Goal: Task Accomplishment & Management: Complete application form

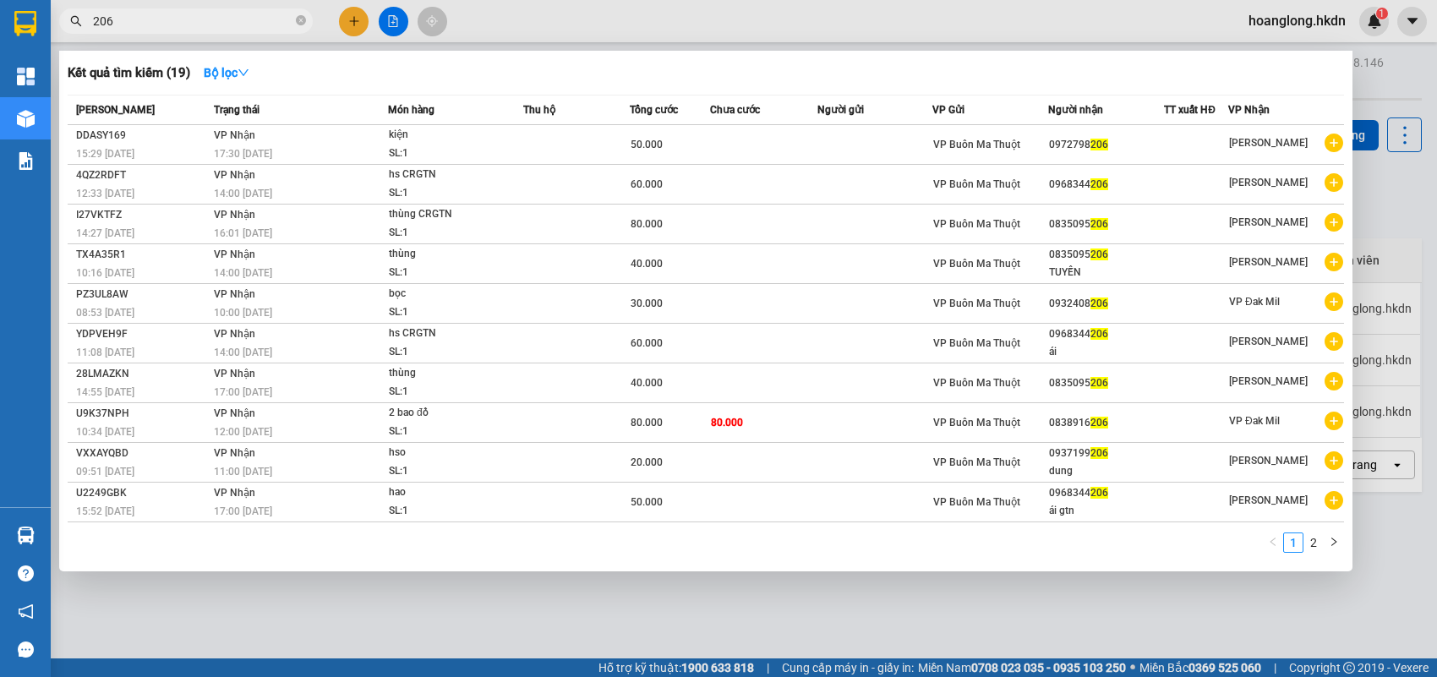
type input "206"
click at [1382, 85] on div at bounding box center [718, 338] width 1437 height 677
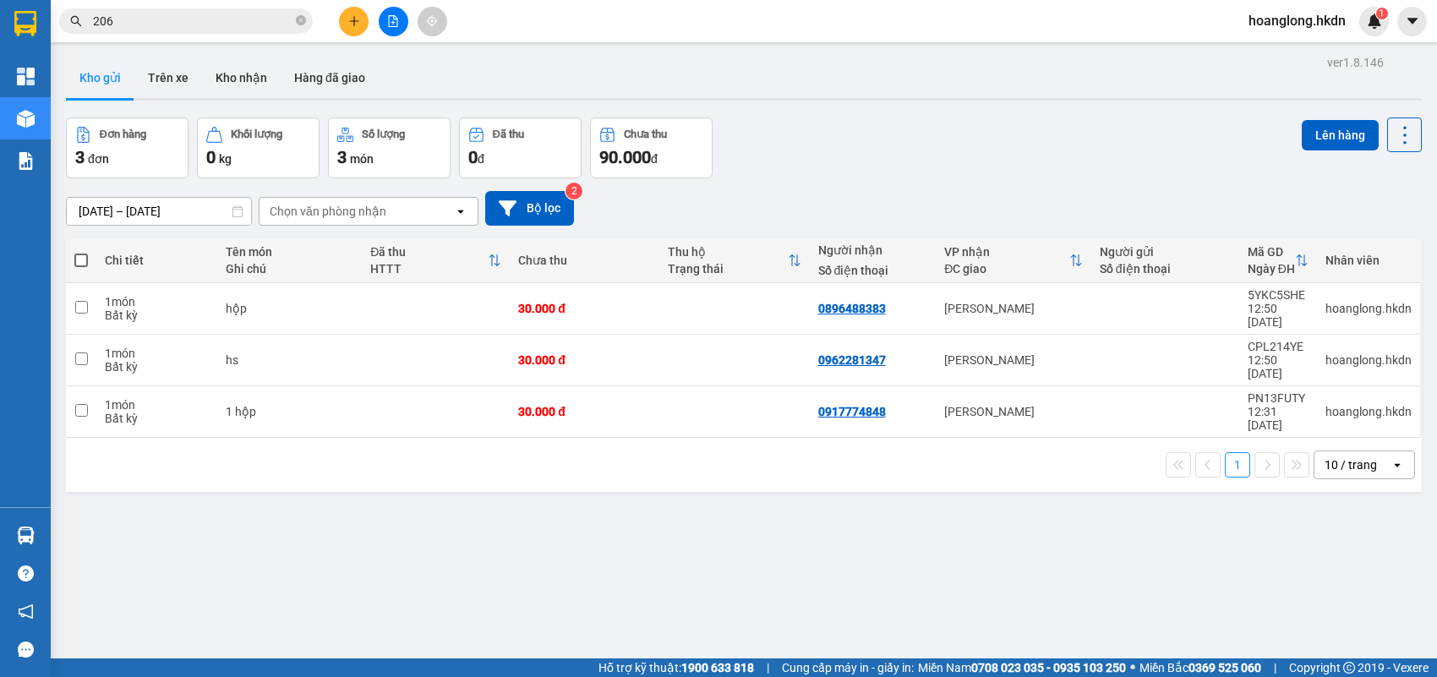
click at [351, 14] on button at bounding box center [354, 22] width 30 height 30
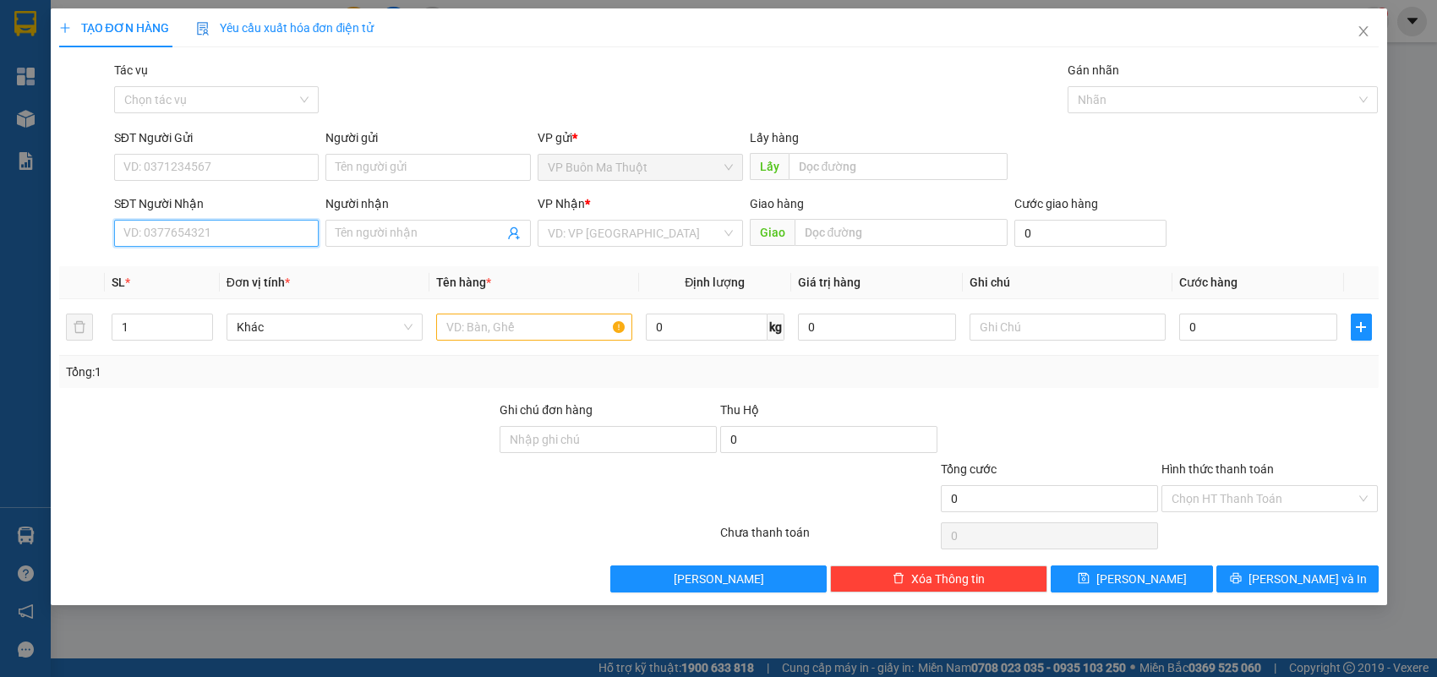
click at [172, 221] on input "SĐT Người Nhận" at bounding box center [216, 233] width 205 height 27
type input "0916349877"
click at [248, 255] on div "0916349877 - [PERSON_NAME]" at bounding box center [216, 267] width 205 height 27
type input "đức mạnh"
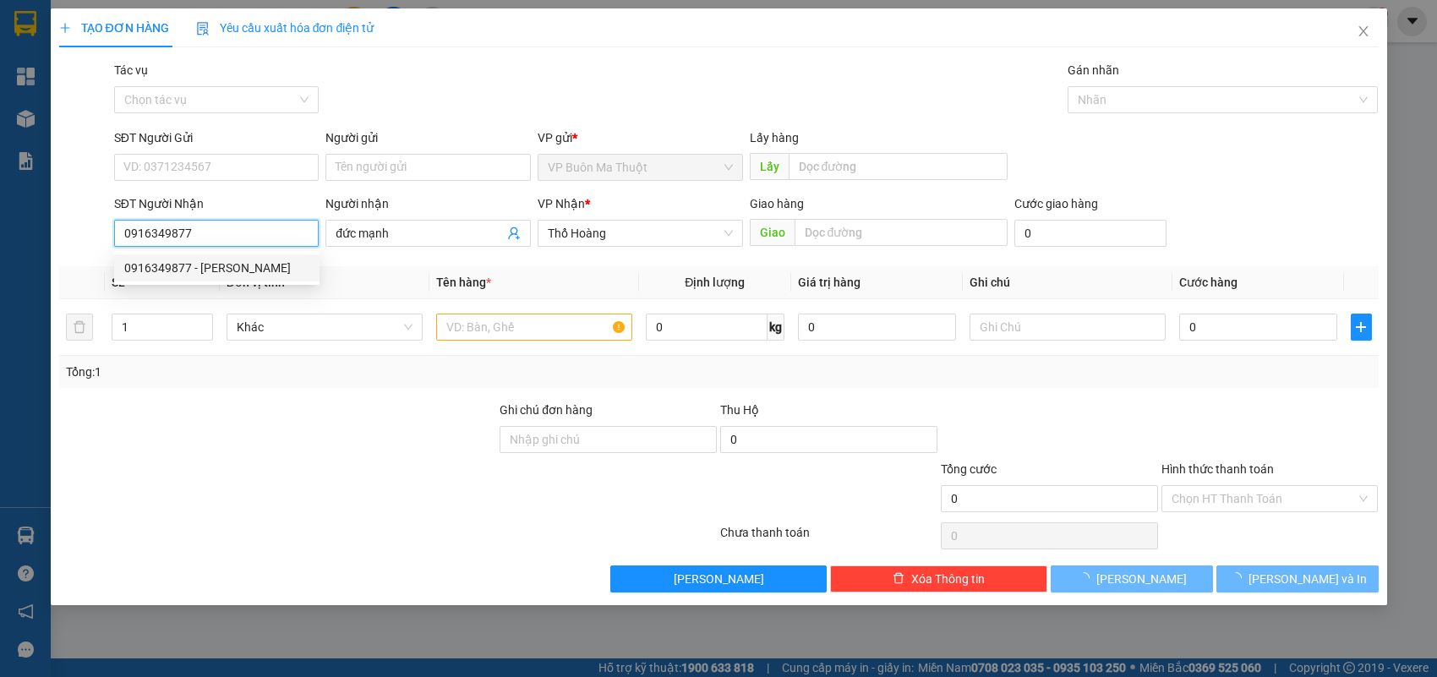
type input "30.000"
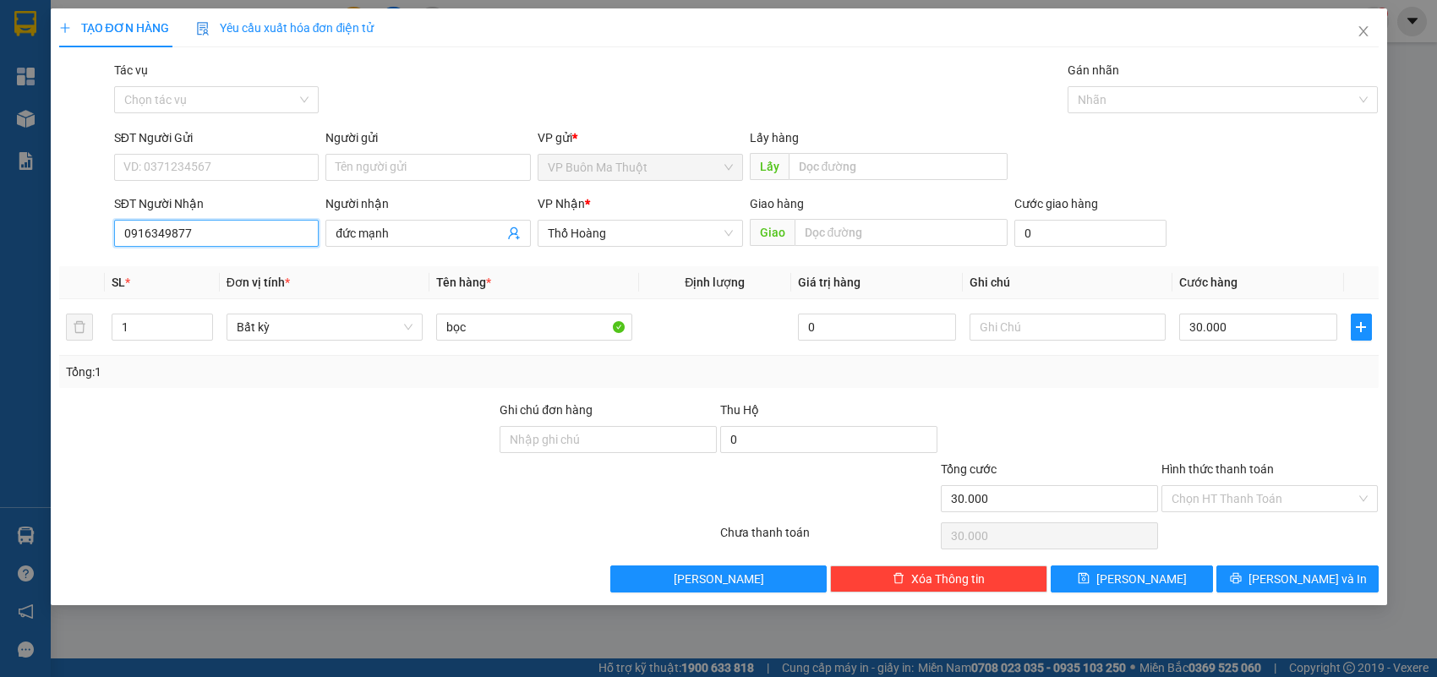
type input "0916349877"
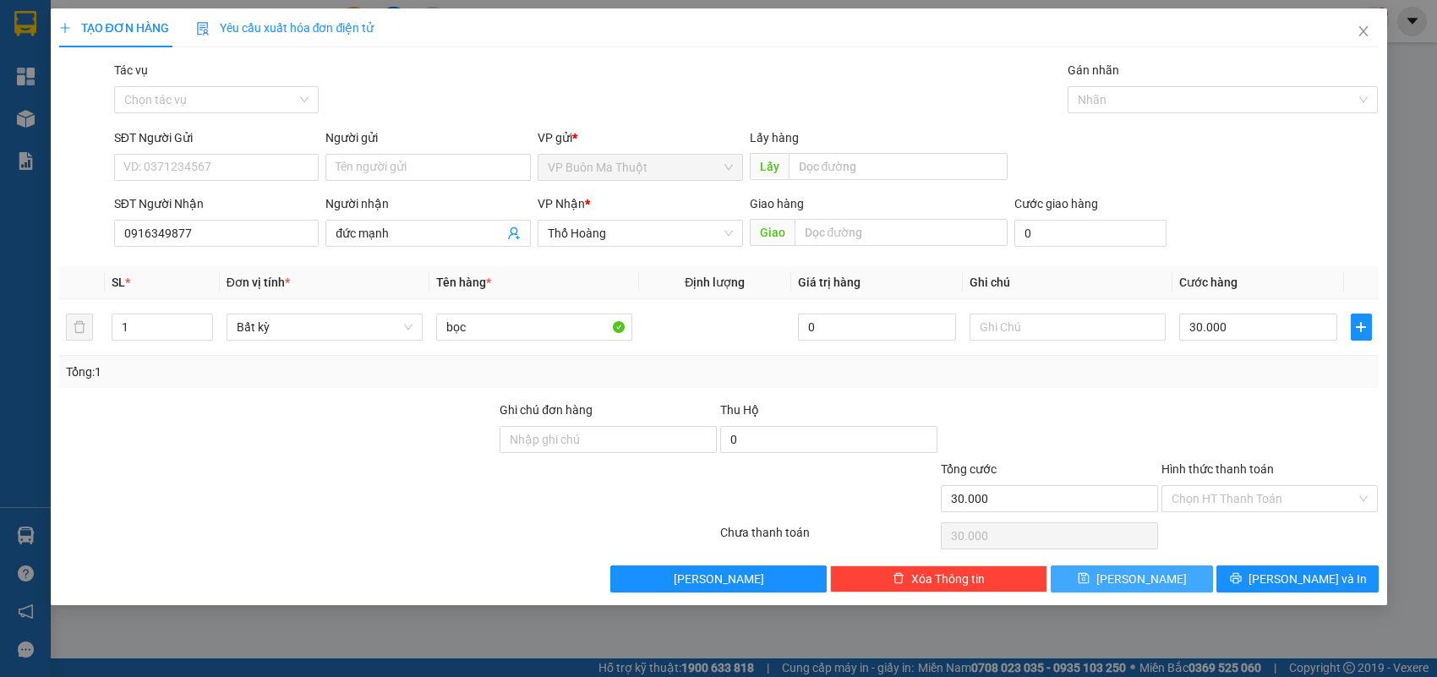
click at [1126, 590] on button "[PERSON_NAME]" at bounding box center [1131, 578] width 162 height 27
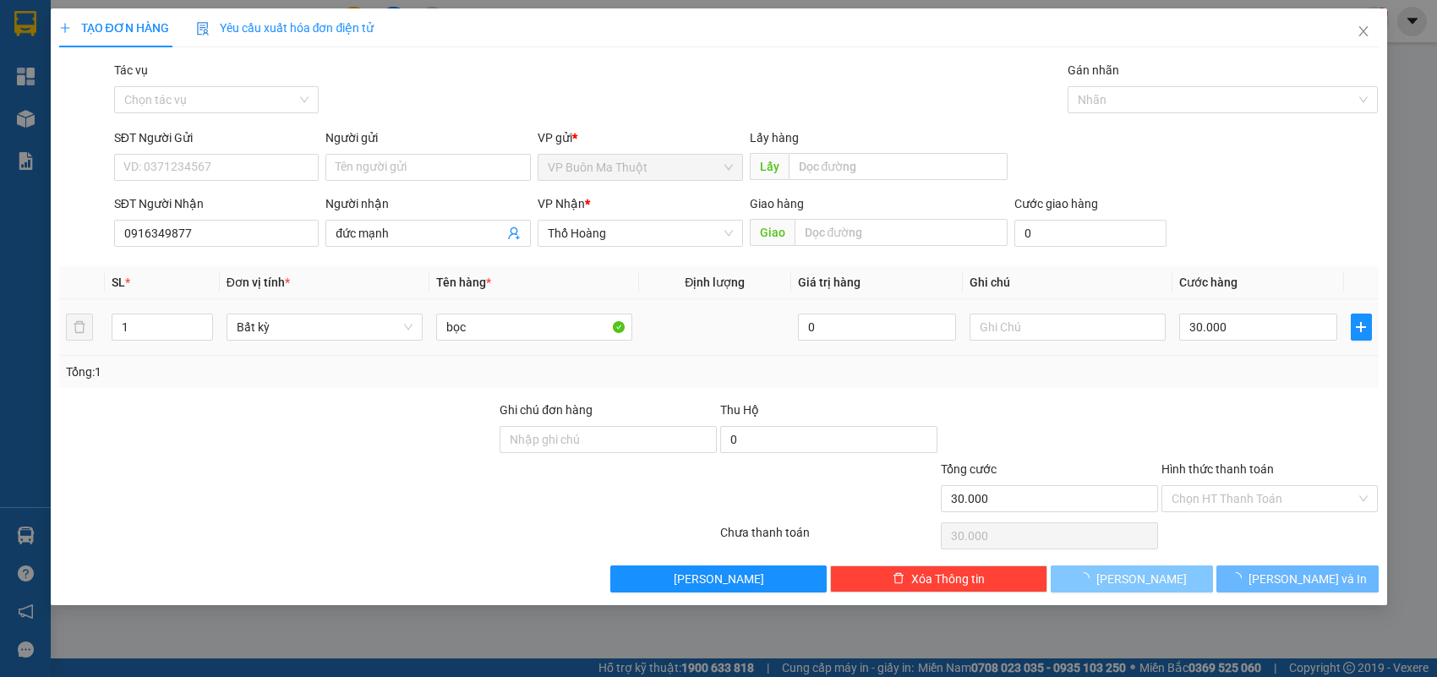
type input "0"
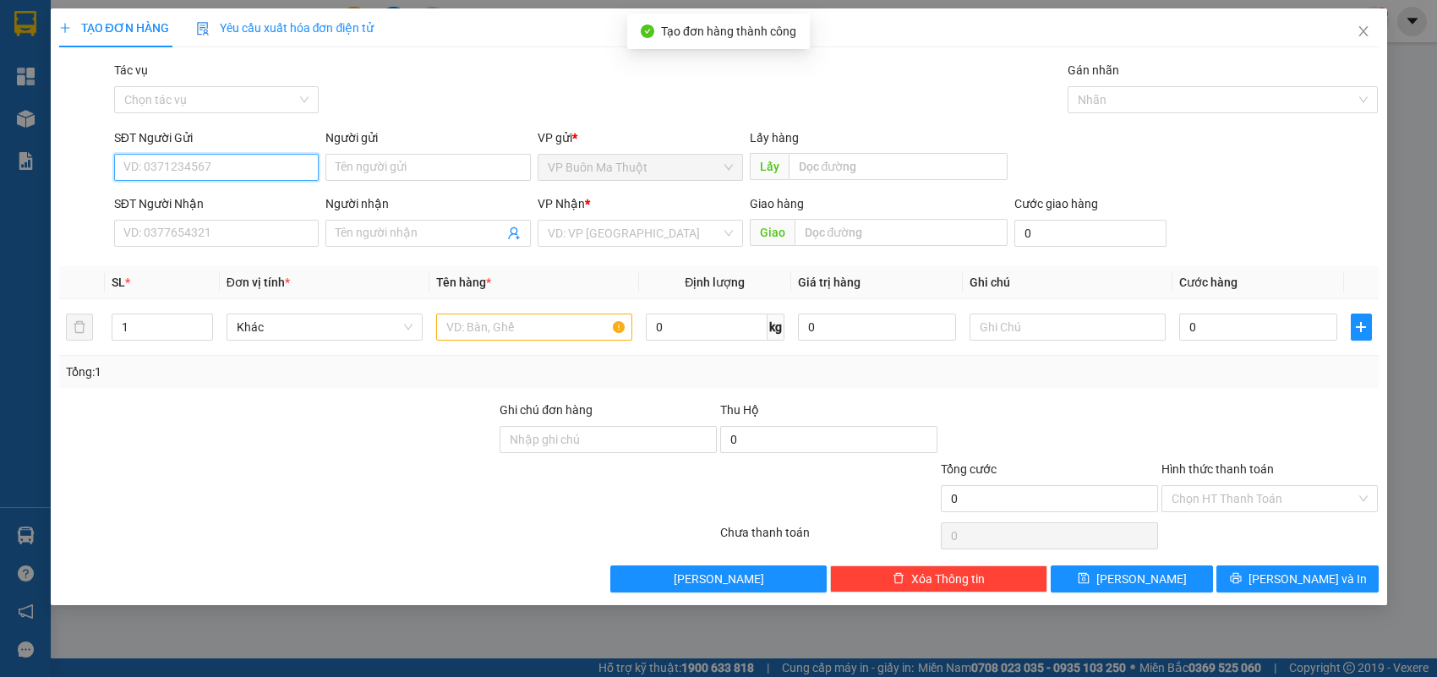
click at [226, 175] on input "SĐT Người Gửi" at bounding box center [216, 167] width 205 height 27
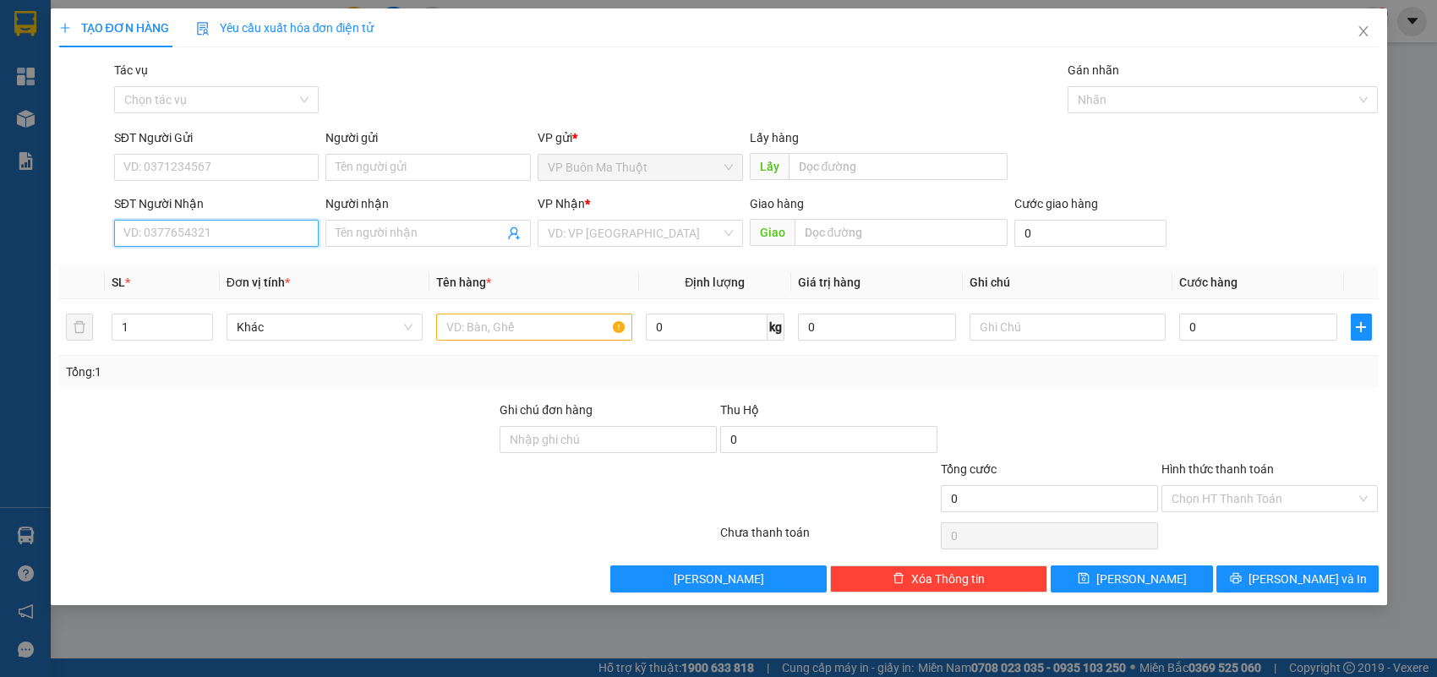
click at [254, 221] on input "SĐT Người Nhận" at bounding box center [216, 233] width 205 height 27
click at [279, 270] on div "0393789090" at bounding box center [216, 268] width 185 height 19
type input "0393789090"
type input "3.200.000"
type input "100.000"
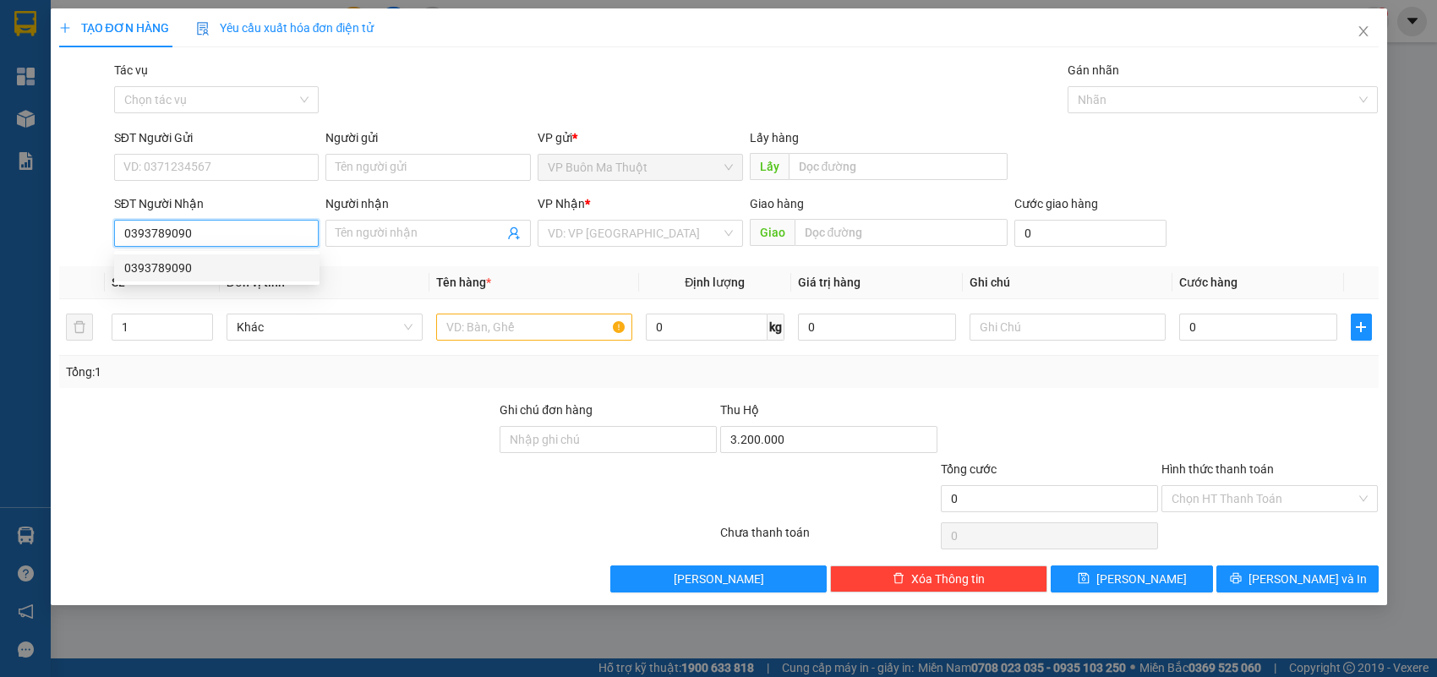
type input "100.000"
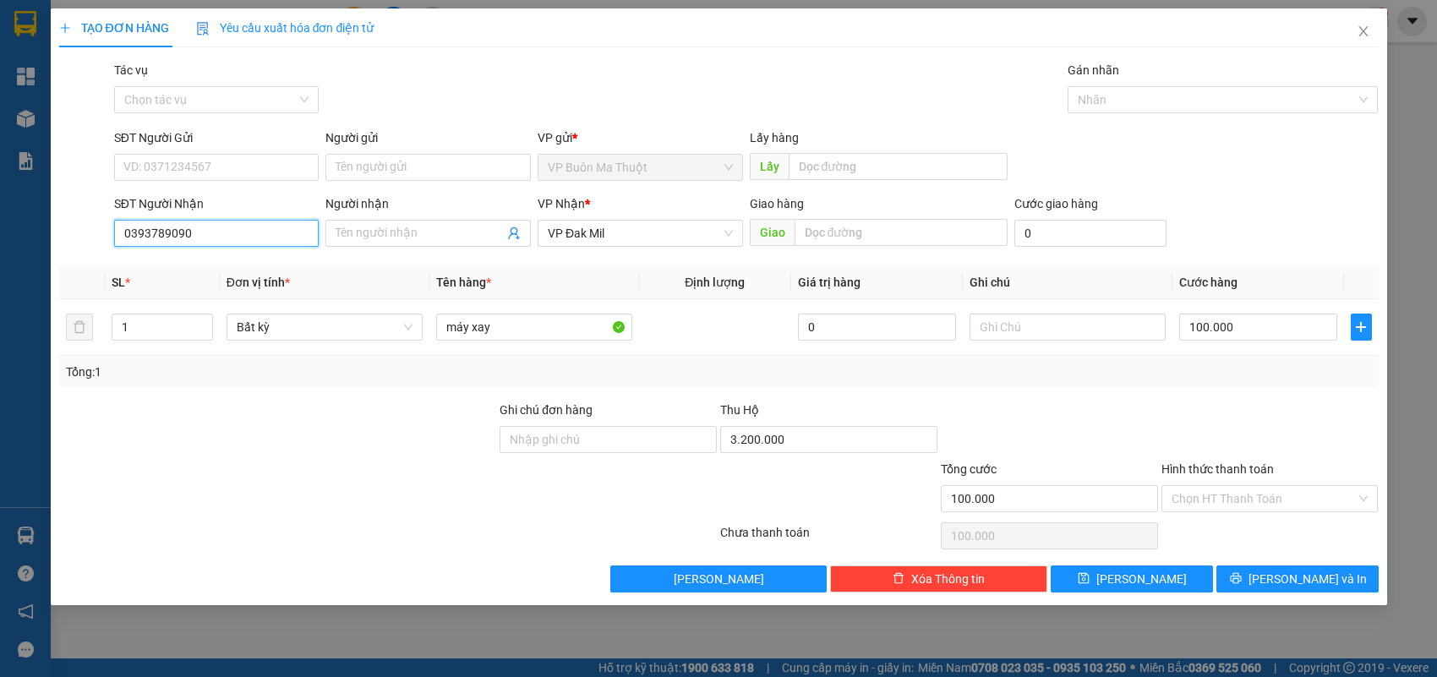
type input "0393789090"
click at [1316, 495] on input "Hình thức thanh toán" at bounding box center [1263, 498] width 185 height 25
click at [1072, 438] on div at bounding box center [1049, 430] width 221 height 59
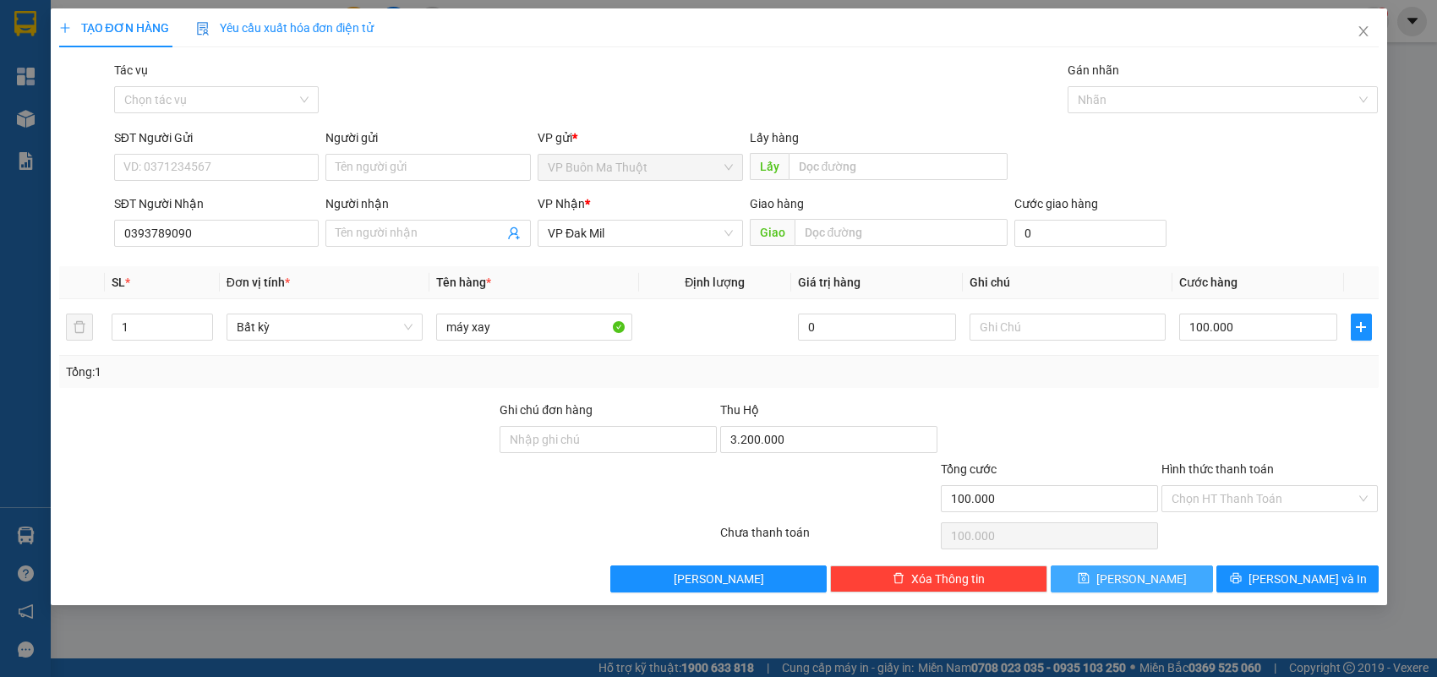
drag, startPoint x: 1109, startPoint y: 579, endPoint x: 1062, endPoint y: 584, distance: 46.8
click at [1111, 579] on button "[PERSON_NAME]" at bounding box center [1131, 578] width 162 height 27
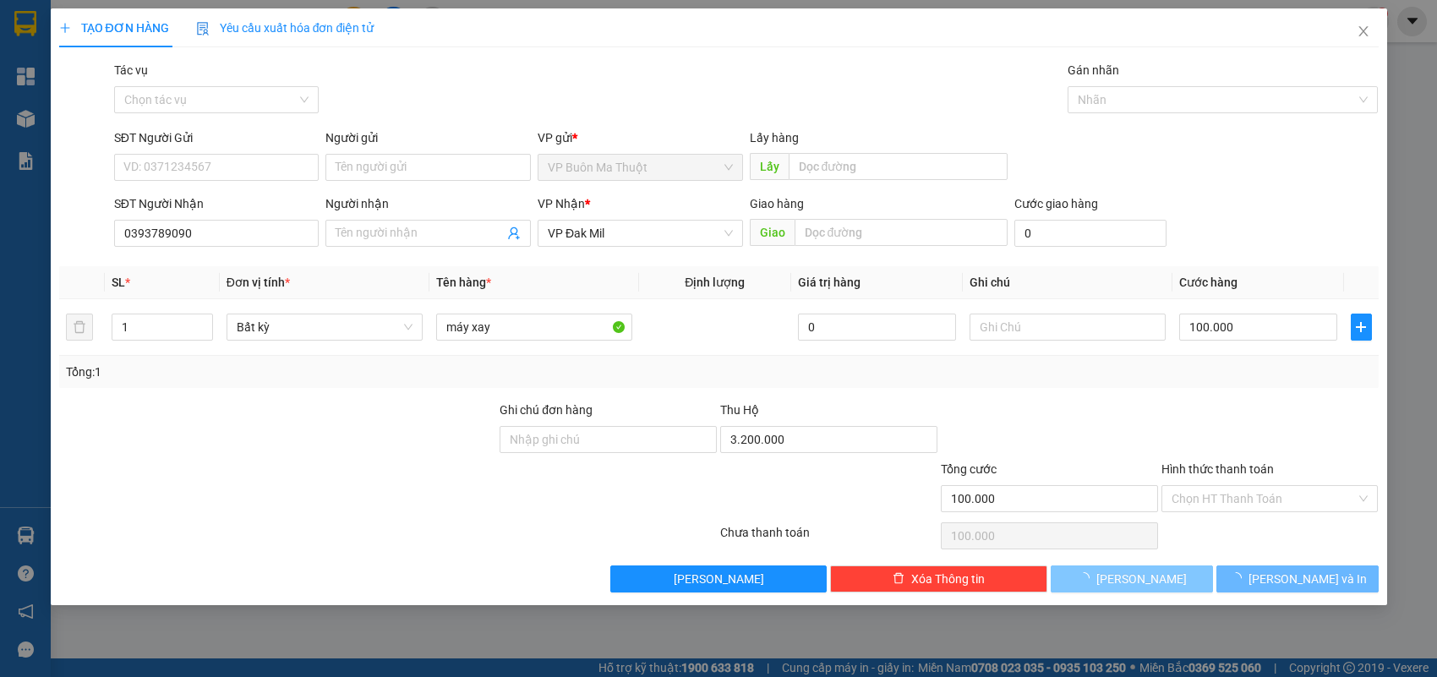
type input "0"
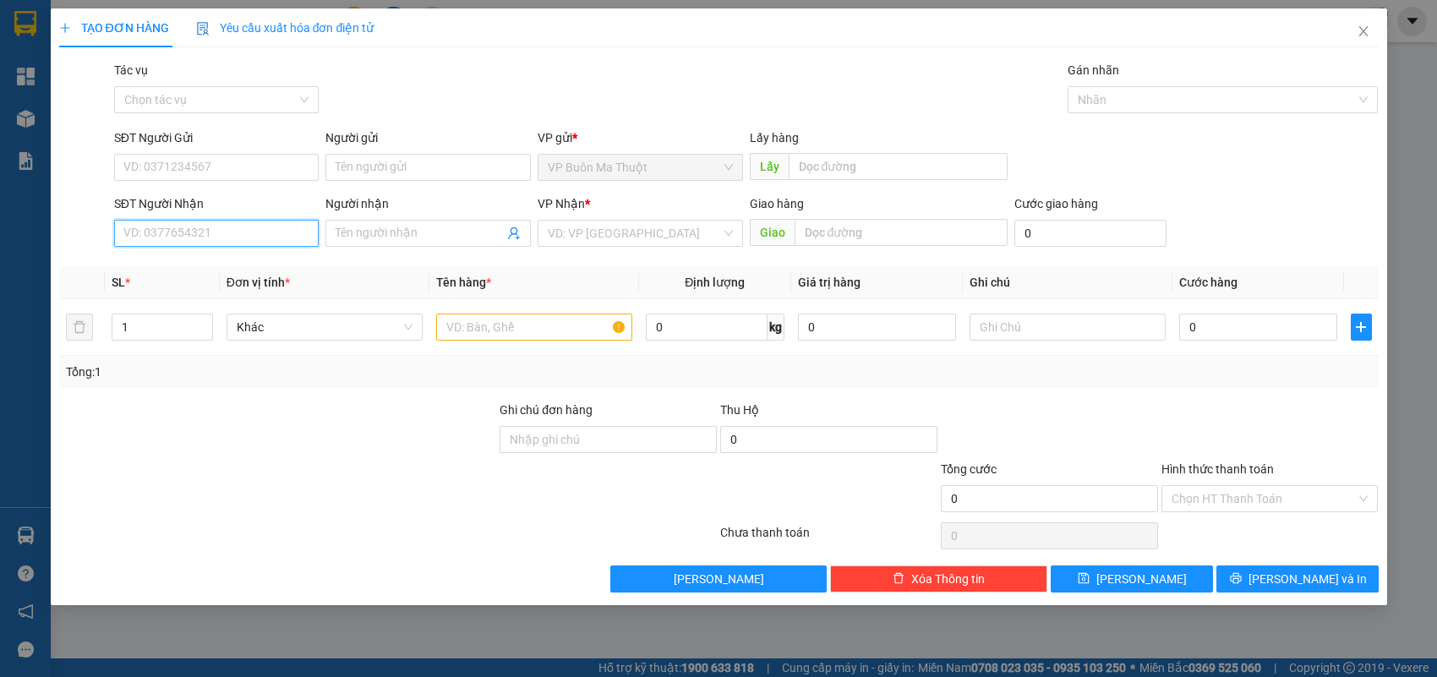
click at [286, 237] on input "SĐT Người Nhận" at bounding box center [216, 233] width 205 height 27
type input "0901923048"
click at [237, 269] on div "0901923048 - đminh" at bounding box center [216, 268] width 185 height 19
type input "đminh"
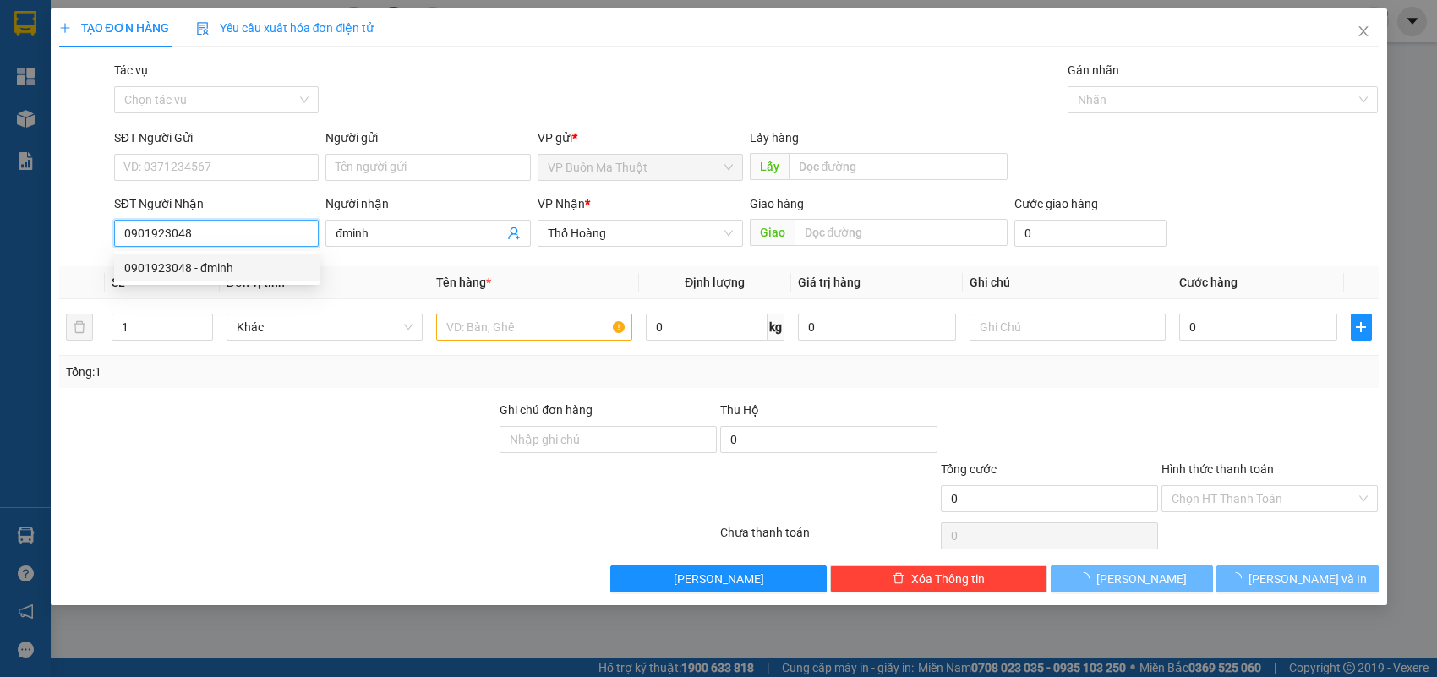
type input "30.000"
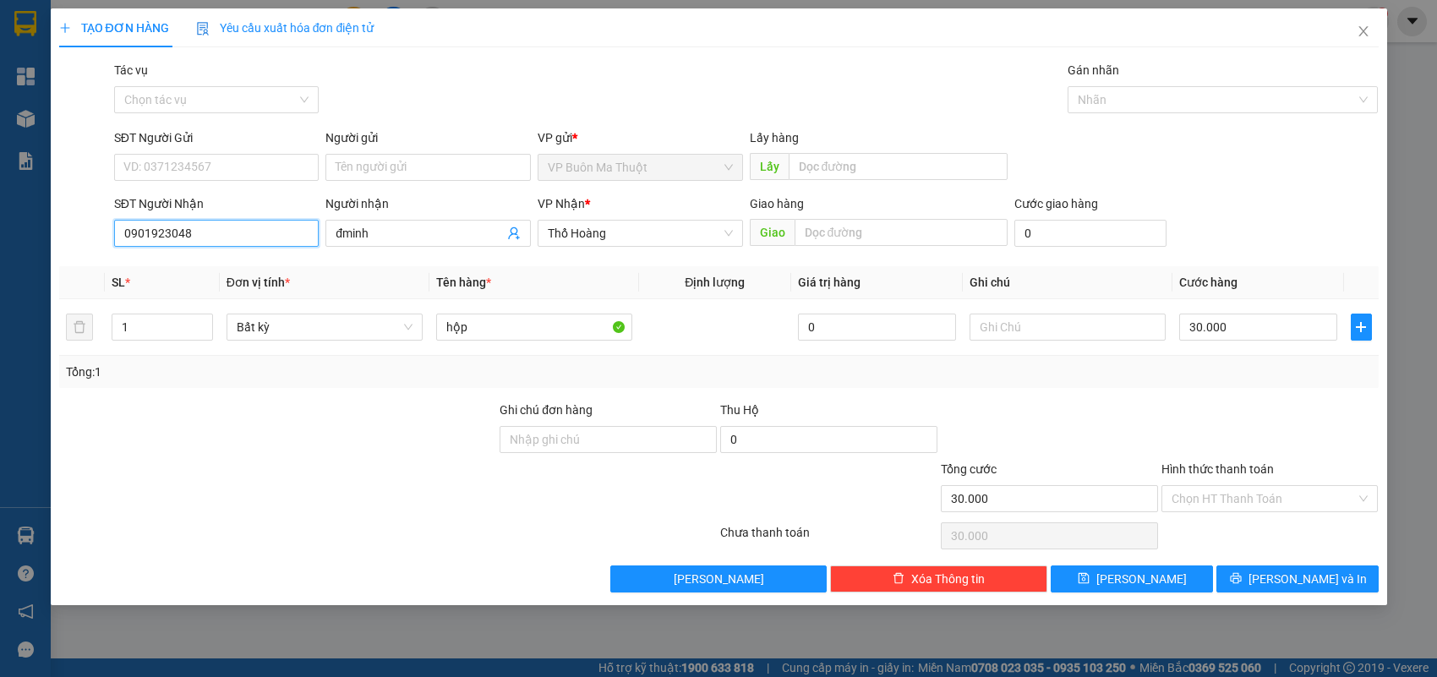
type input "0901923048"
click at [1361, 25] on icon "close" at bounding box center [1363, 32] width 14 height 14
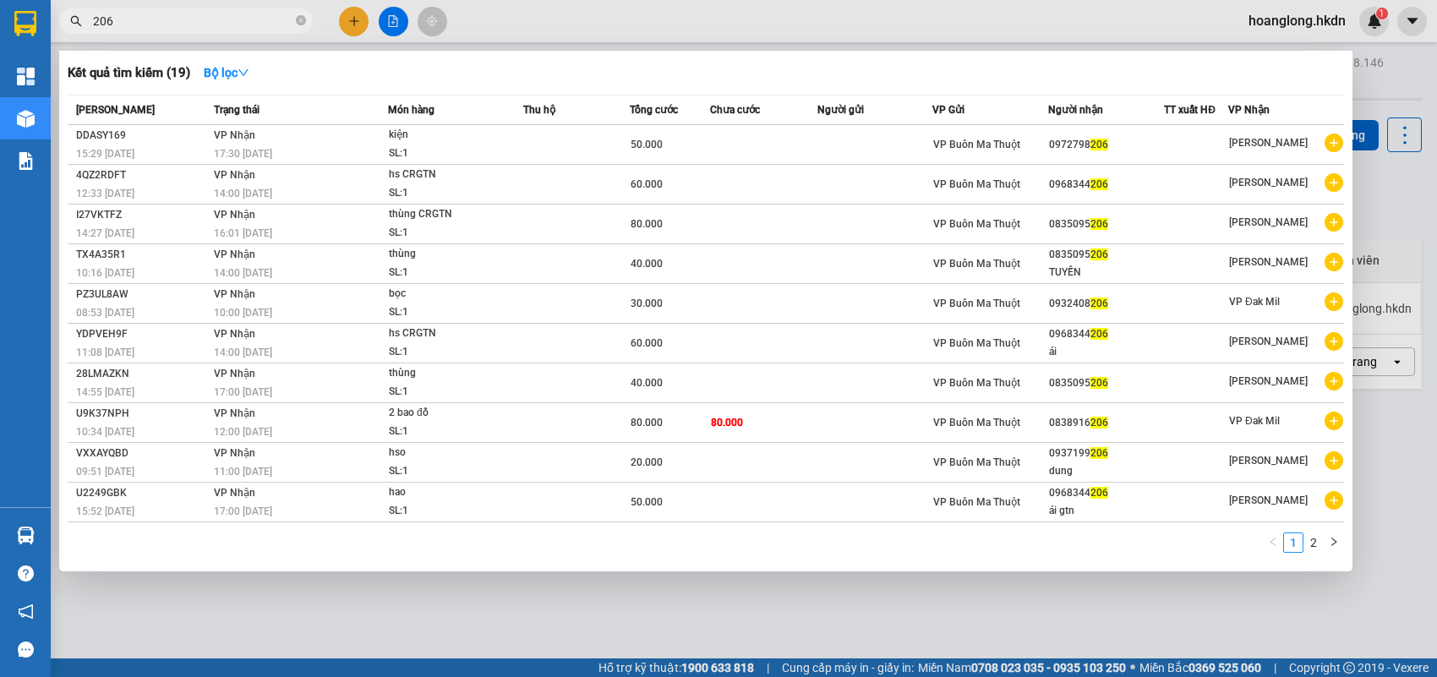
drag, startPoint x: 195, startPoint y: 23, endPoint x: 234, endPoint y: 13, distance: 40.2
click at [194, 23] on input "206" at bounding box center [192, 21] width 199 height 19
type input "2"
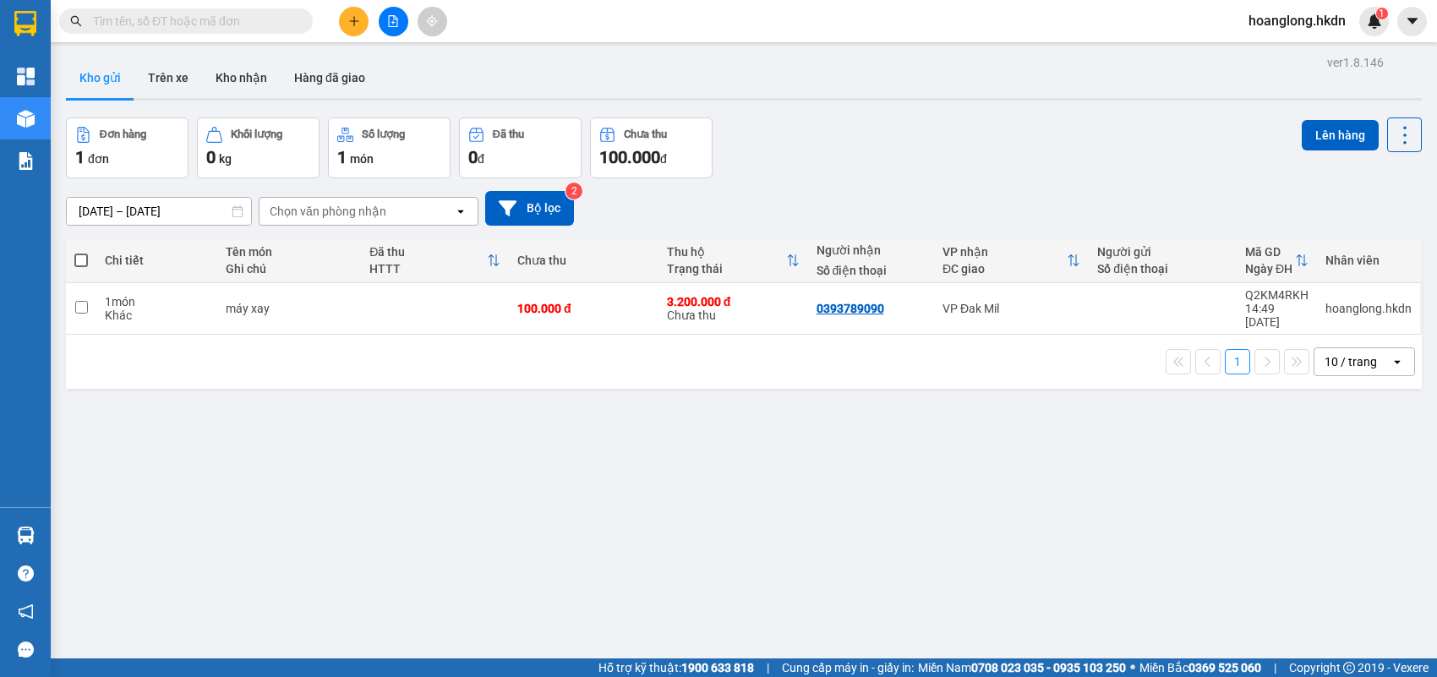
click at [276, 19] on input "text" at bounding box center [192, 21] width 199 height 19
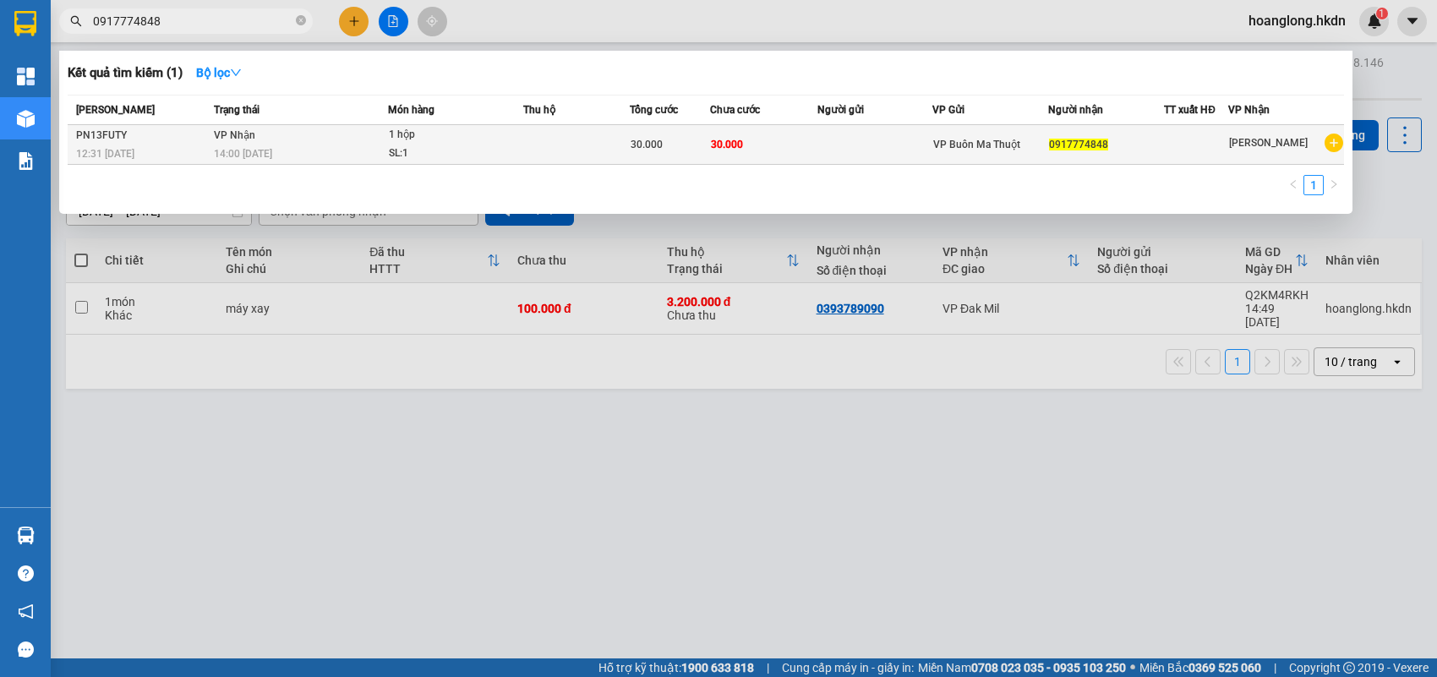
type input "0917774848"
click at [573, 132] on td at bounding box center [576, 145] width 106 height 40
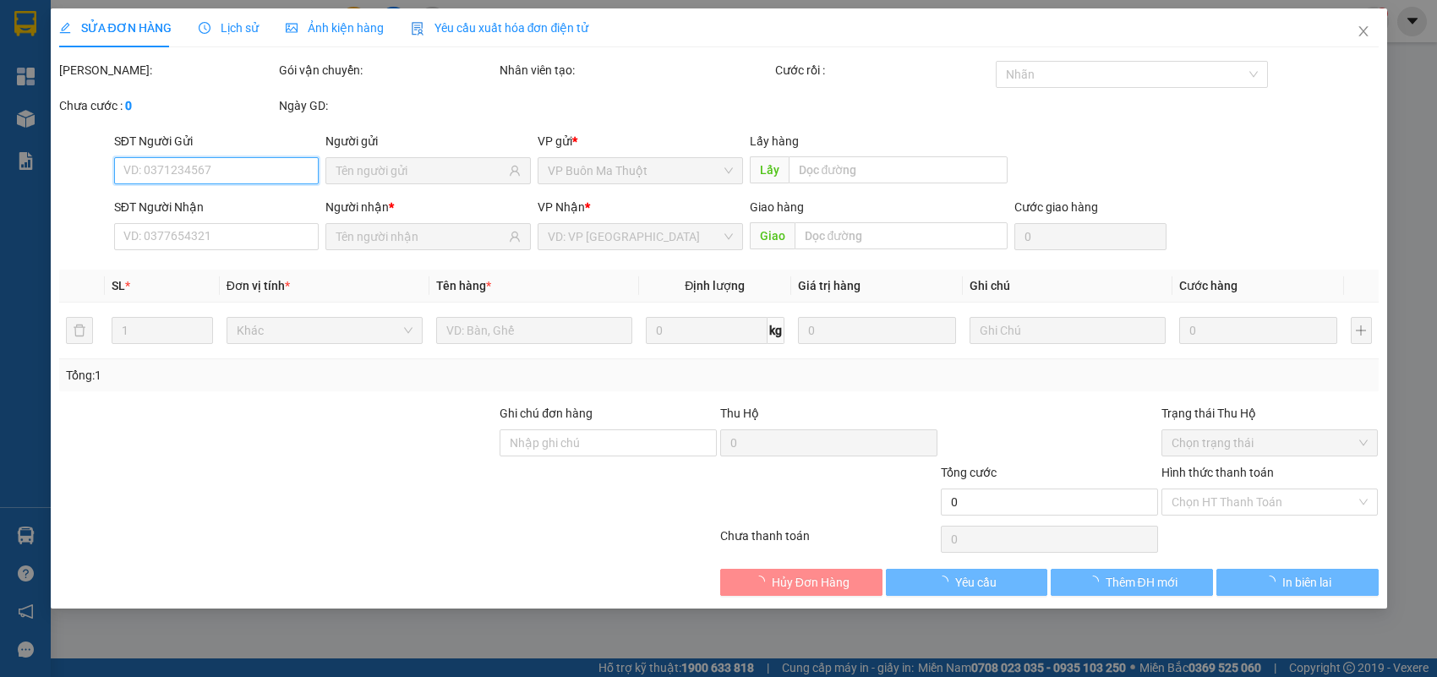
type input "0917774848"
type input "30.000"
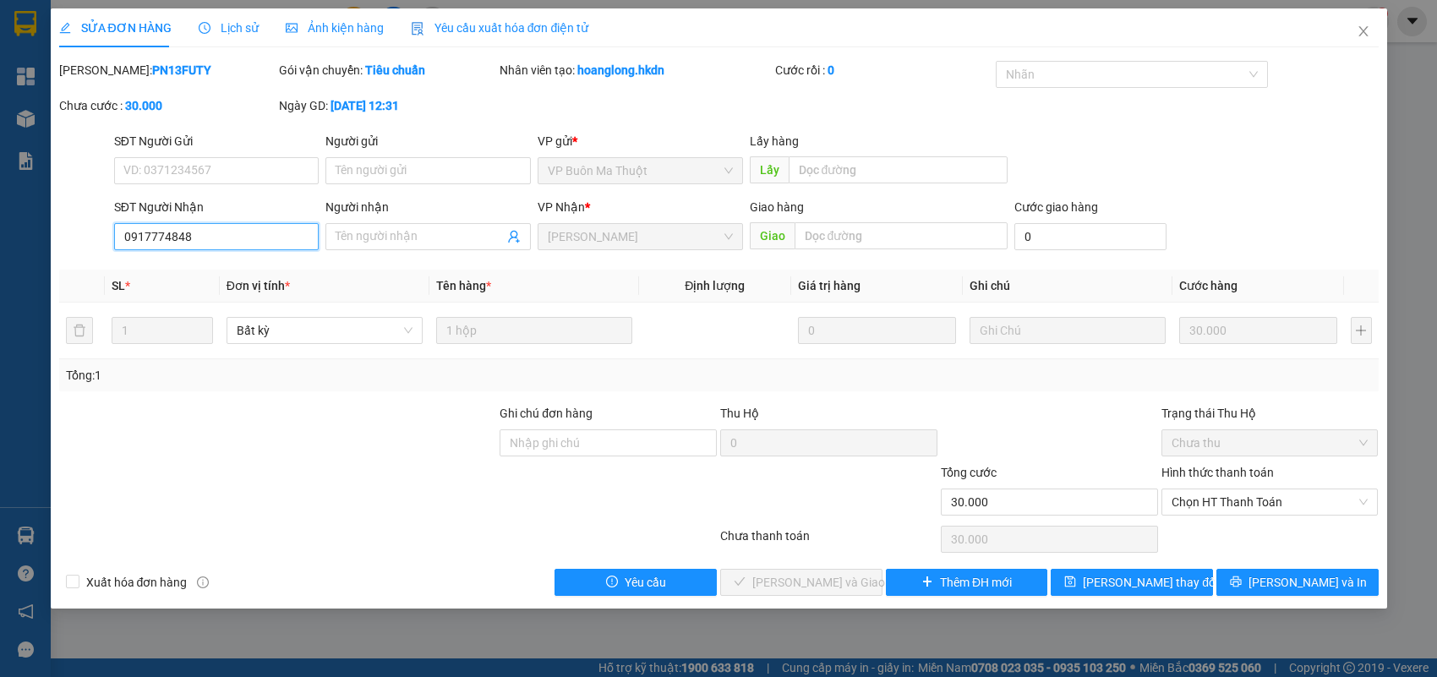
drag, startPoint x: 255, startPoint y: 243, endPoint x: 100, endPoint y: 217, distance: 157.6
click at [100, 217] on div "SĐT Người Nhận 0917774848 0917774848 Người nhận Tên người nhận VP Nhận * [PERSO…" at bounding box center [718, 227] width 1323 height 59
click at [690, 237] on span "[PERSON_NAME]" at bounding box center [640, 236] width 185 height 25
type input "0946457173"
click at [401, 227] on input "Người nhận" at bounding box center [420, 236] width 168 height 19
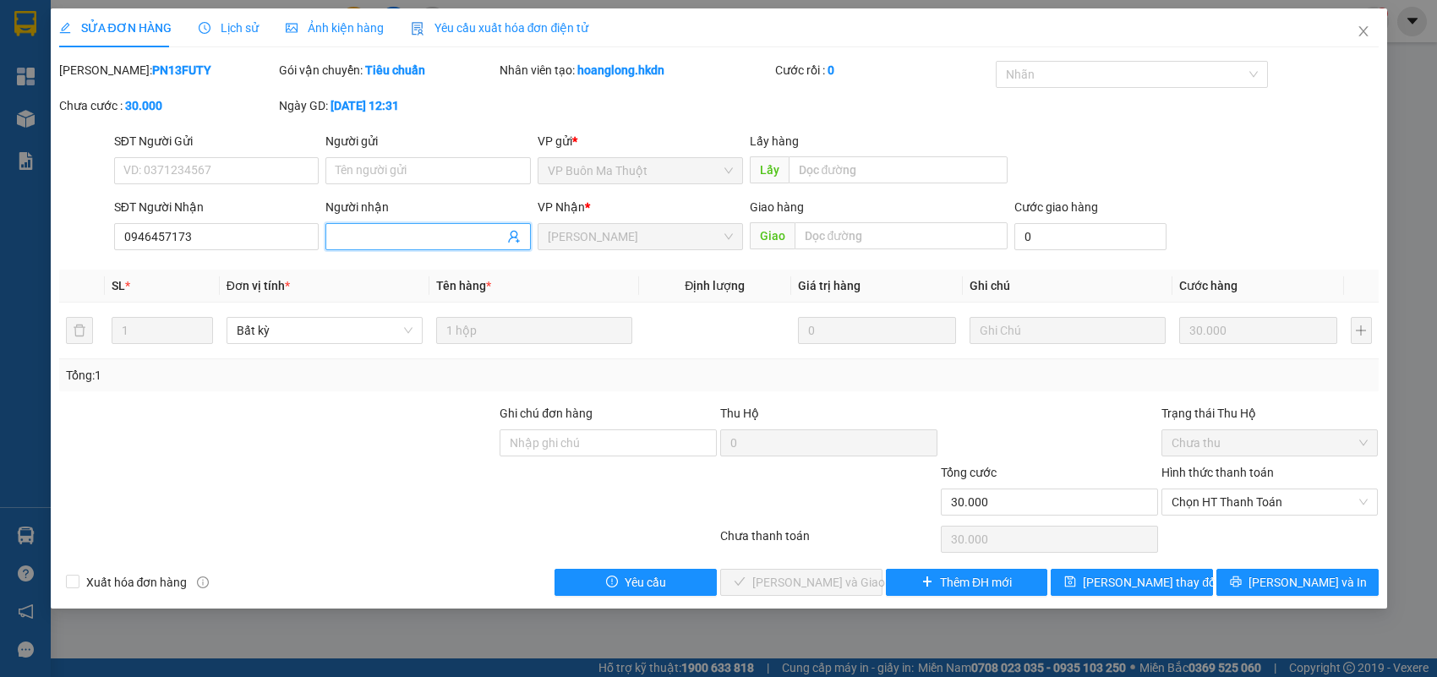
click at [628, 239] on span "[PERSON_NAME]" at bounding box center [640, 236] width 185 height 25
click at [1361, 31] on icon "close" at bounding box center [1363, 32] width 14 height 14
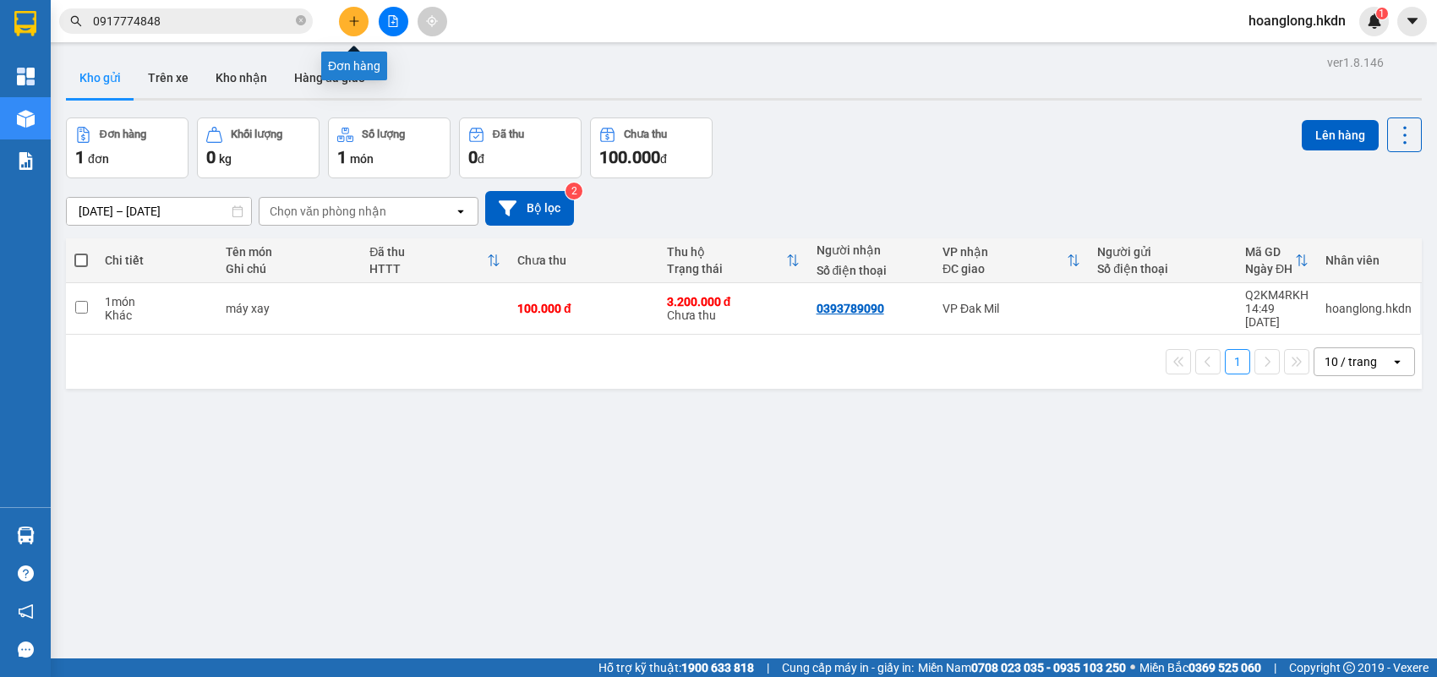
click at [361, 17] on button at bounding box center [354, 22] width 30 height 30
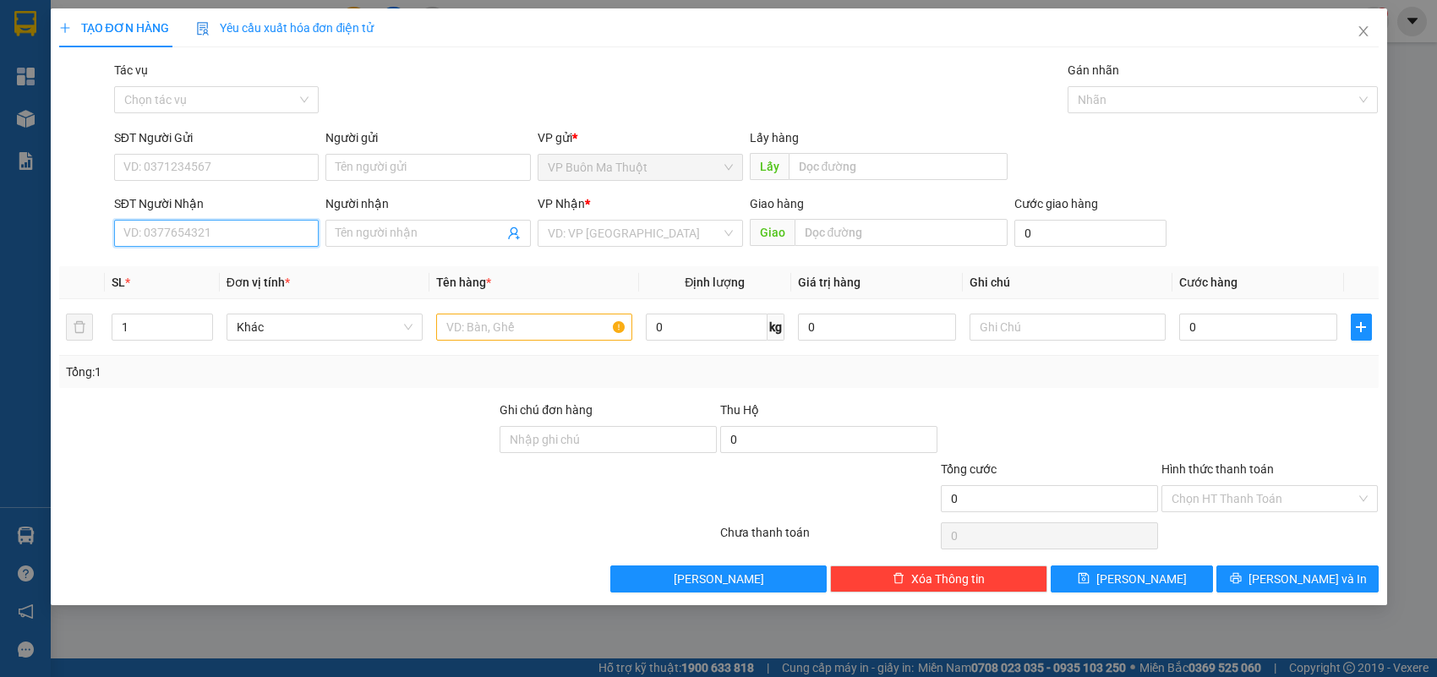
click at [251, 224] on input "SĐT Người Nhận" at bounding box center [216, 233] width 205 height 27
type input "0946457173"
click at [239, 256] on div "0946457173" at bounding box center [216, 267] width 205 height 27
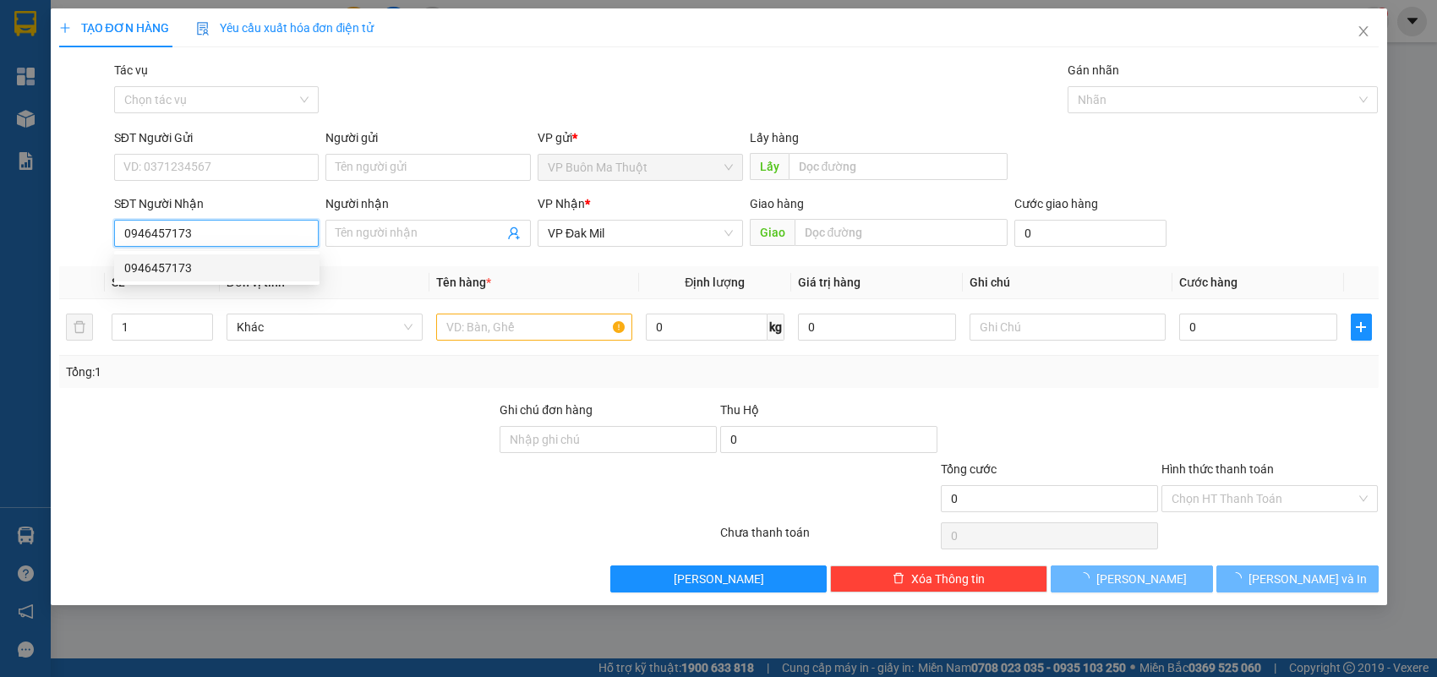
type input "40.000"
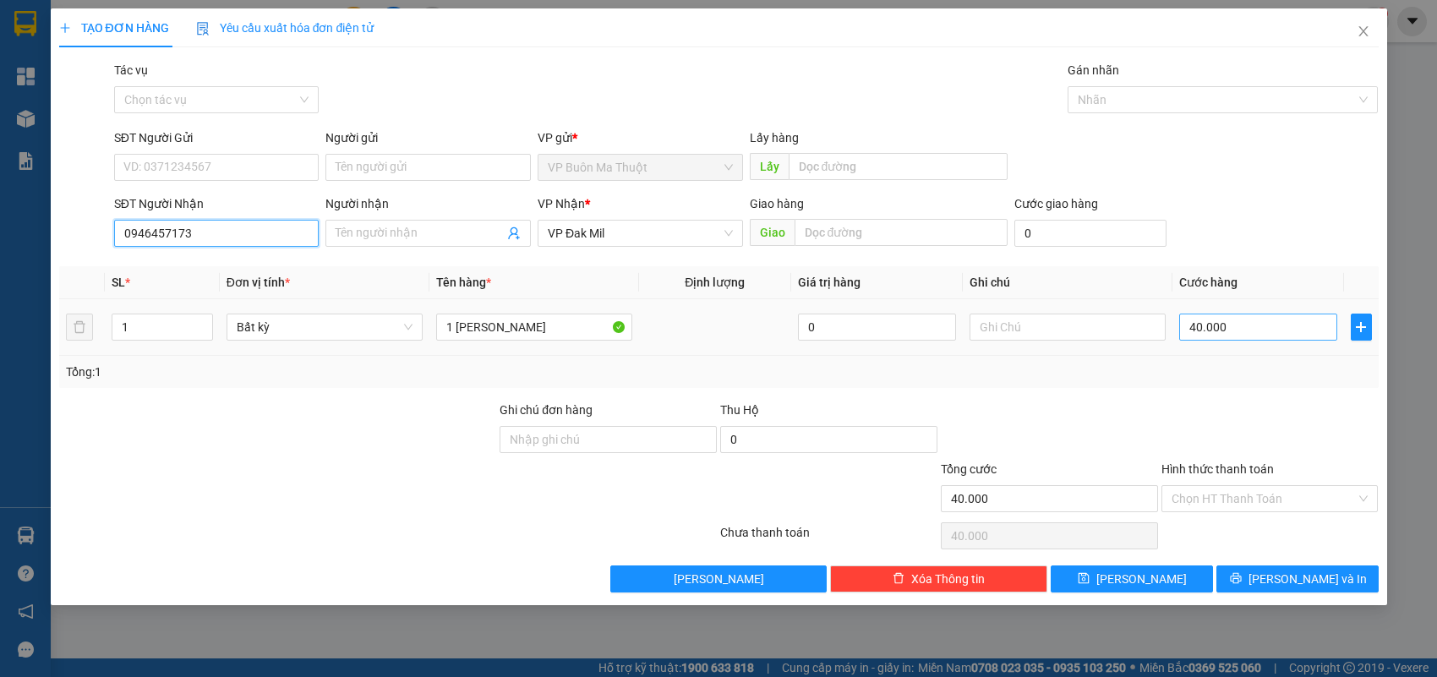
type input "0946457173"
click at [1253, 322] on input "40.000" at bounding box center [1258, 327] width 158 height 27
type input "5"
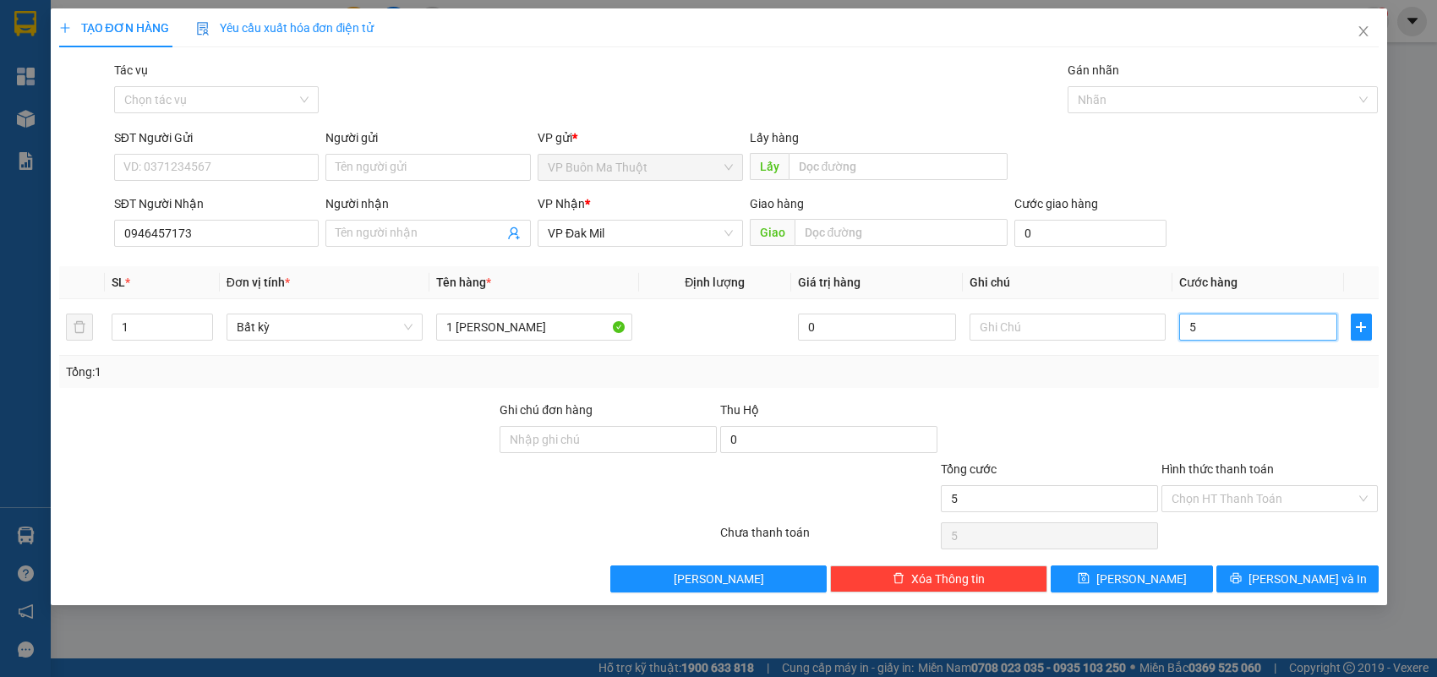
type input "50"
type input "500"
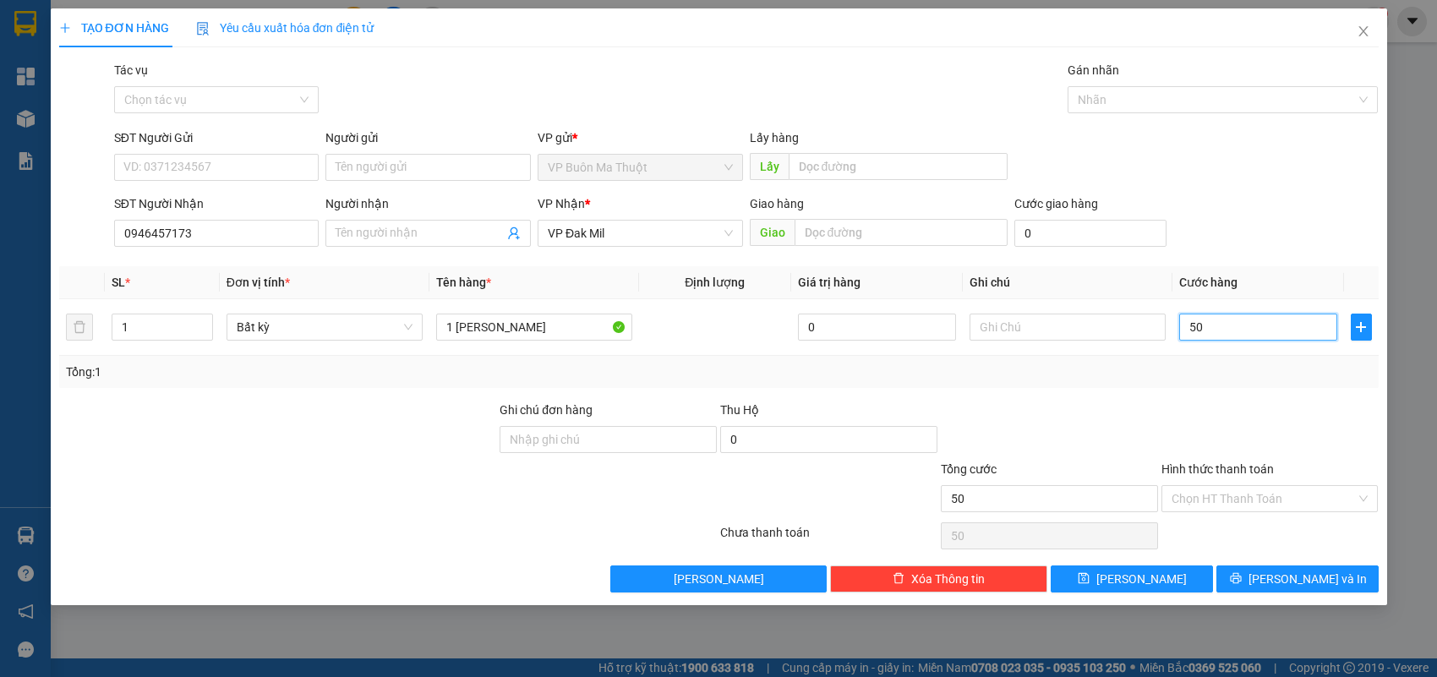
type input "500"
type input "5.000"
type input "50.000"
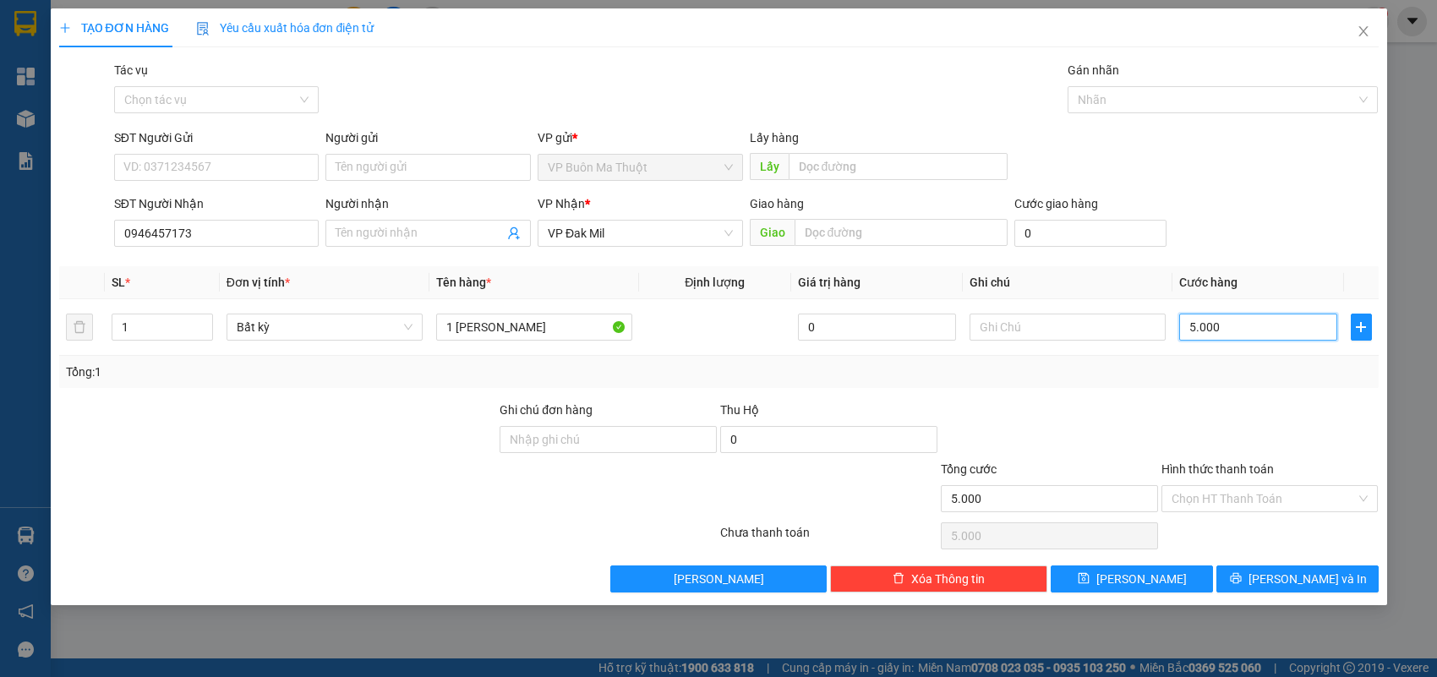
type input "50.000"
click at [1152, 580] on button "[PERSON_NAME]" at bounding box center [1131, 578] width 162 height 27
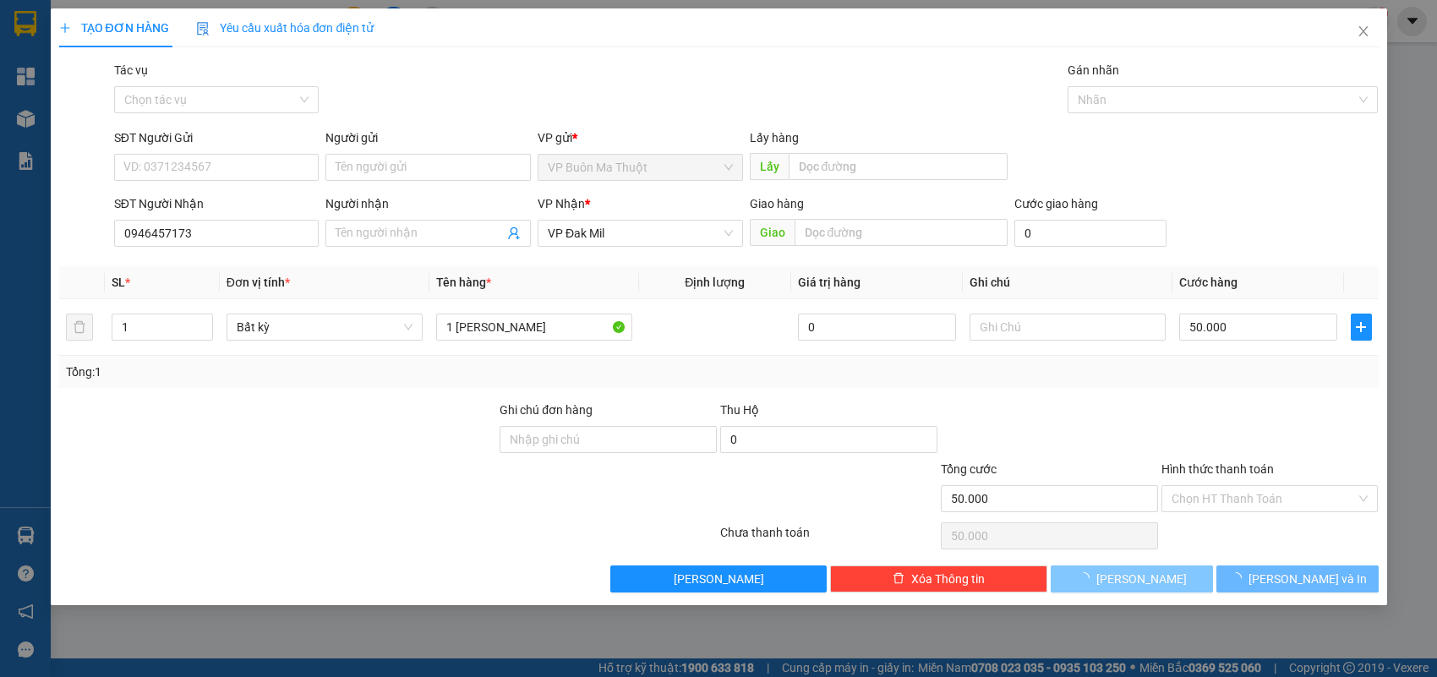
type input "0"
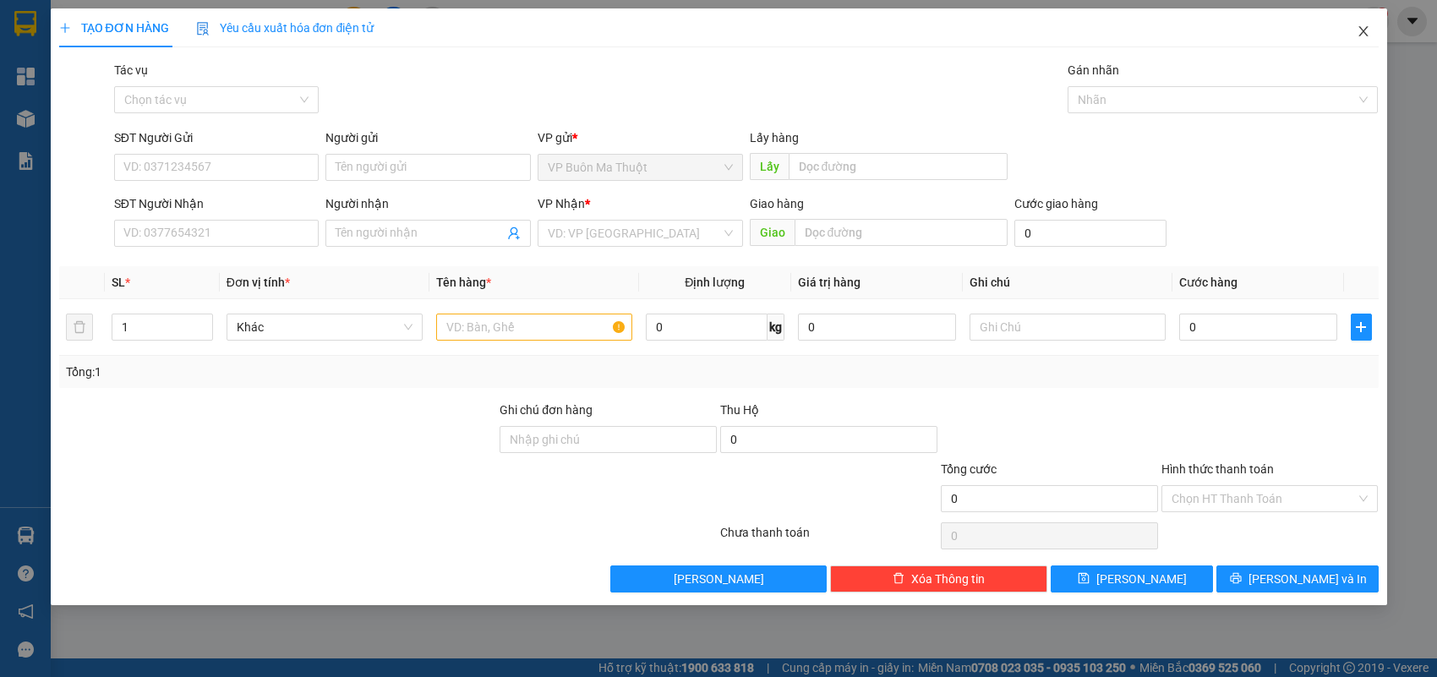
click at [1363, 30] on icon "close" at bounding box center [1362, 31] width 9 height 10
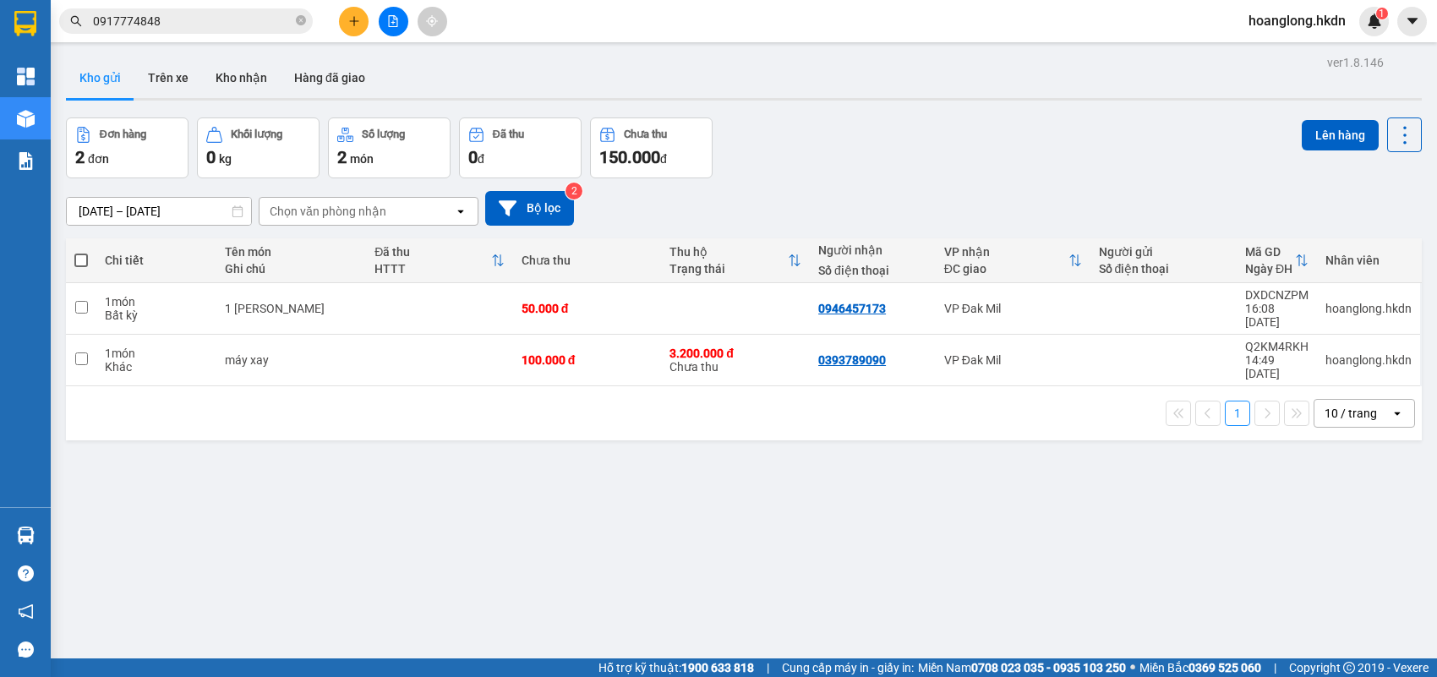
drag, startPoint x: 754, startPoint y: 70, endPoint x: 396, endPoint y: 305, distance: 428.5
click at [396, 305] on td at bounding box center [439, 309] width 146 height 52
checkbox input "true"
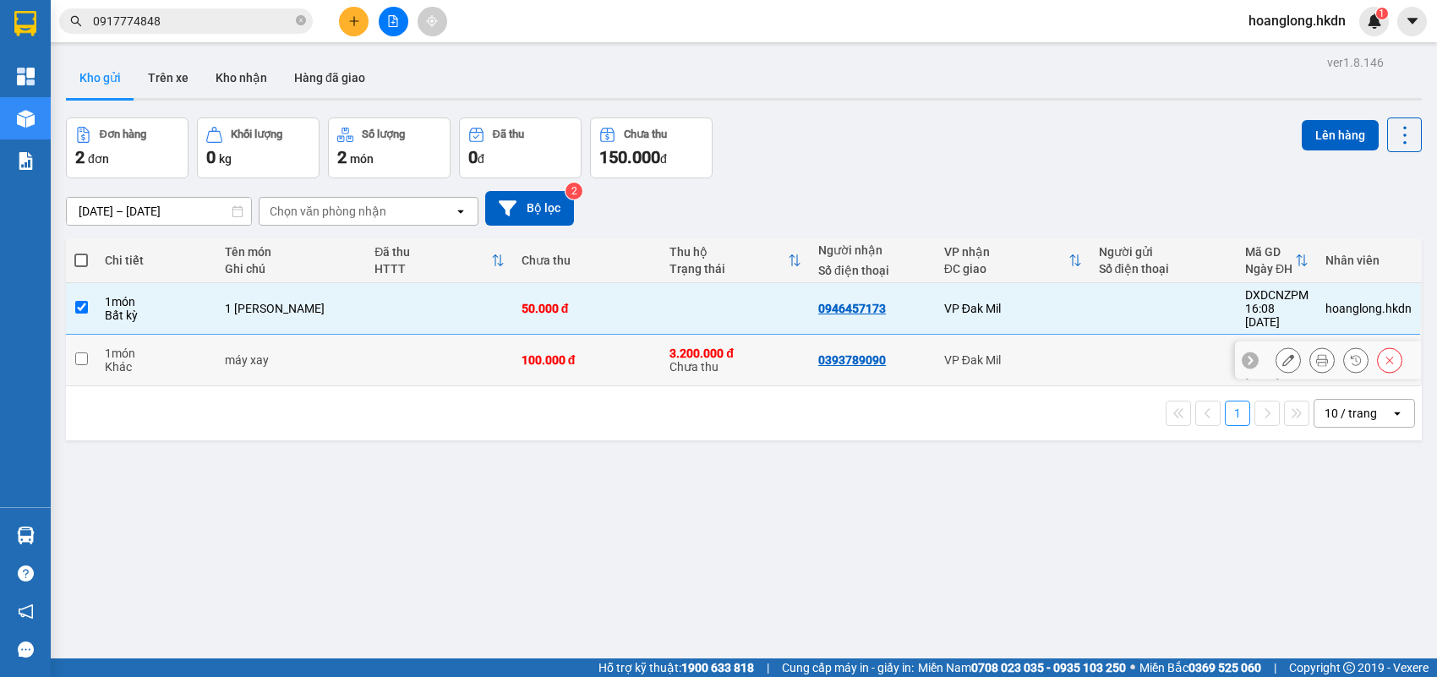
click at [410, 346] on td at bounding box center [439, 361] width 146 height 52
checkbox input "true"
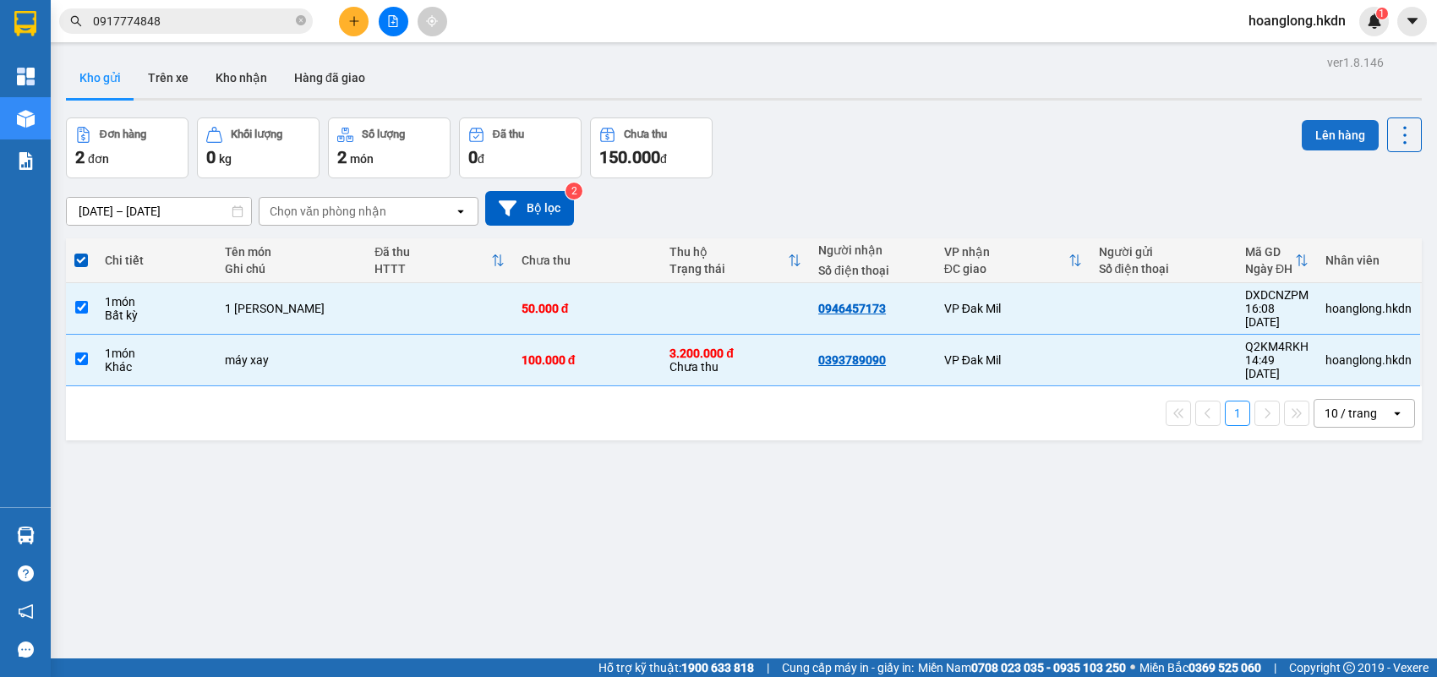
click at [1325, 120] on button "Lên hàng" at bounding box center [1339, 135] width 77 height 30
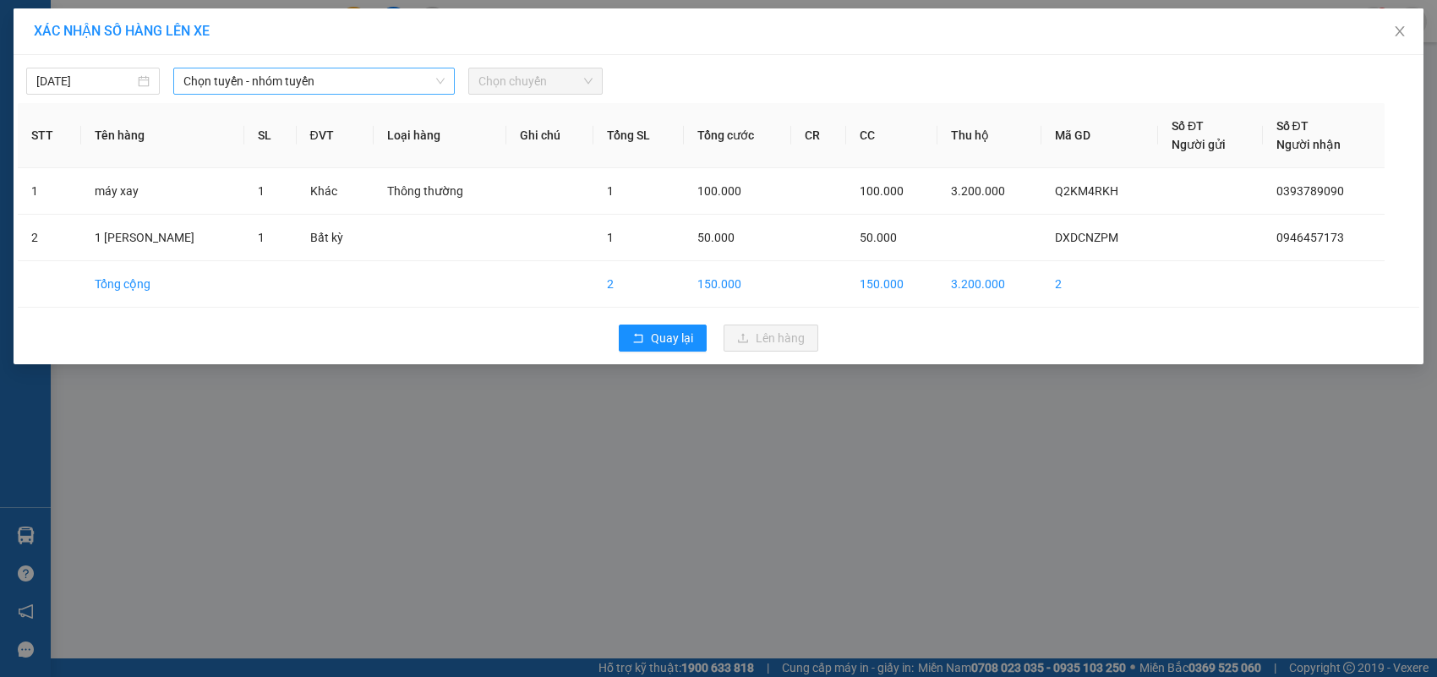
click at [298, 85] on span "Chọn tuyến - nhóm tuyến" at bounding box center [313, 80] width 261 height 25
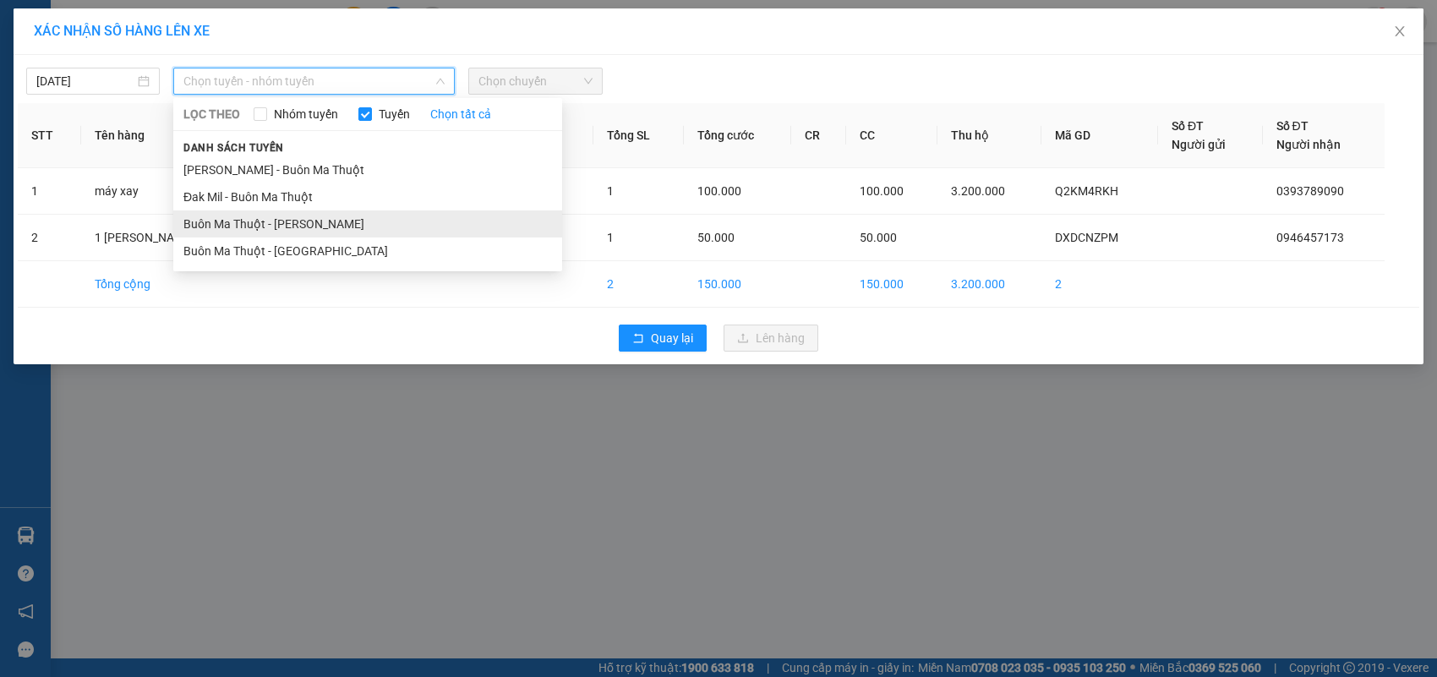
click at [330, 224] on li "Buôn Ma Thuột - [PERSON_NAME]" at bounding box center [367, 223] width 389 height 27
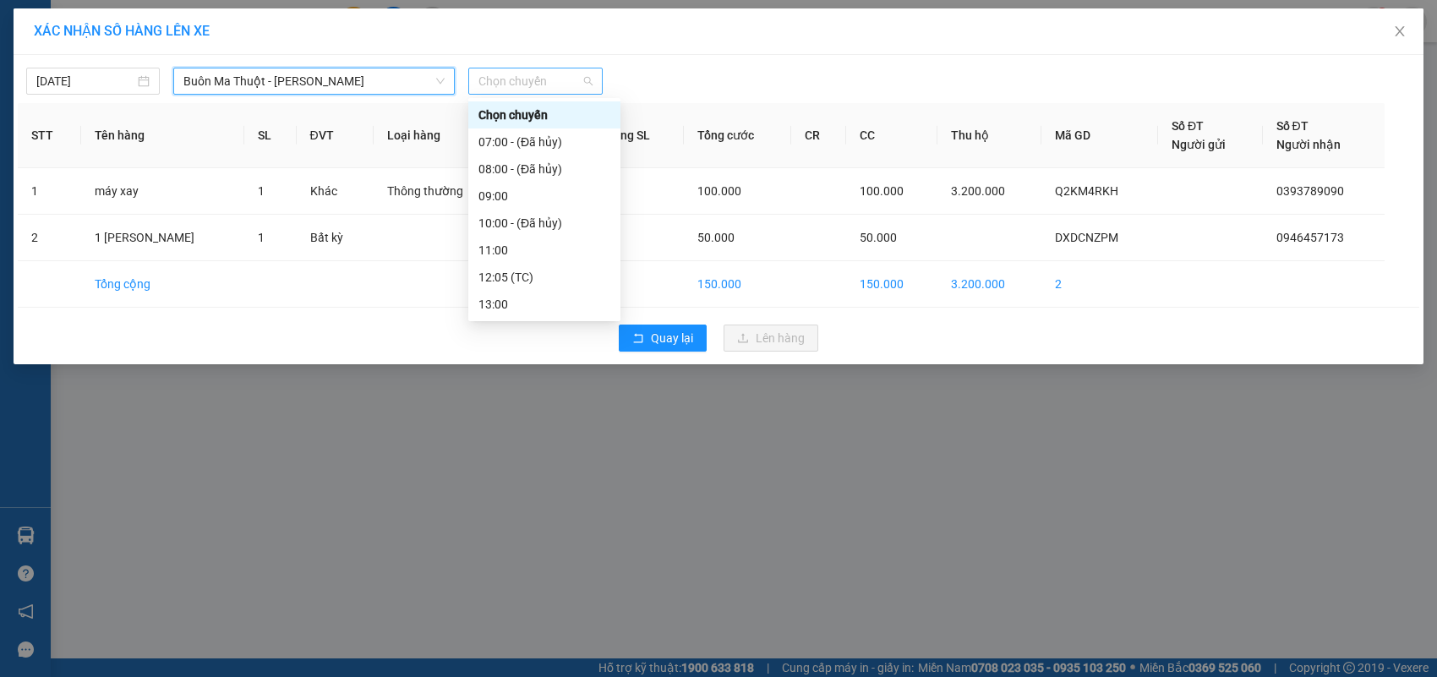
click at [551, 85] on span "Chọn chuyến" at bounding box center [534, 80] width 113 height 25
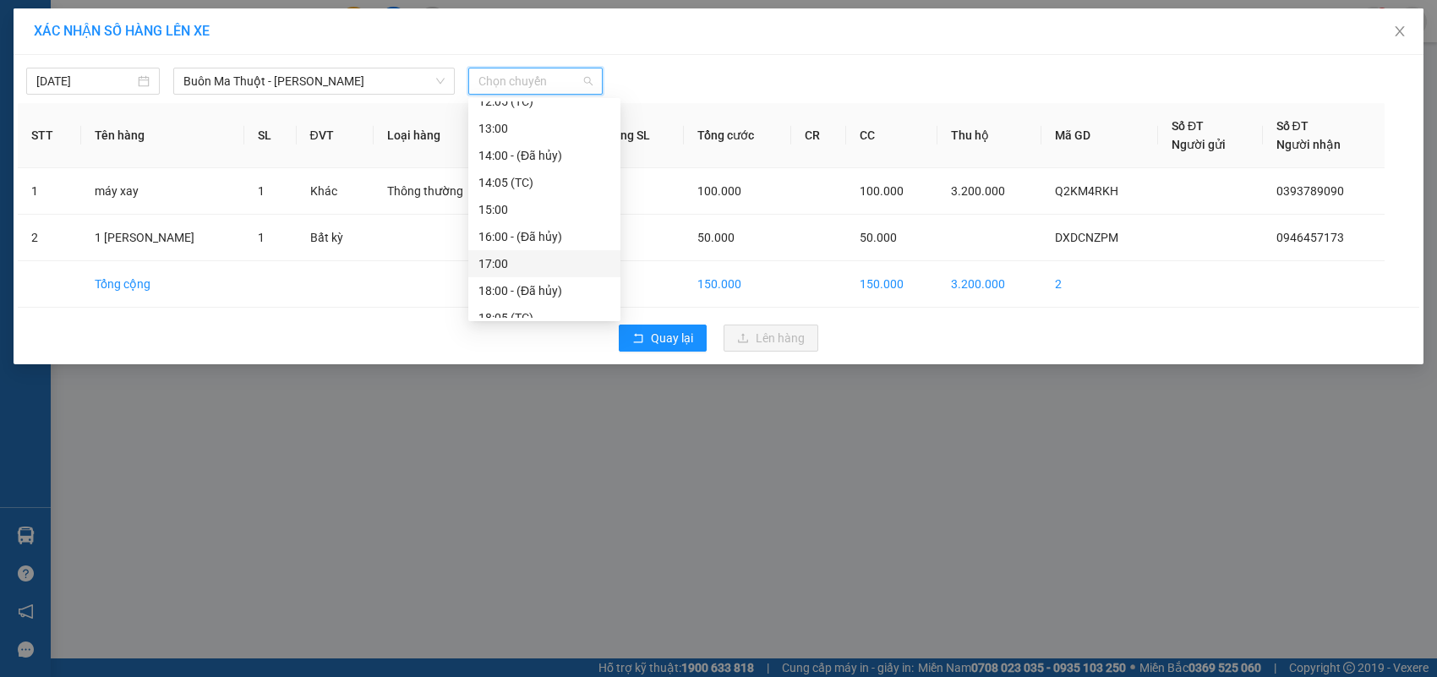
scroll to position [188, 0]
click at [535, 249] on div "17:00" at bounding box center [544, 251] width 132 height 19
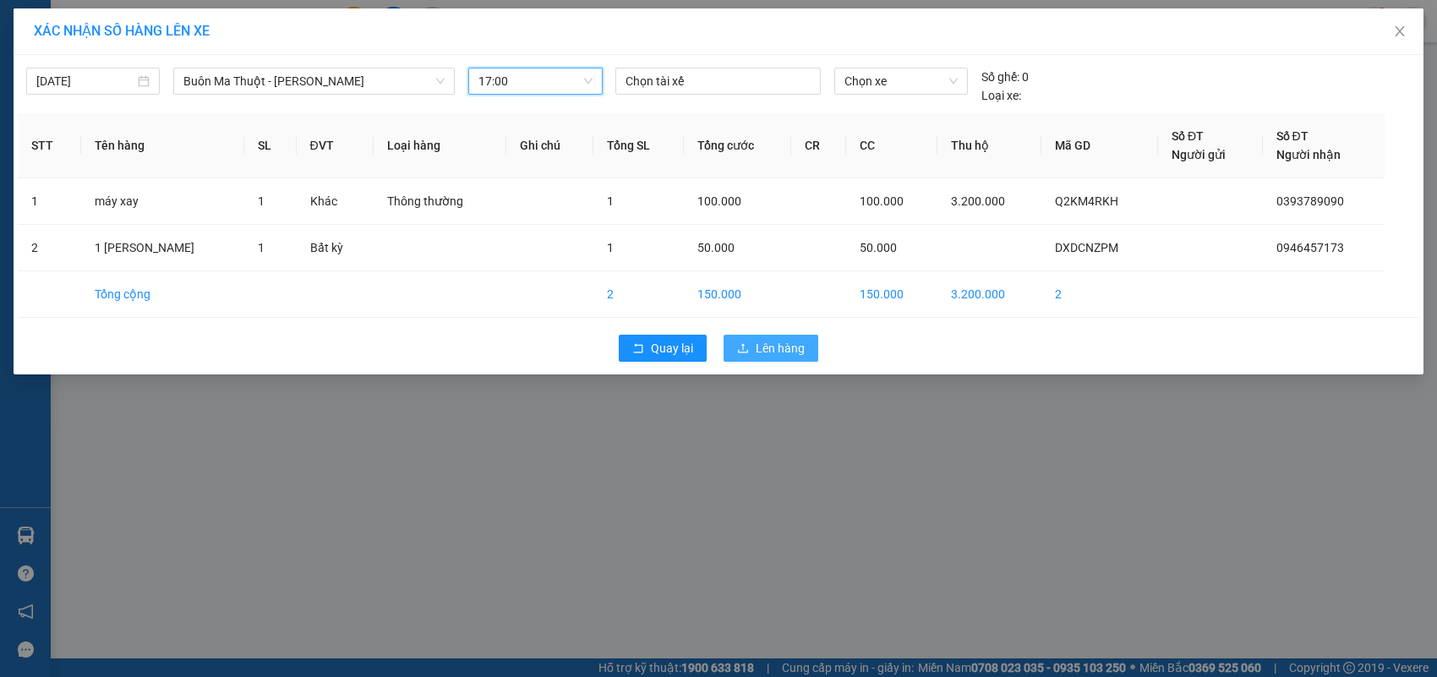
click at [765, 349] on span "Lên hàng" at bounding box center [780, 348] width 49 height 19
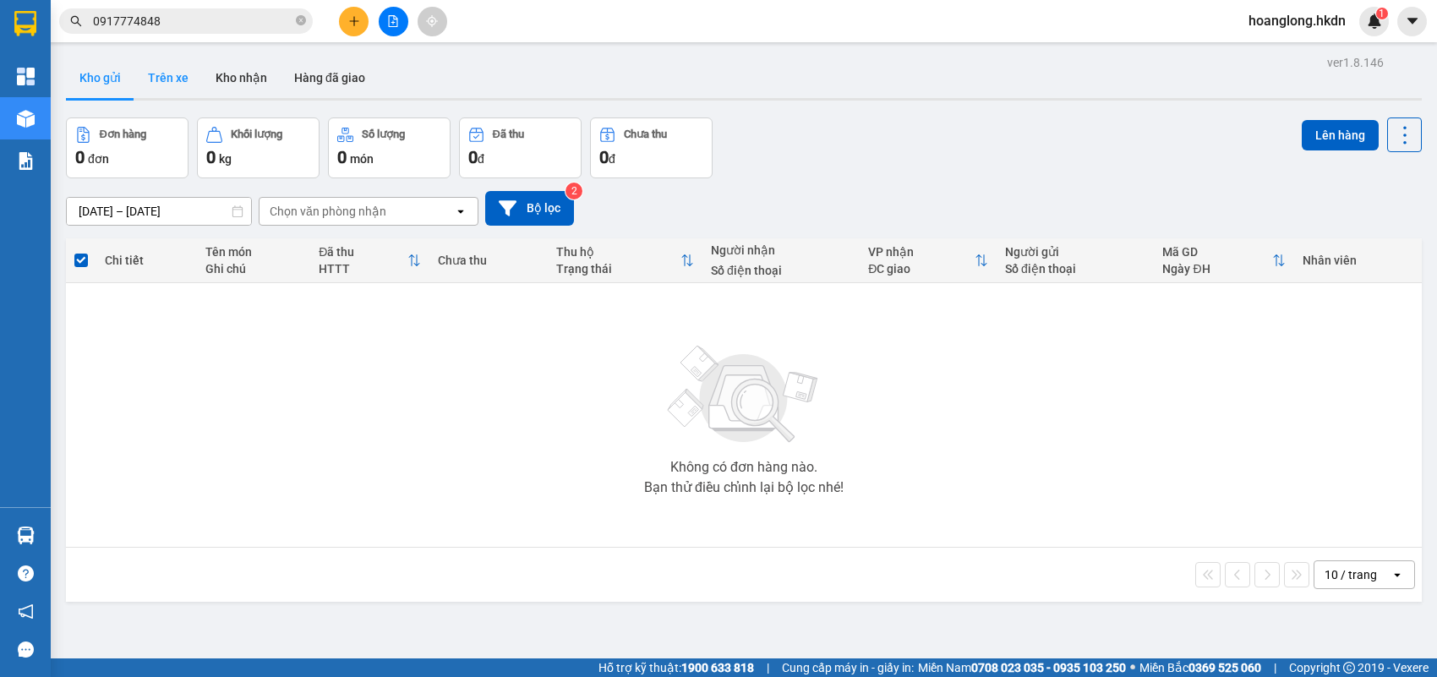
click at [182, 76] on button "Trên xe" at bounding box center [168, 77] width 68 height 41
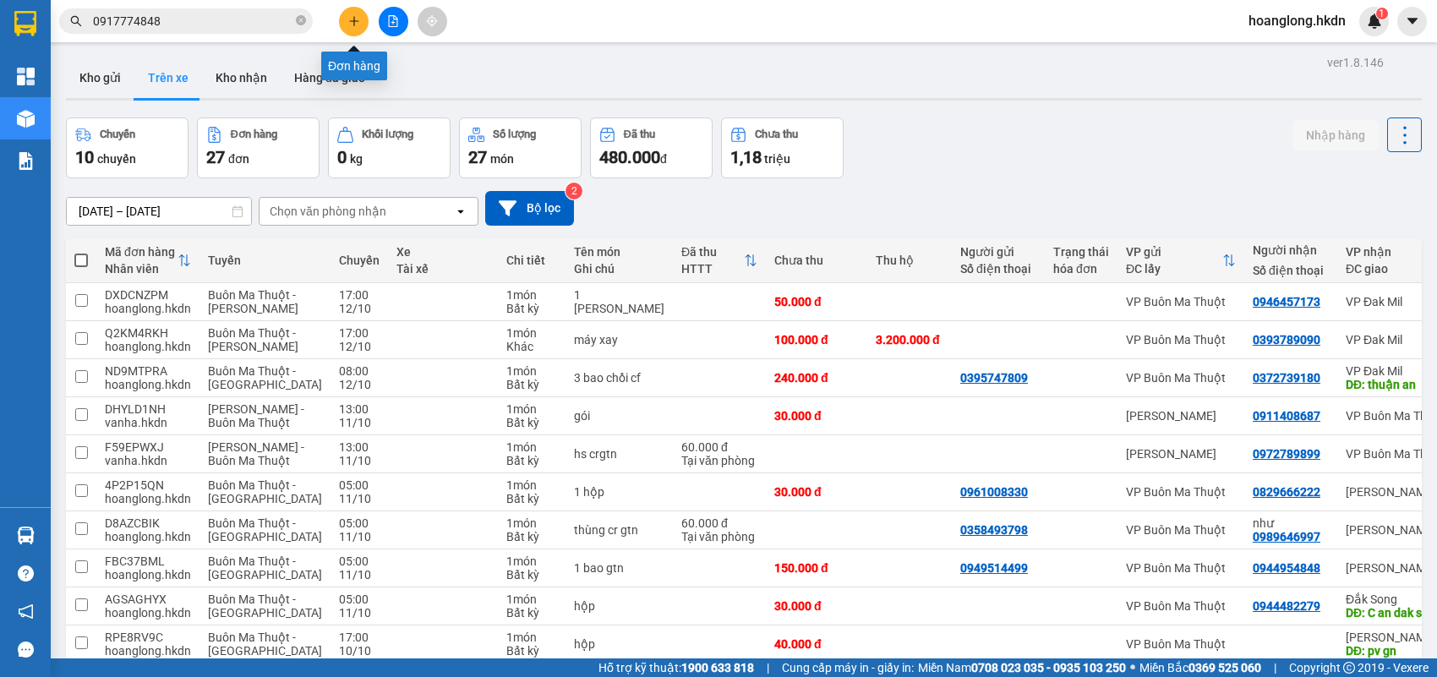
click at [366, 18] on button at bounding box center [354, 22] width 30 height 30
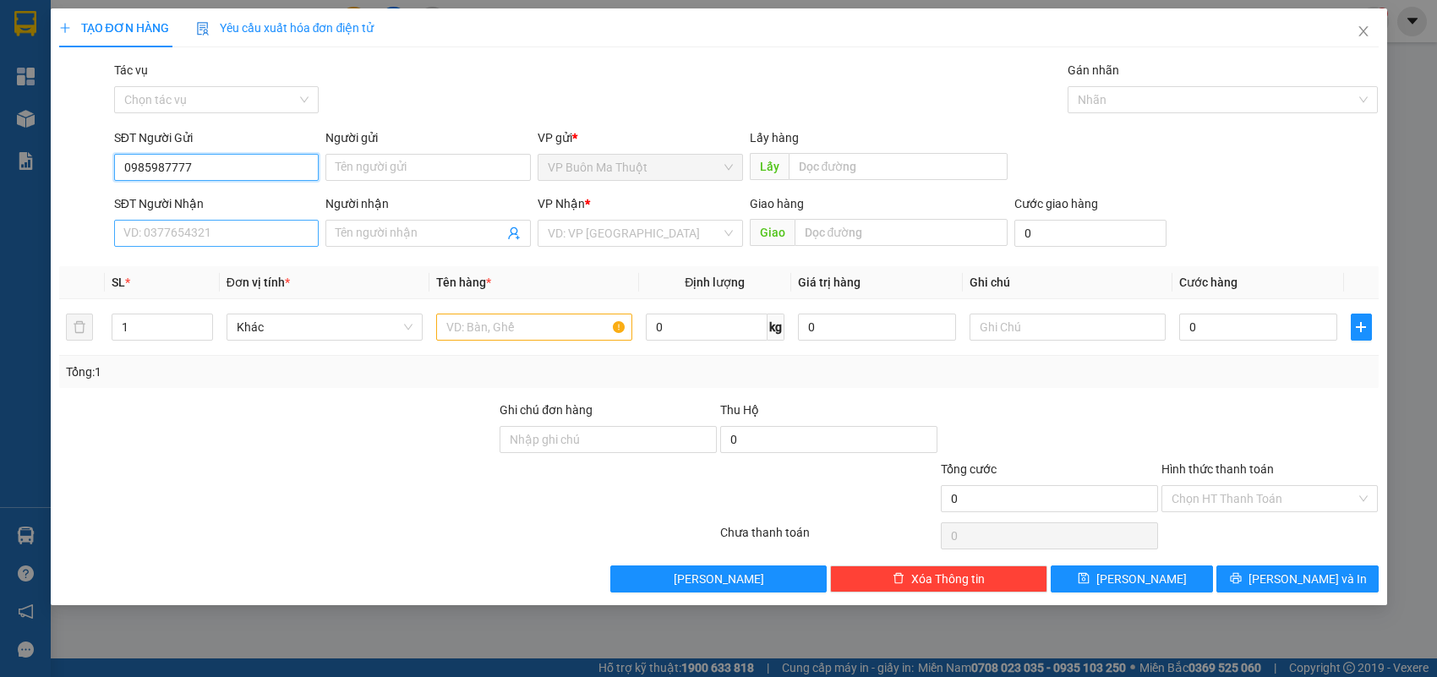
type input "0985987777"
click at [226, 230] on input "SĐT Người Nhận" at bounding box center [216, 233] width 205 height 27
type input "0982443252"
click at [267, 263] on div "0982443252" at bounding box center [216, 268] width 185 height 19
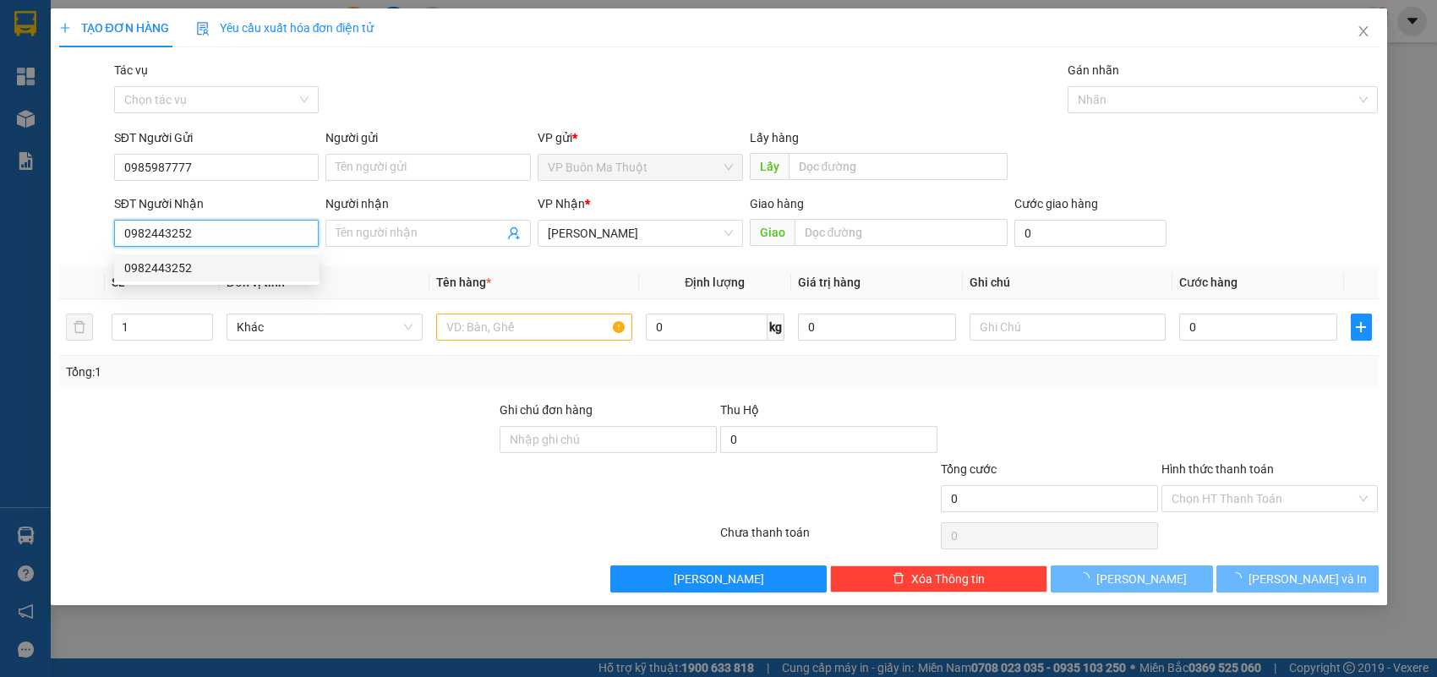
type input "40.000"
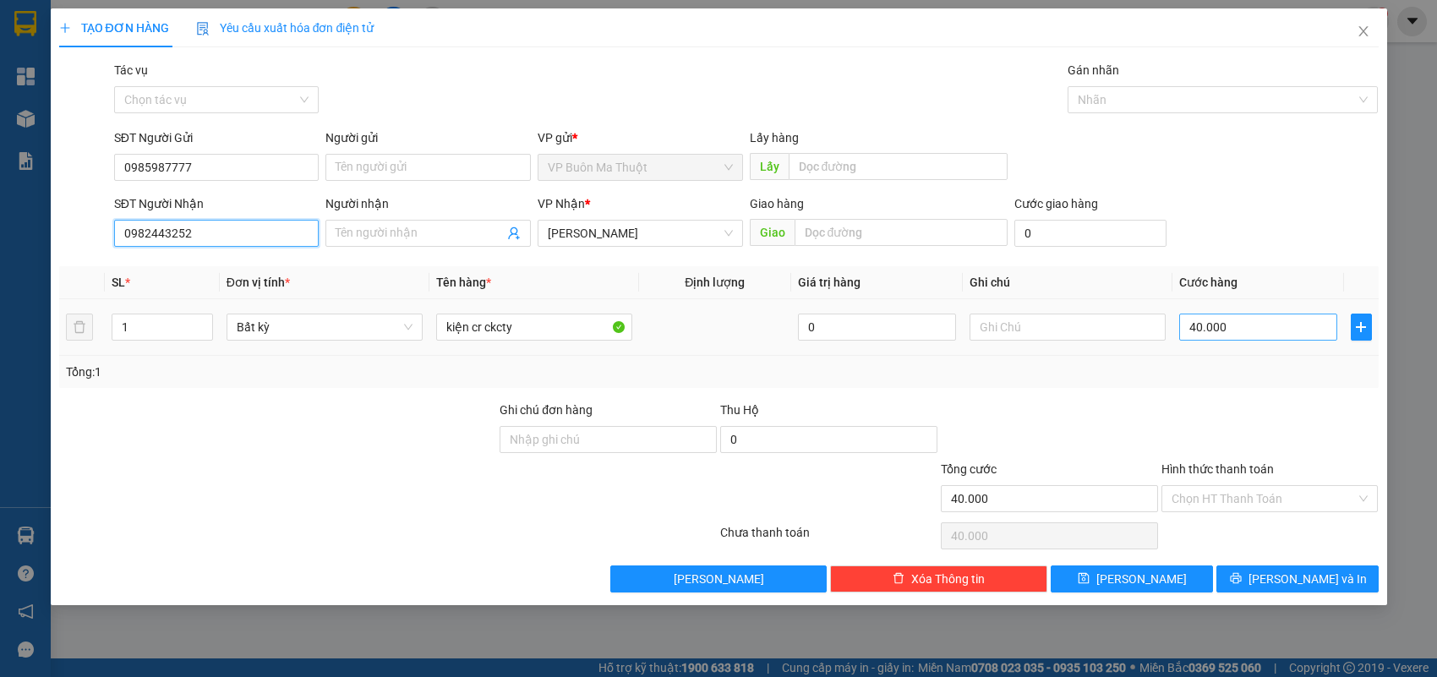
type input "0982443252"
click at [1285, 331] on input "40.000" at bounding box center [1258, 327] width 158 height 27
type input "8"
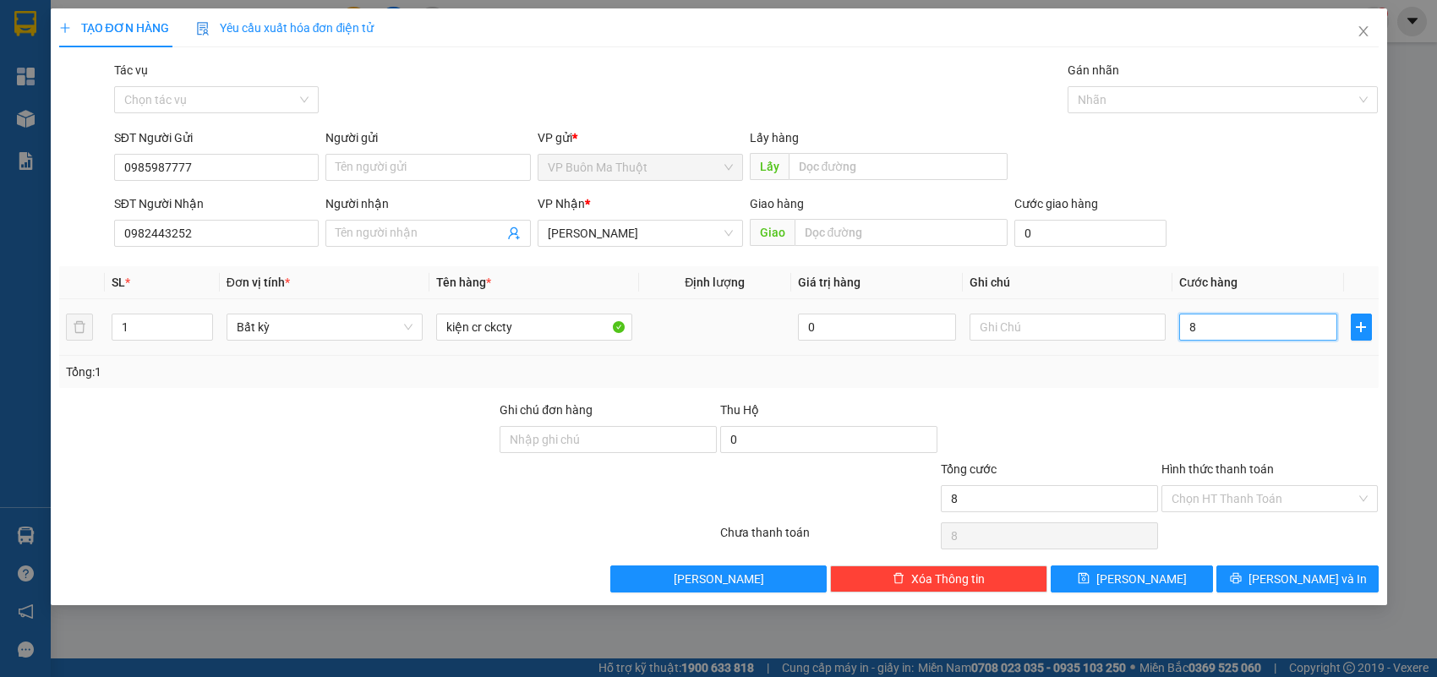
type input "80"
type input "800"
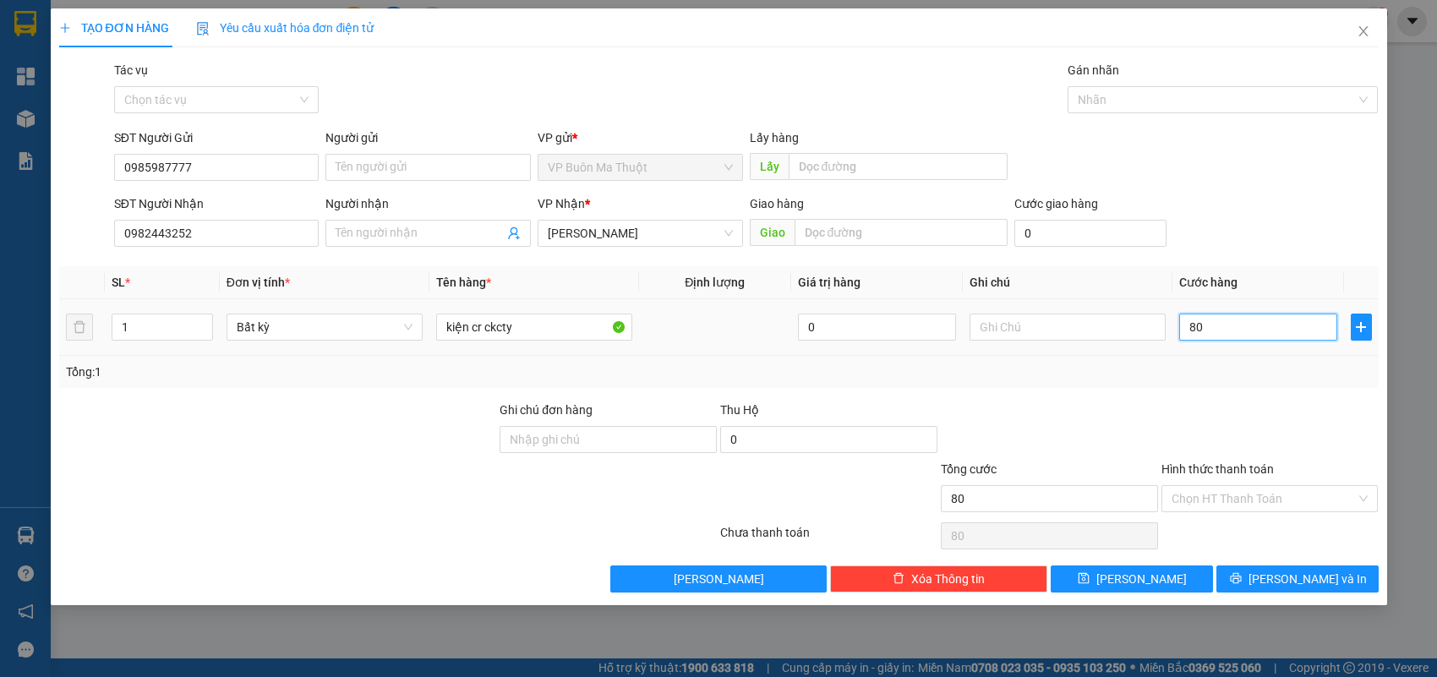
type input "800"
type input "8.000"
type input "80.000"
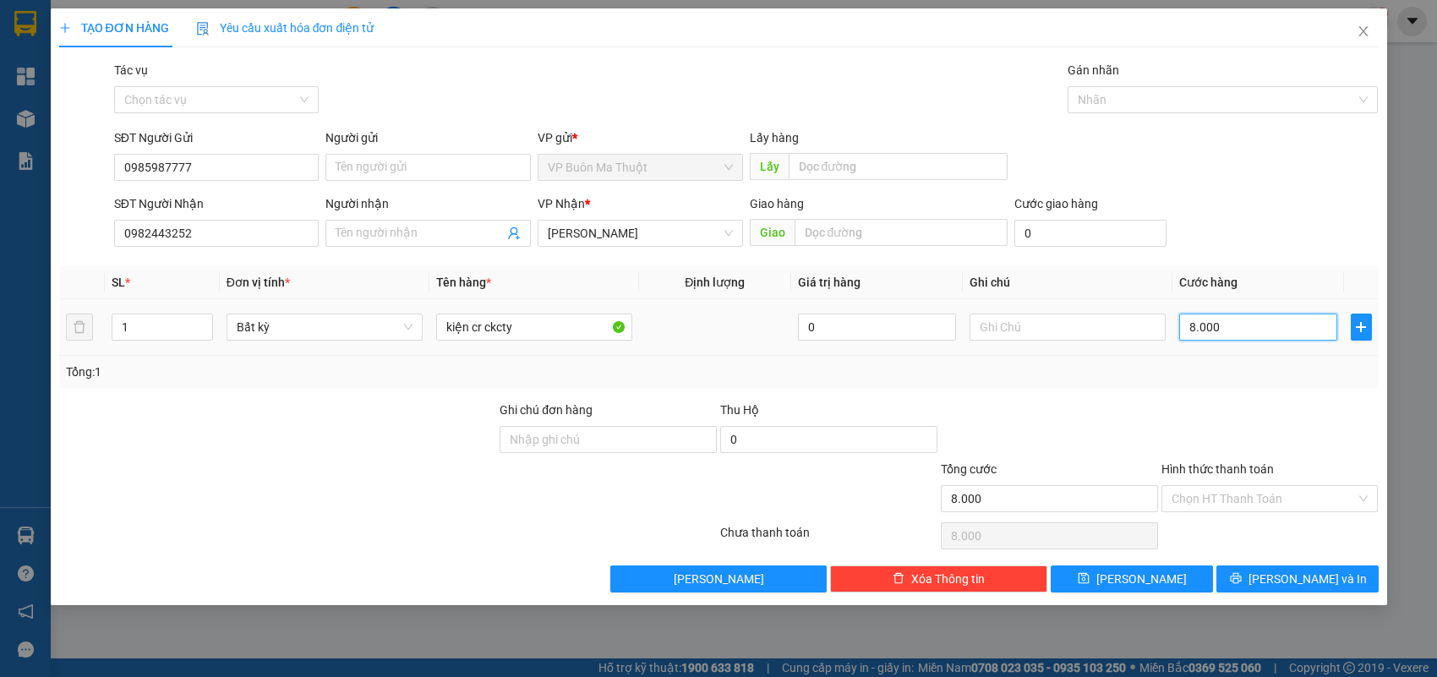
type input "80.000"
click at [1317, 497] on input "Hình thức thanh toán" at bounding box center [1263, 498] width 185 height 25
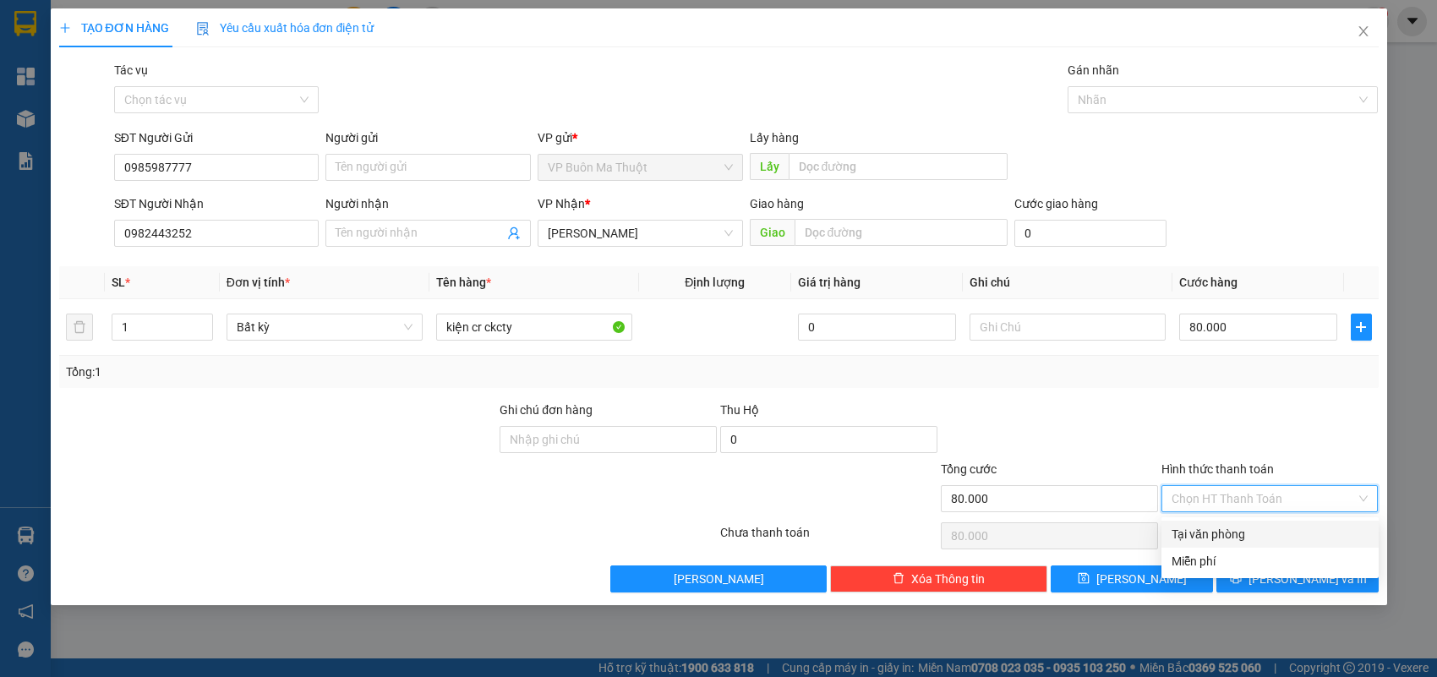
click at [1290, 531] on div "Tại văn phòng" at bounding box center [1269, 534] width 197 height 19
type input "0"
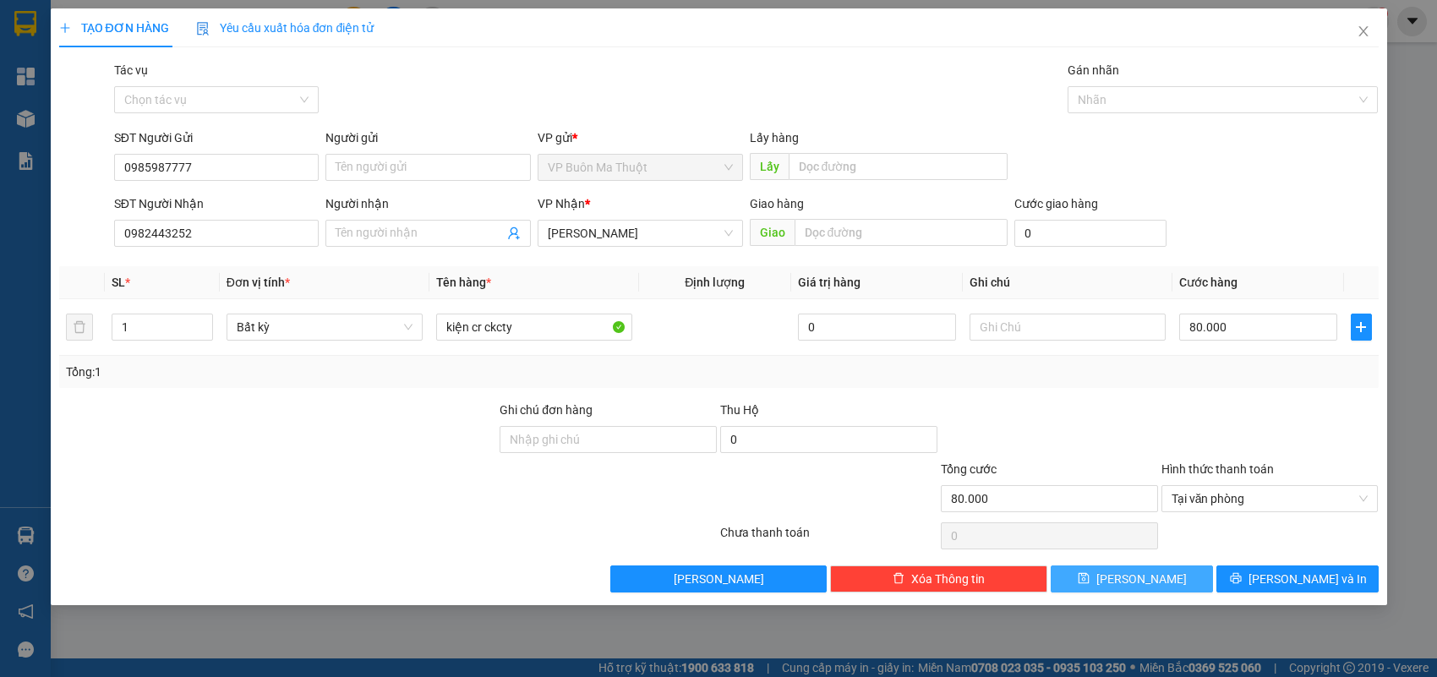
click at [1145, 584] on span "[PERSON_NAME]" at bounding box center [1141, 579] width 90 height 19
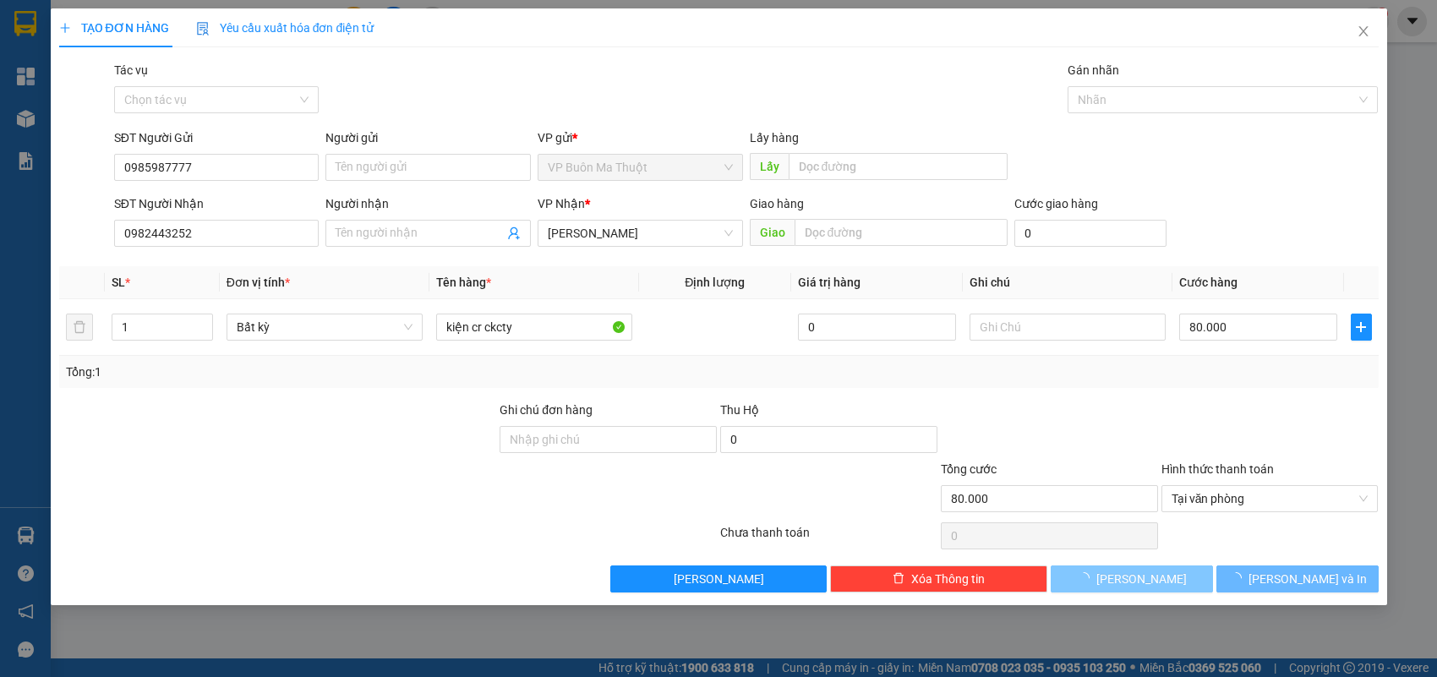
type input "0"
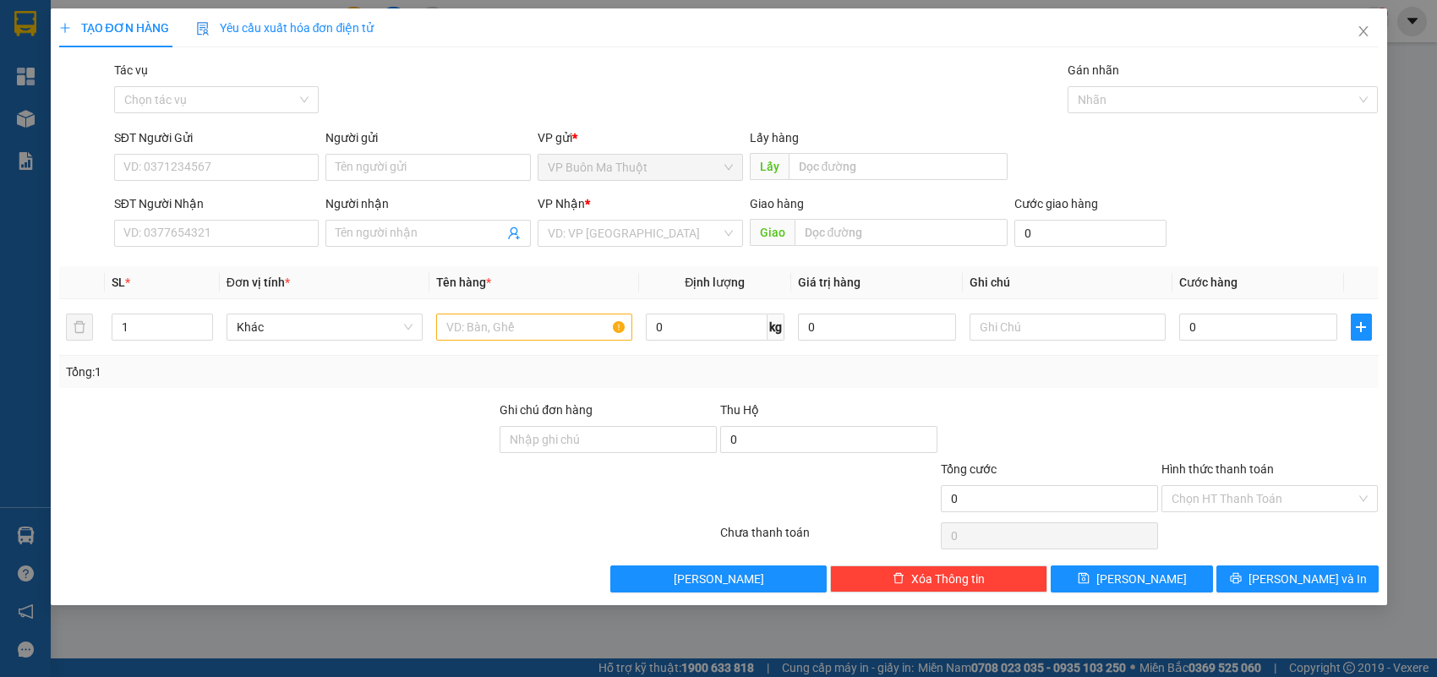
click at [207, 145] on div "SĐT Người Gửi" at bounding box center [216, 137] width 205 height 19
click at [207, 154] on input "SĐT Người Gửi" at bounding box center [216, 167] width 205 height 27
type input "0"
type input "0827394567"
click at [237, 221] on input "SĐT Người Nhận" at bounding box center [216, 233] width 205 height 27
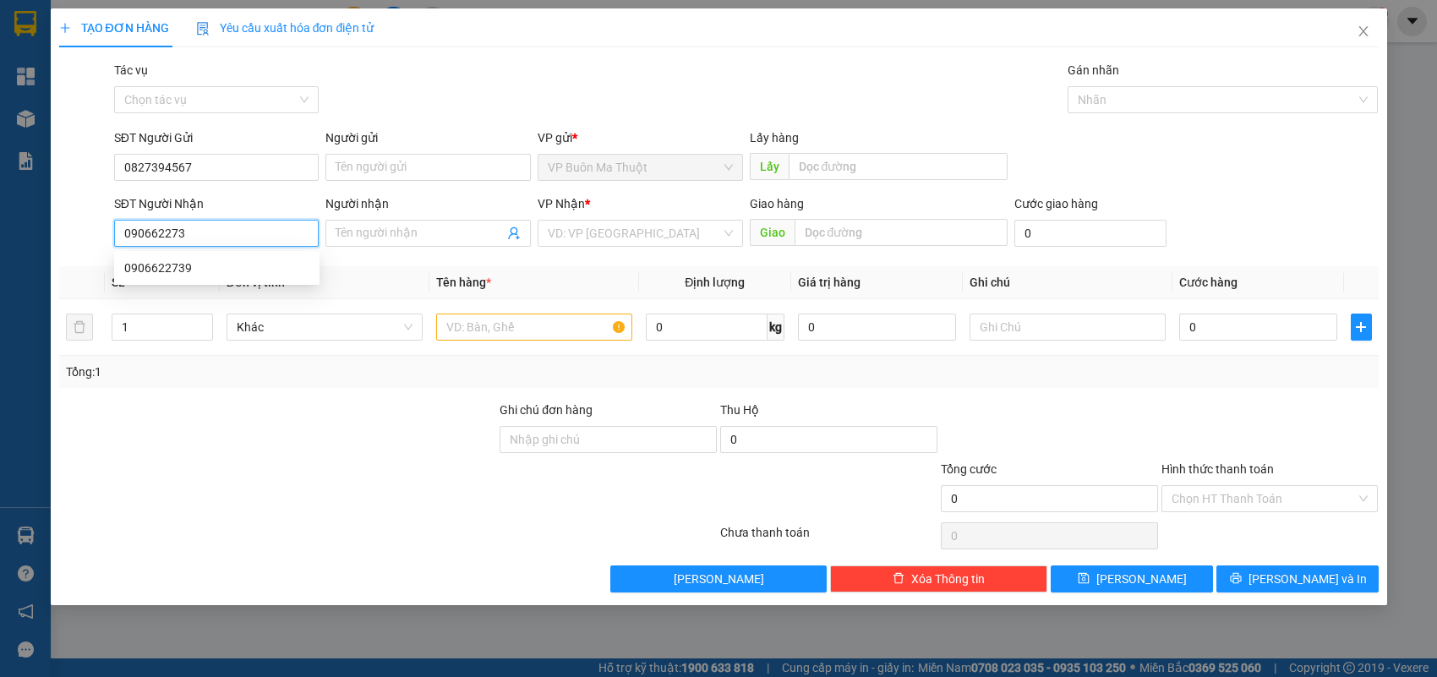
type input "0906622739"
click at [246, 259] on div "0906622739" at bounding box center [216, 268] width 185 height 19
type input "70.000"
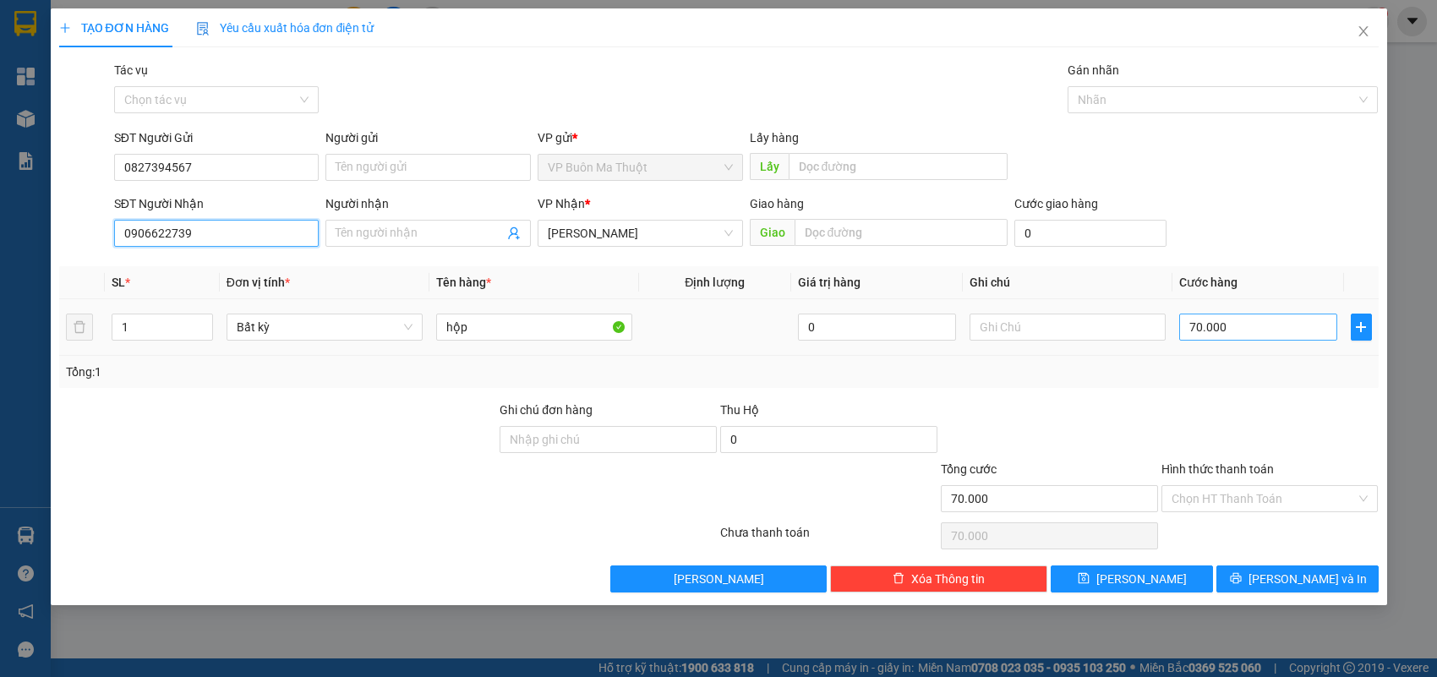
type input "0906622739"
click at [1274, 336] on input "70.000" at bounding box center [1258, 327] width 158 height 27
type input "3"
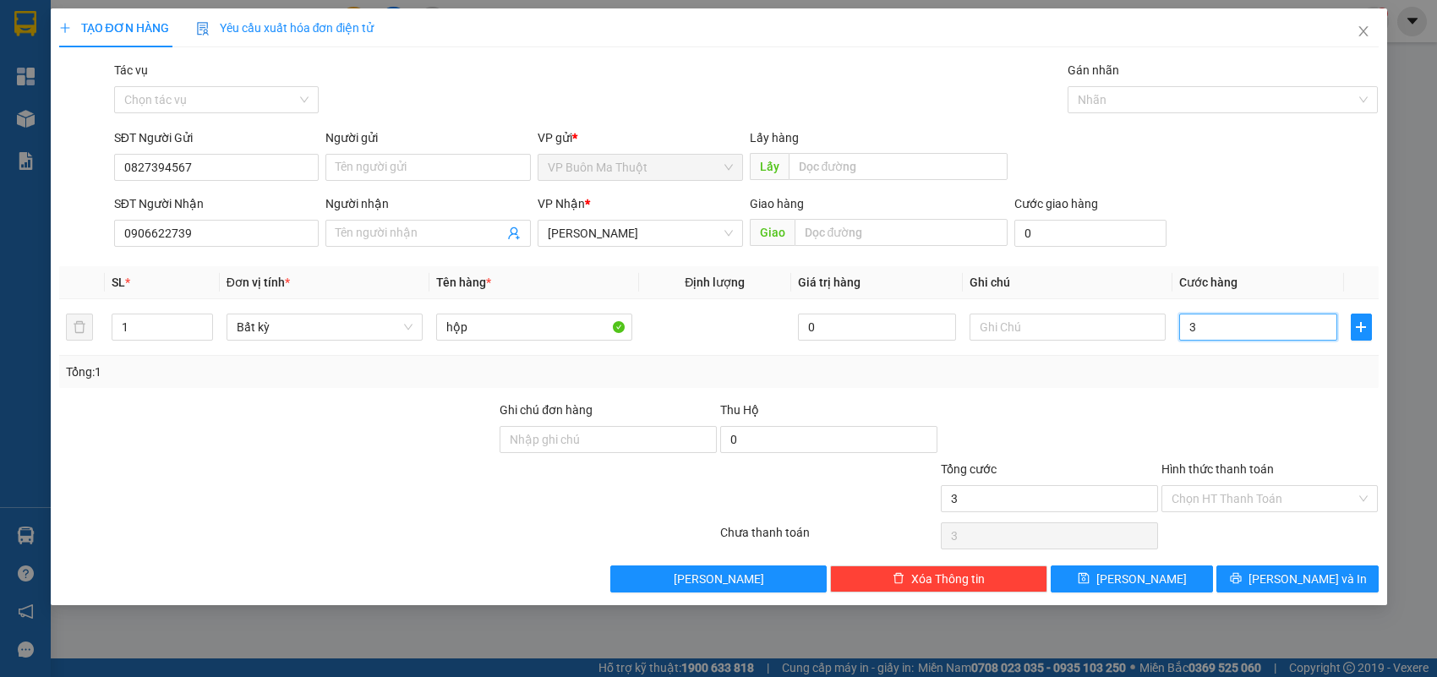
type input "30"
type input "300"
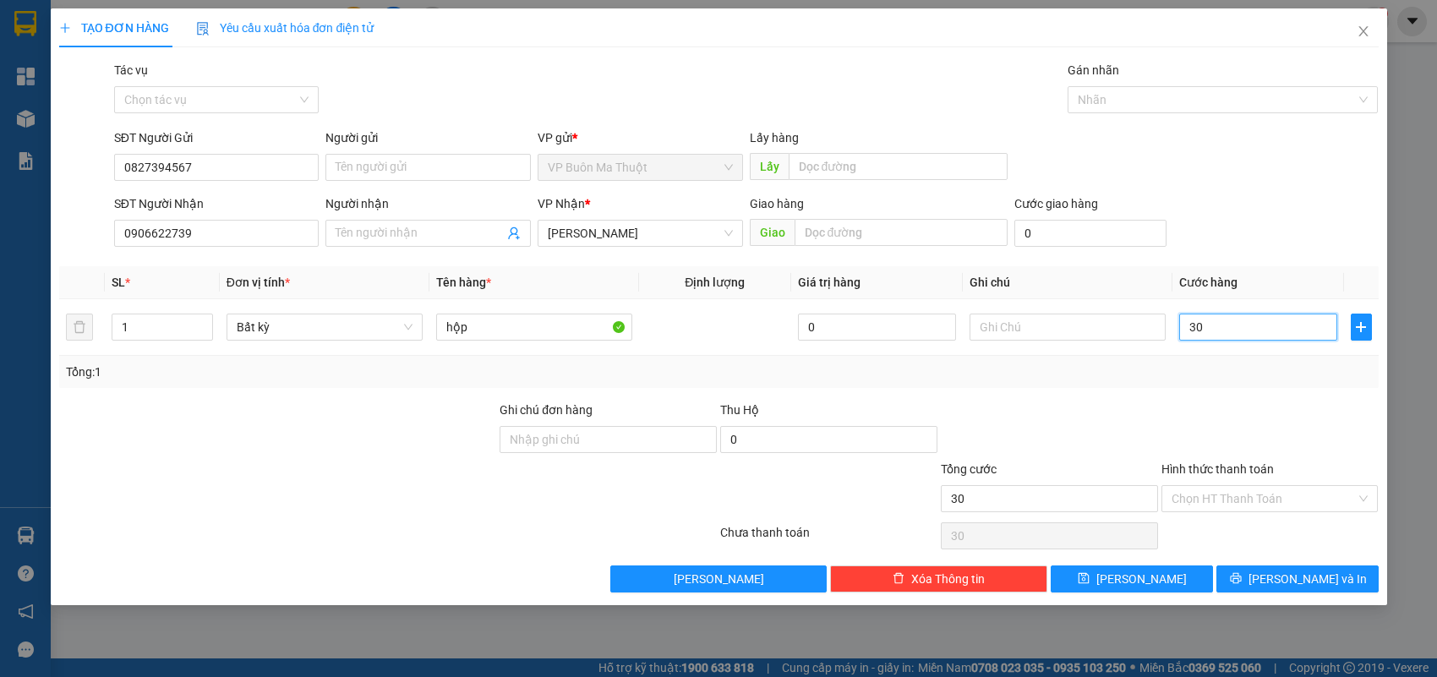
type input "300"
type input "3.000"
type input "30.000"
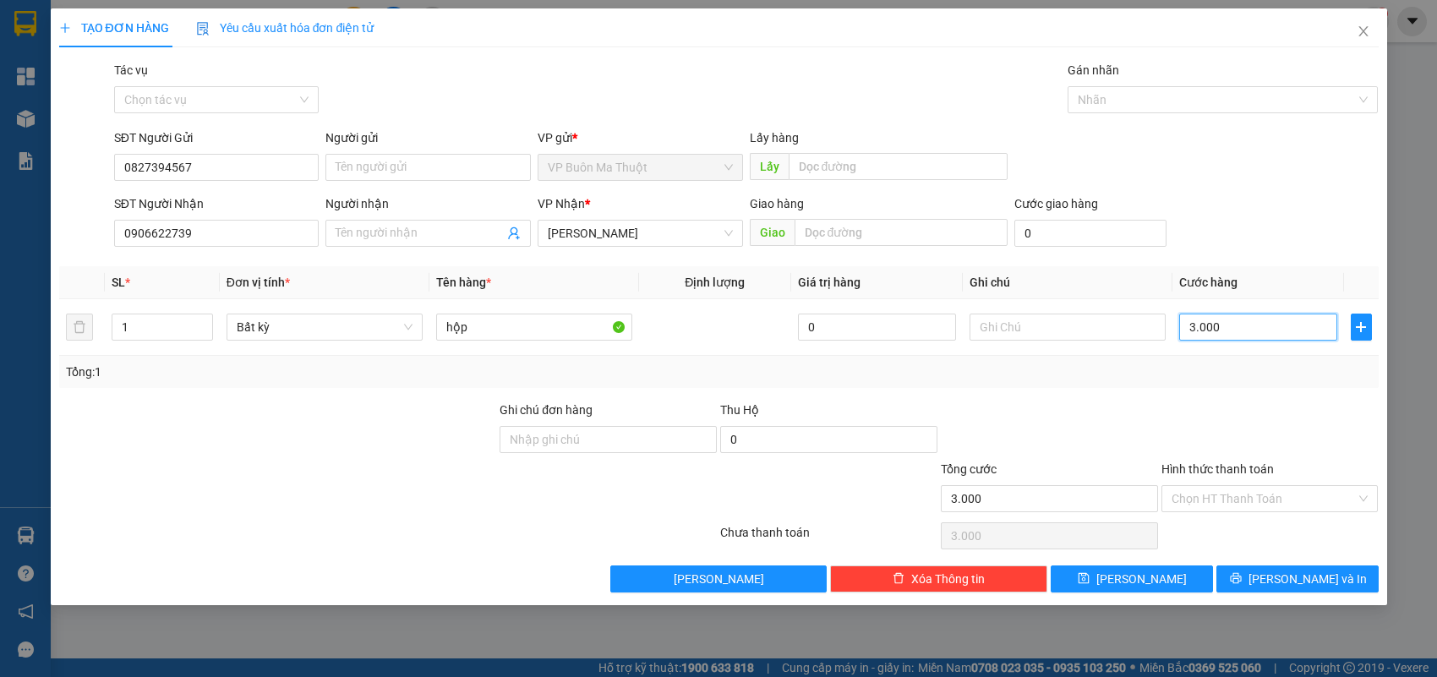
type input "30.000"
drag, startPoint x: 1170, startPoint y: 579, endPoint x: 1176, endPoint y: 559, distance: 20.9
click at [1169, 579] on button "[PERSON_NAME]" at bounding box center [1131, 578] width 162 height 27
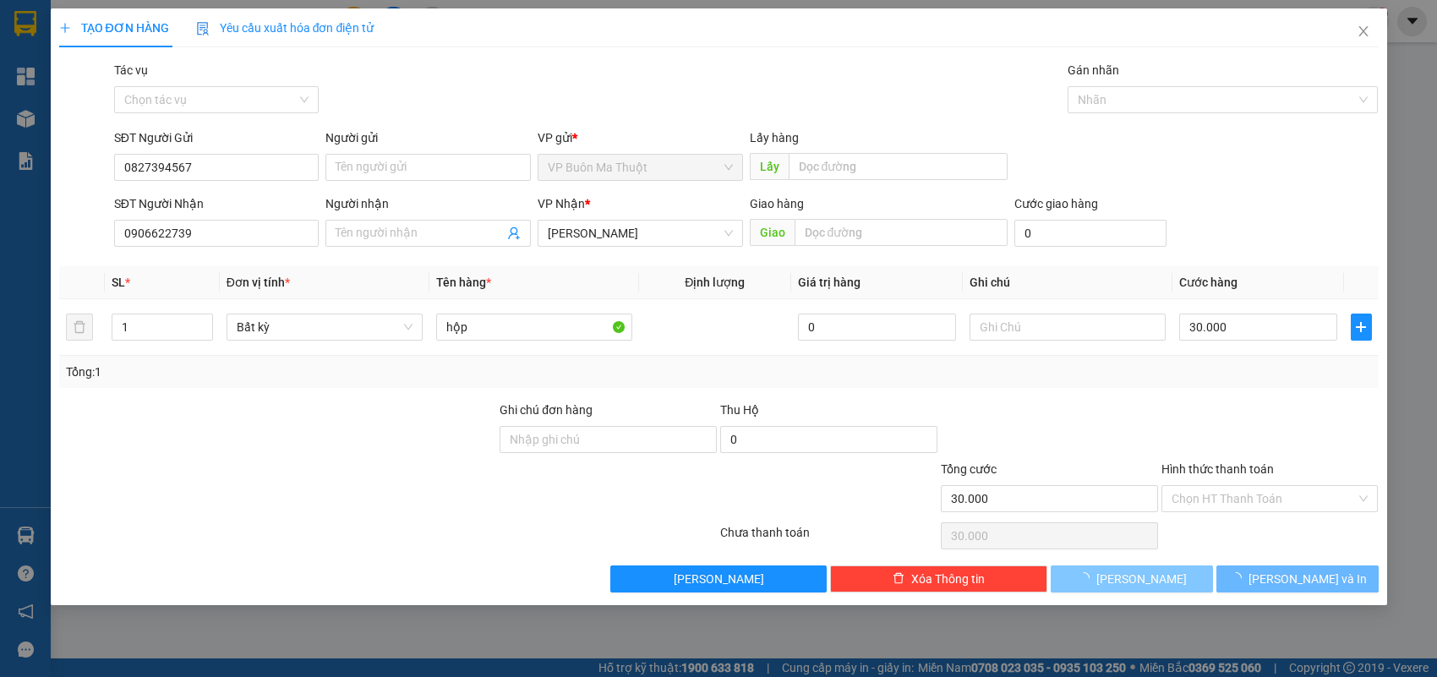
type input "0"
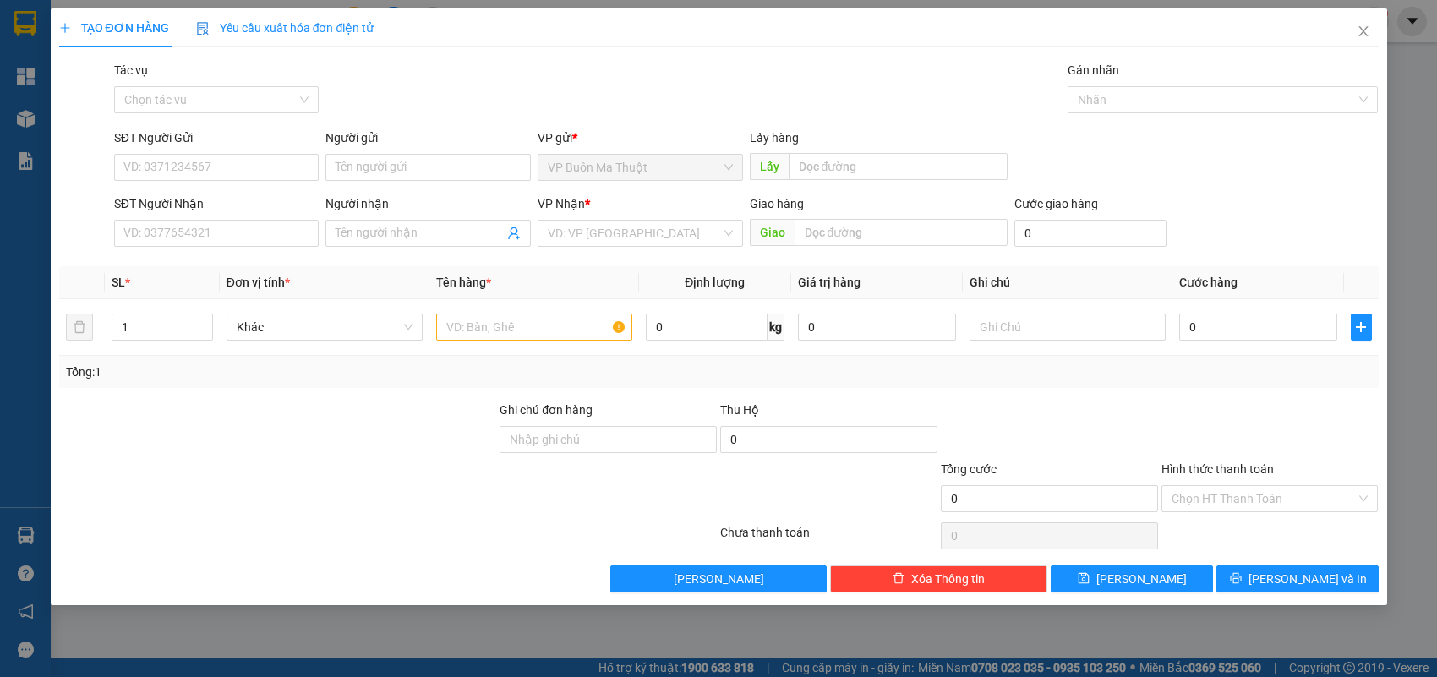
click at [166, 218] on div "SĐT Người Nhận" at bounding box center [216, 206] width 205 height 25
click at [187, 230] on input "SĐT Người Nhận" at bounding box center [216, 233] width 205 height 27
type input "0942017379"
drag, startPoint x: 193, startPoint y: 259, endPoint x: 211, endPoint y: 259, distance: 18.6
click at [194, 259] on div "0942017379" at bounding box center [216, 268] width 185 height 19
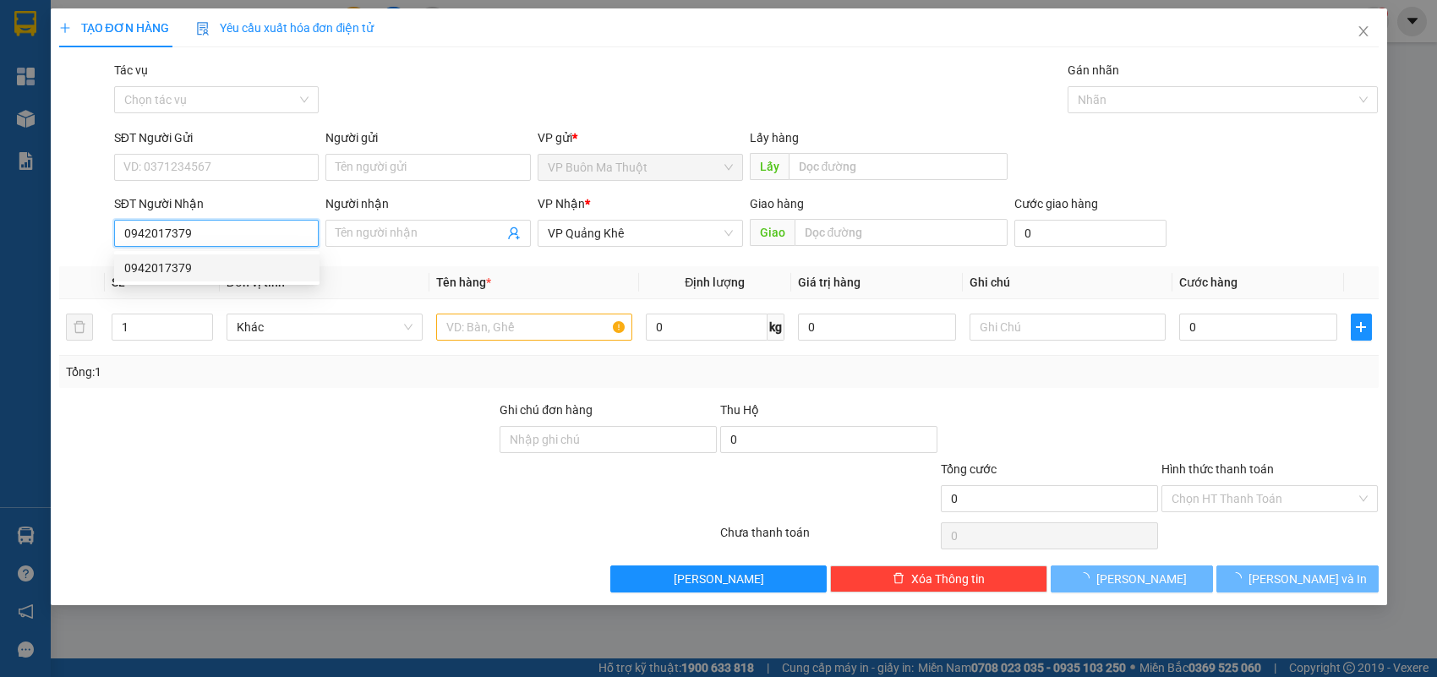
type input "30.000"
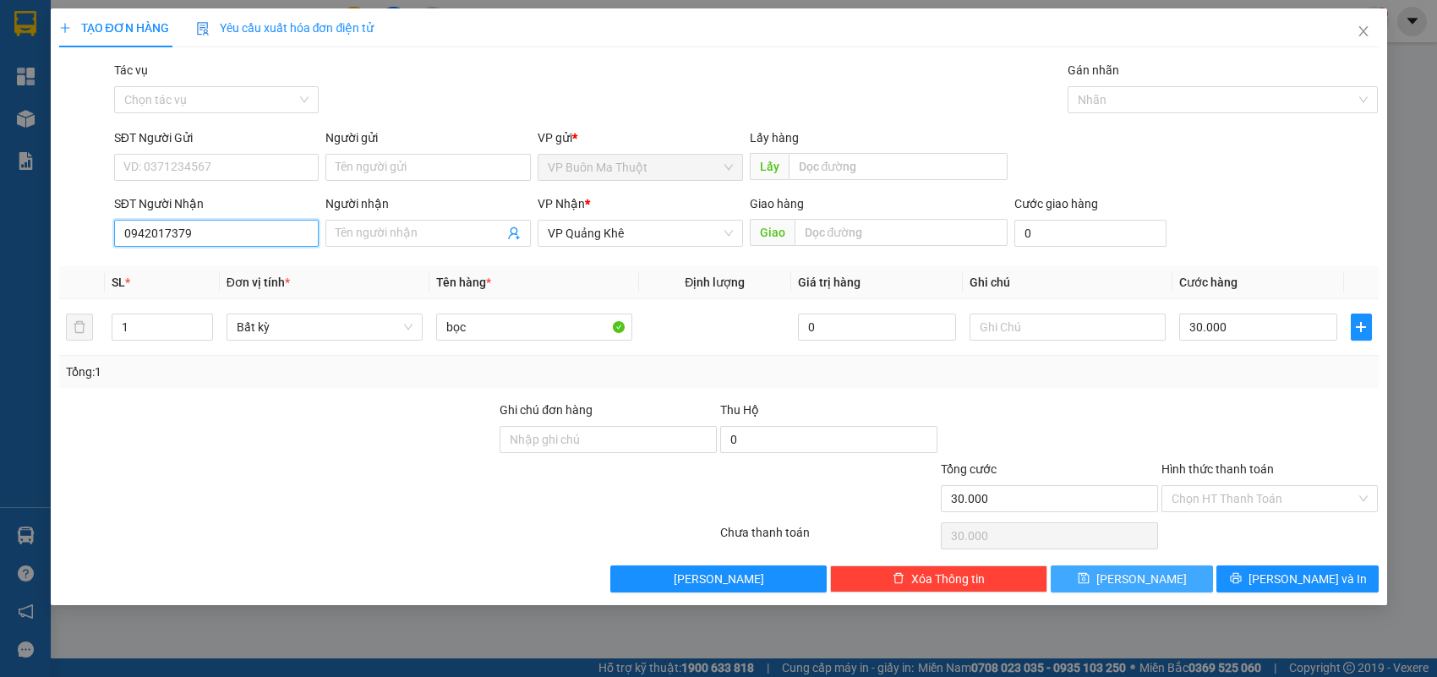
type input "0942017379"
drag, startPoint x: 1154, startPoint y: 580, endPoint x: 1105, endPoint y: 459, distance: 130.7
click at [1154, 580] on button "[PERSON_NAME]" at bounding box center [1131, 578] width 162 height 27
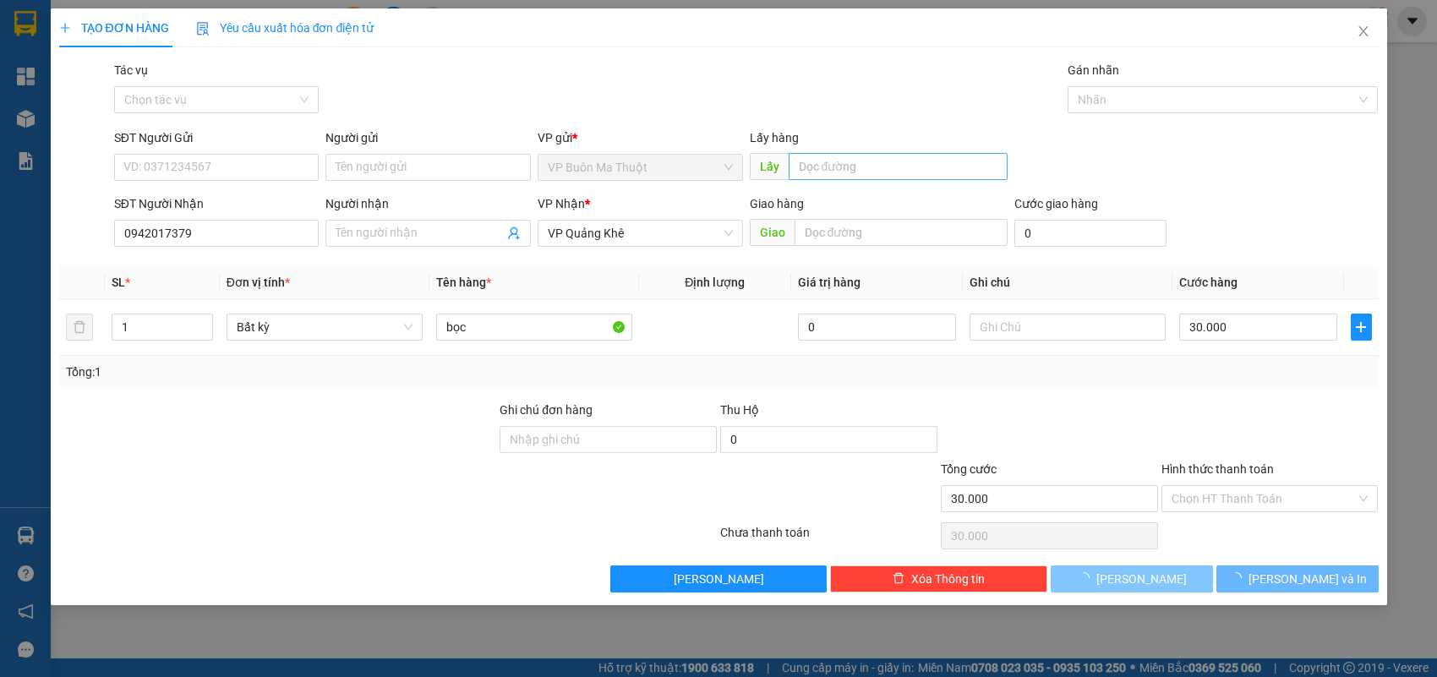
type input "0"
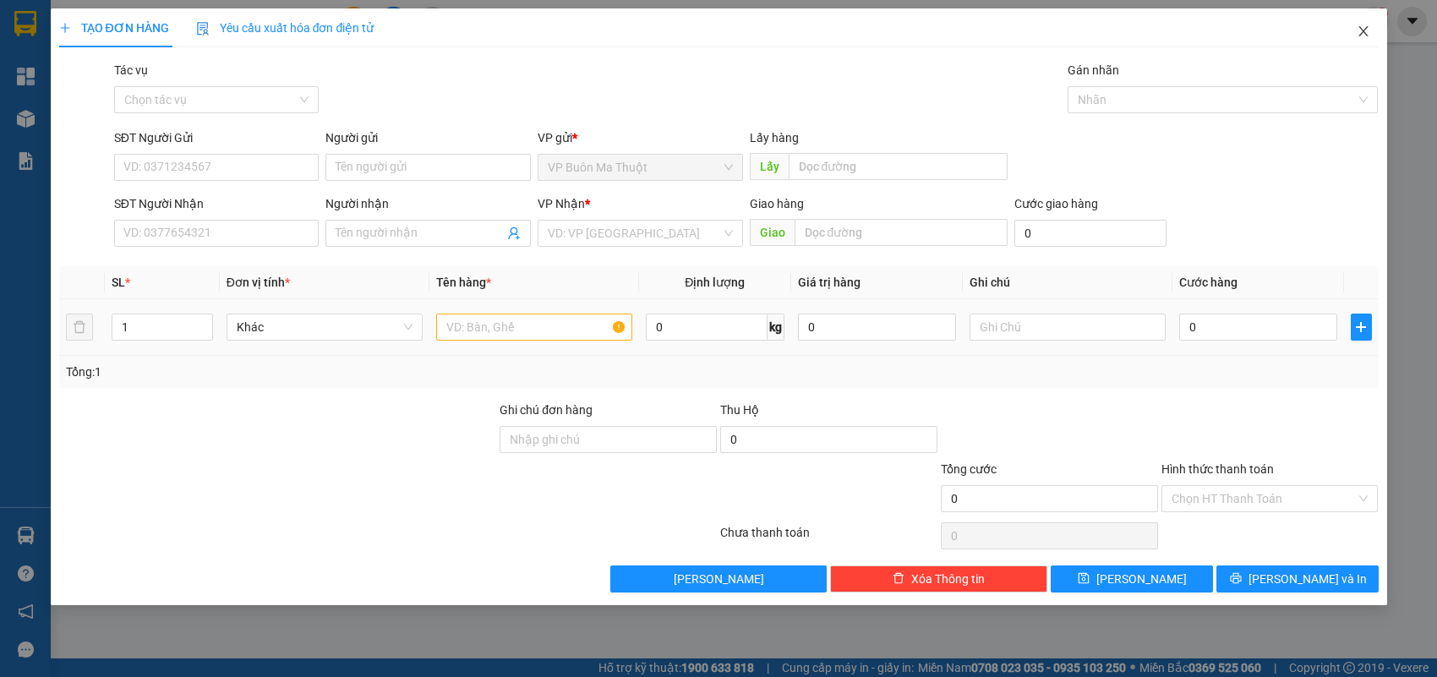
click at [1350, 26] on span "Close" at bounding box center [1362, 31] width 47 height 47
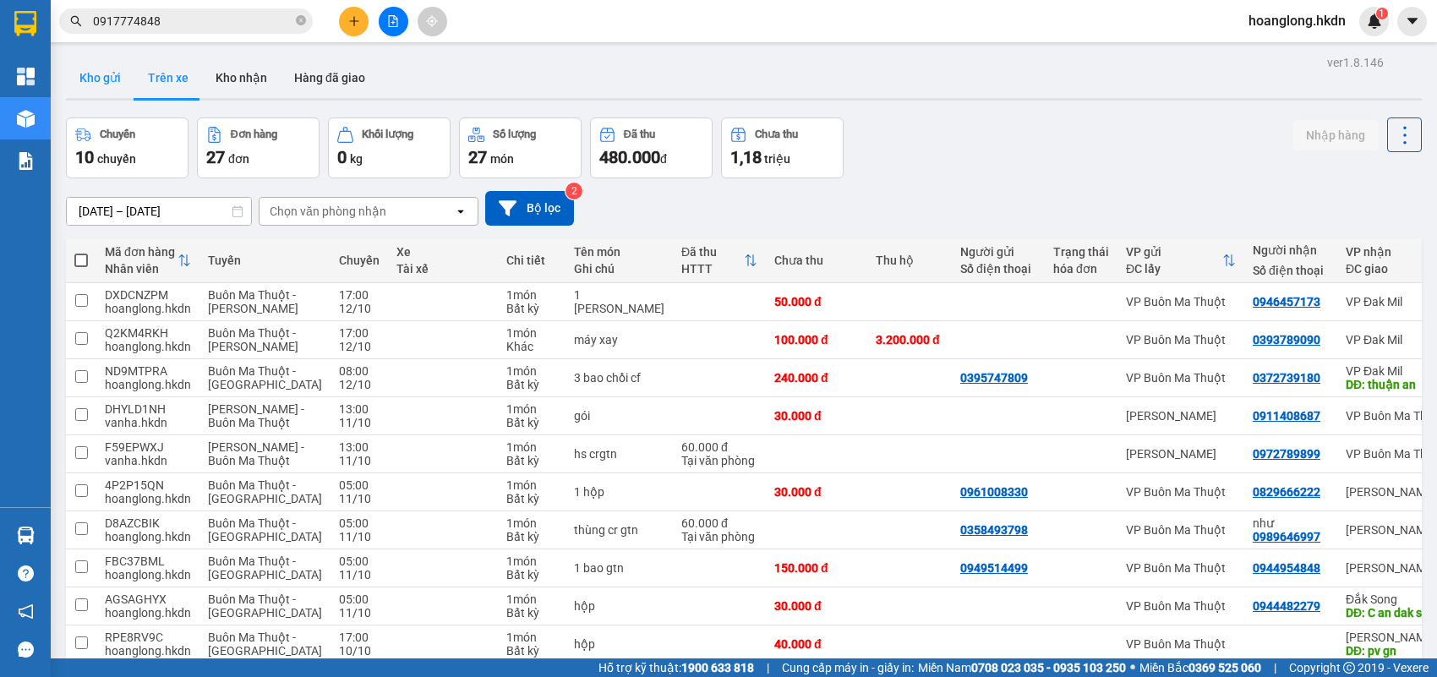
click at [102, 76] on button "Kho gửi" at bounding box center [100, 77] width 68 height 41
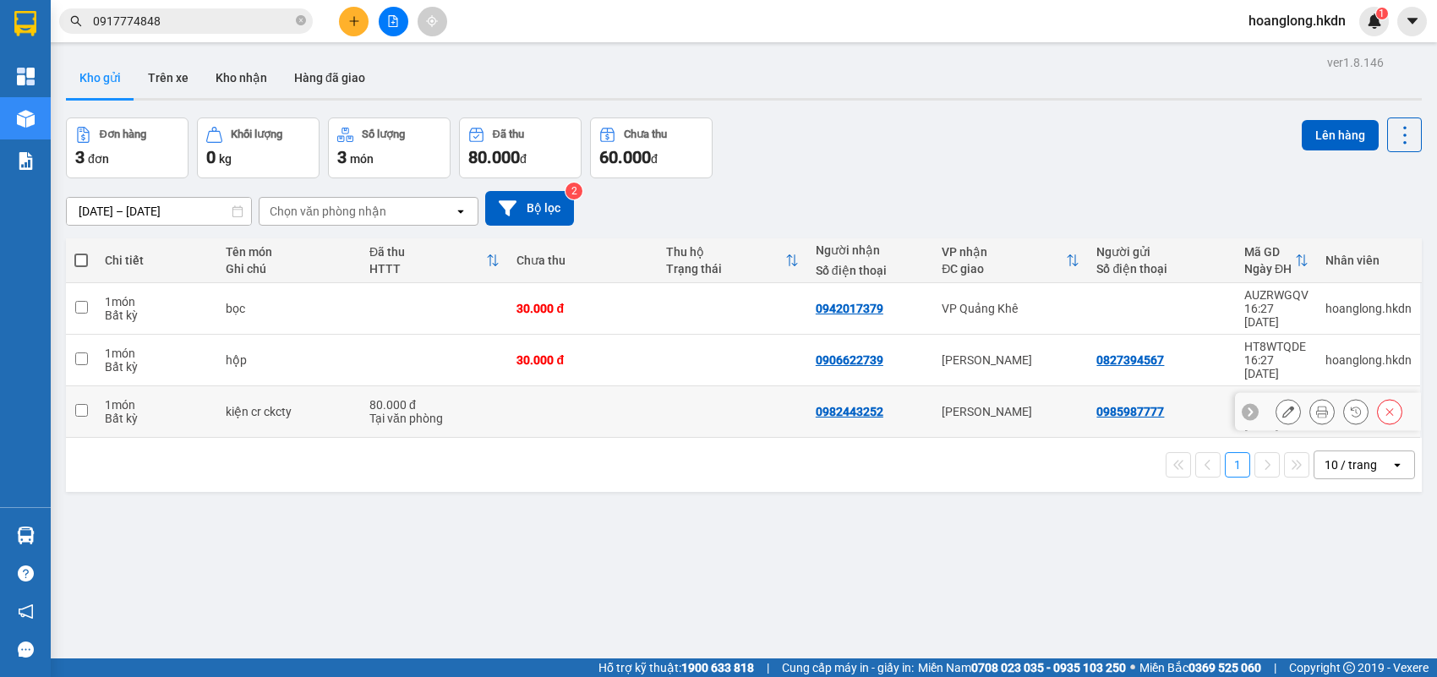
click at [483, 398] on div "80.000 đ" at bounding box center [434, 405] width 130 height 14
checkbox input "true"
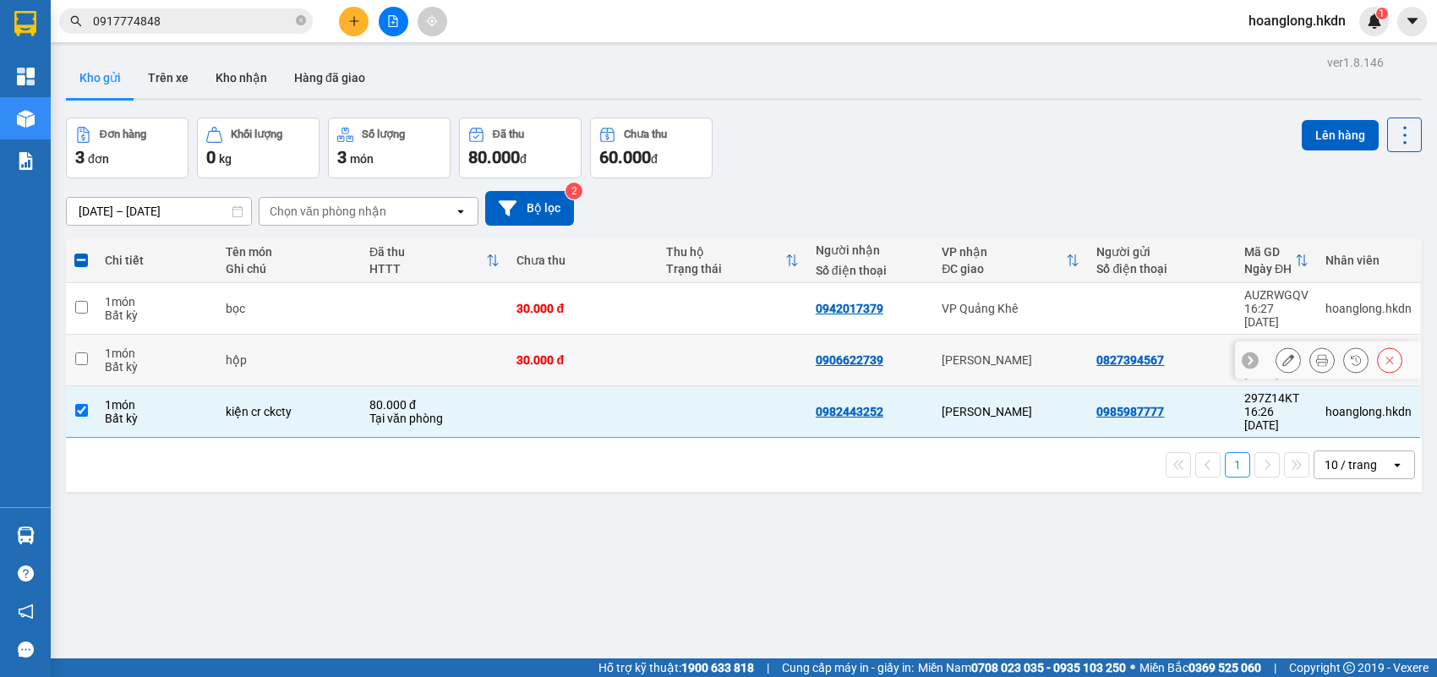
click at [467, 335] on td at bounding box center [434, 361] width 147 height 52
checkbox input "true"
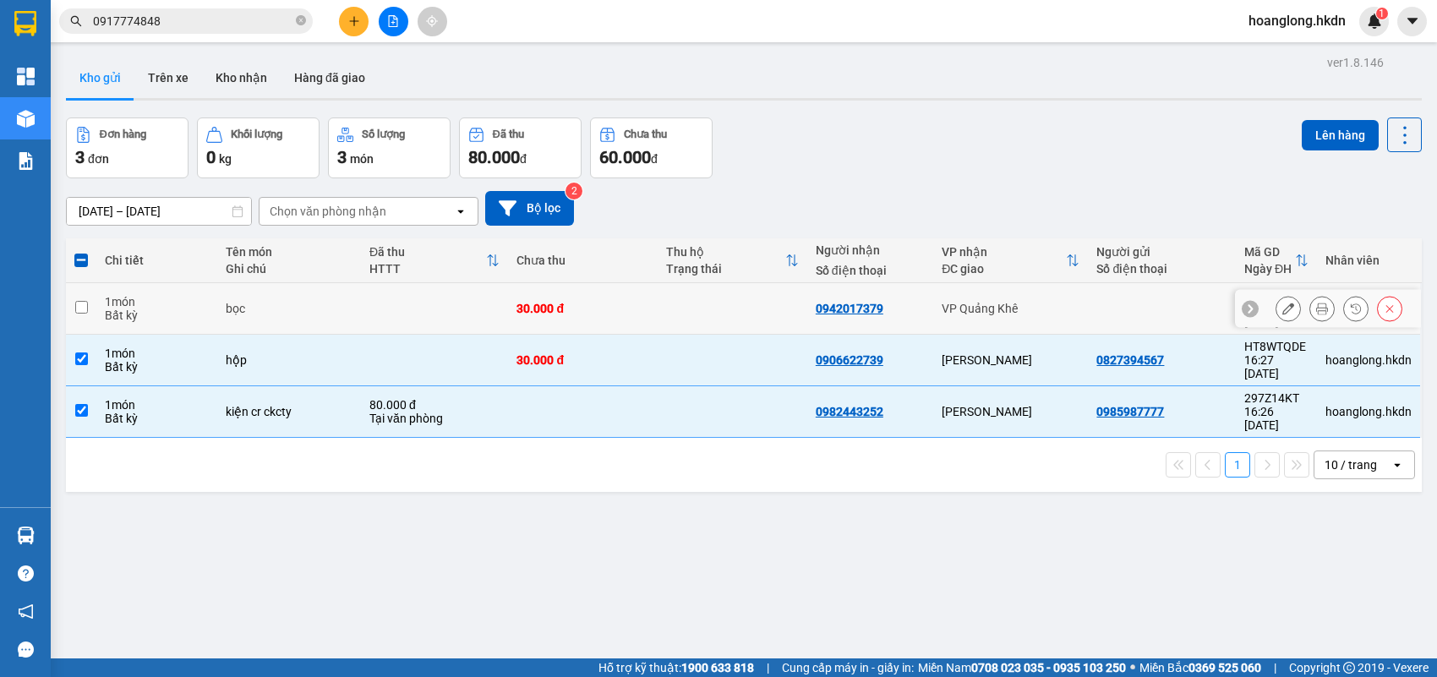
click at [456, 297] on td at bounding box center [434, 309] width 147 height 52
checkbox input "true"
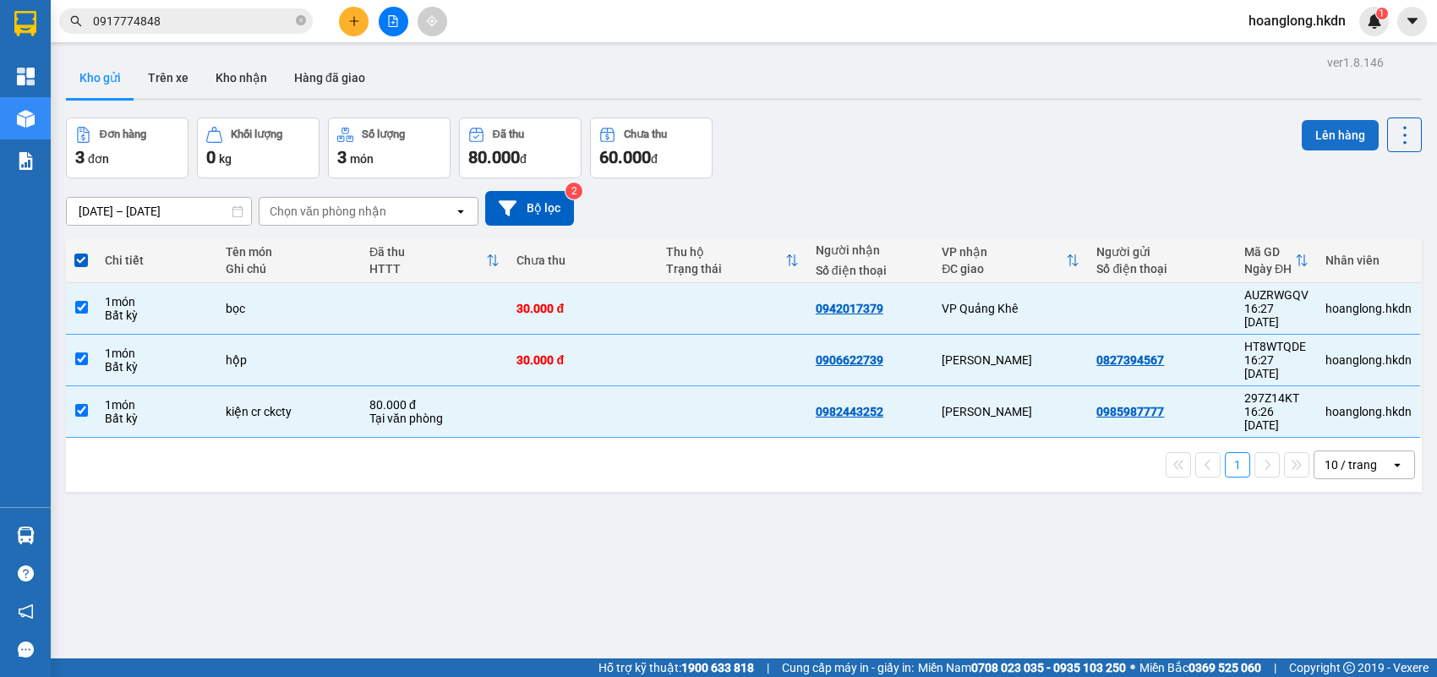
click at [1316, 140] on button "Lên hàng" at bounding box center [1339, 135] width 77 height 30
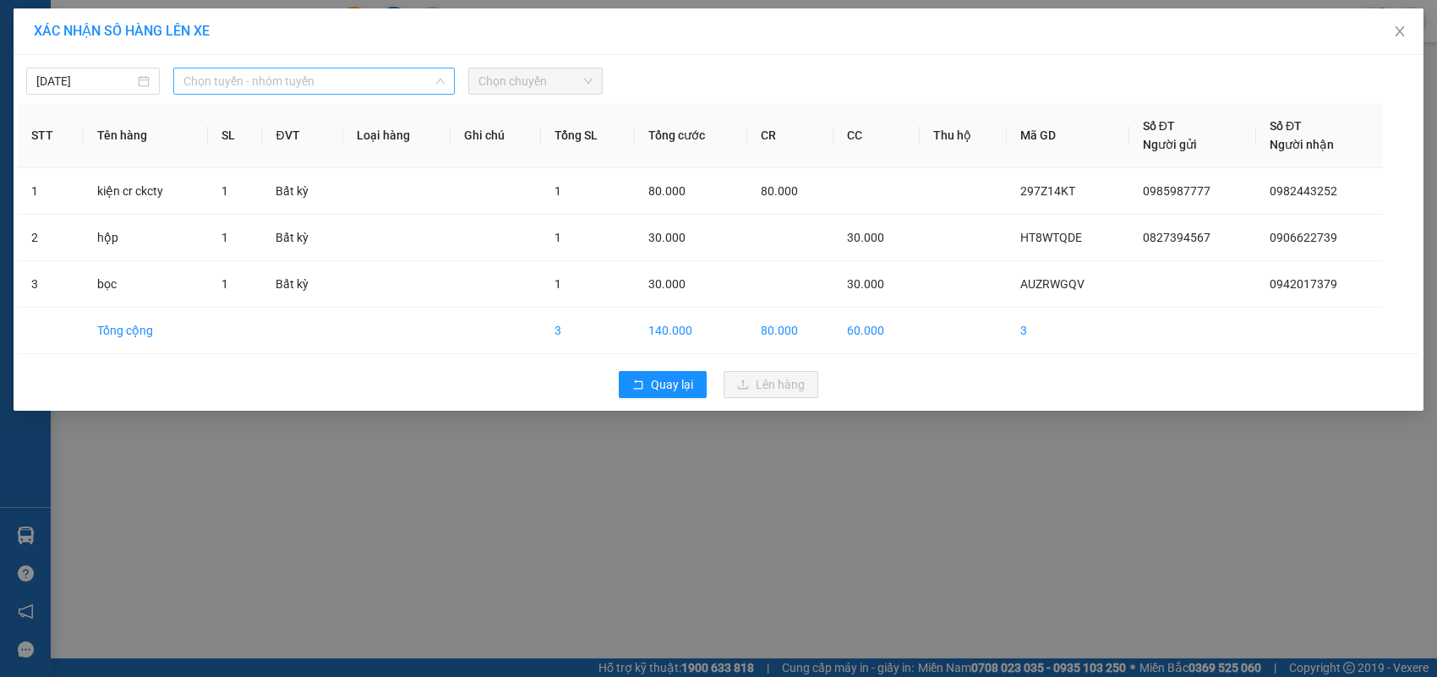
click at [428, 85] on span "Chọn tuyến - nhóm tuyến" at bounding box center [313, 80] width 261 height 25
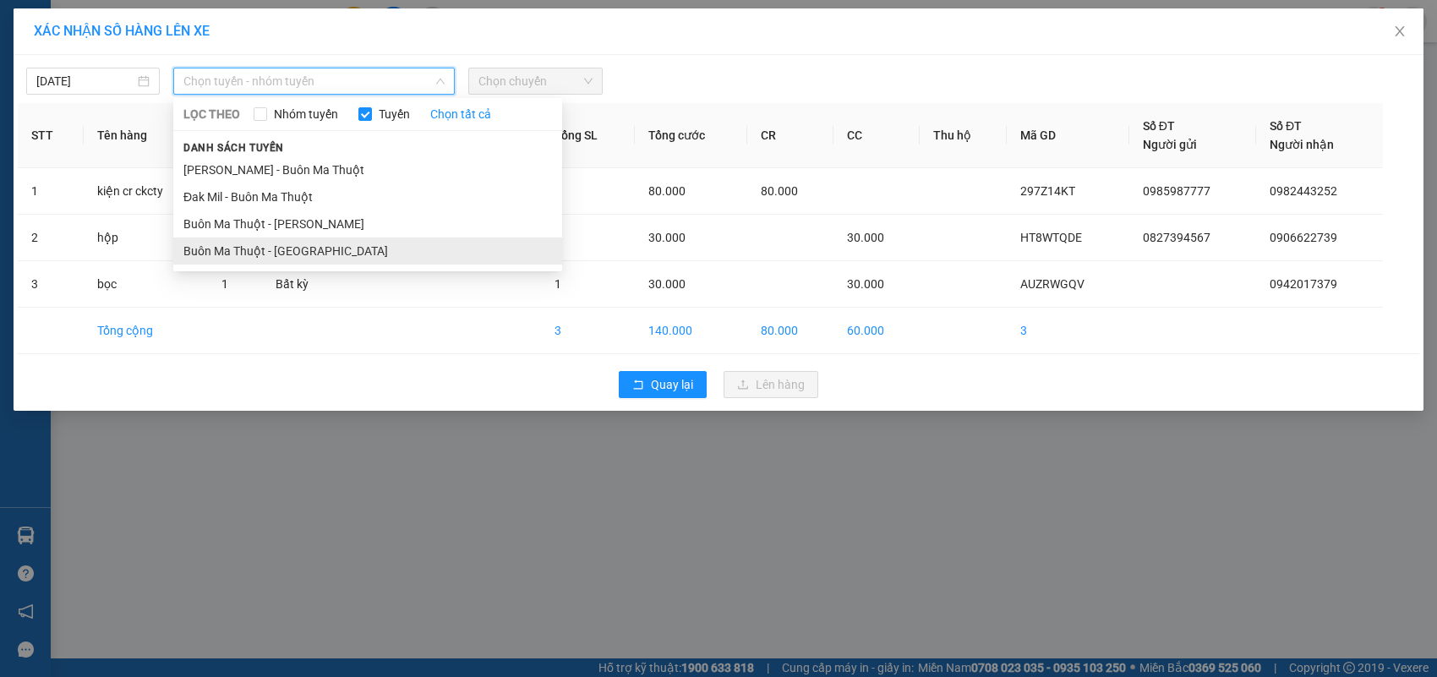
click at [364, 249] on li "Buôn Ma Thuột - [GEOGRAPHIC_DATA]" at bounding box center [367, 250] width 389 height 27
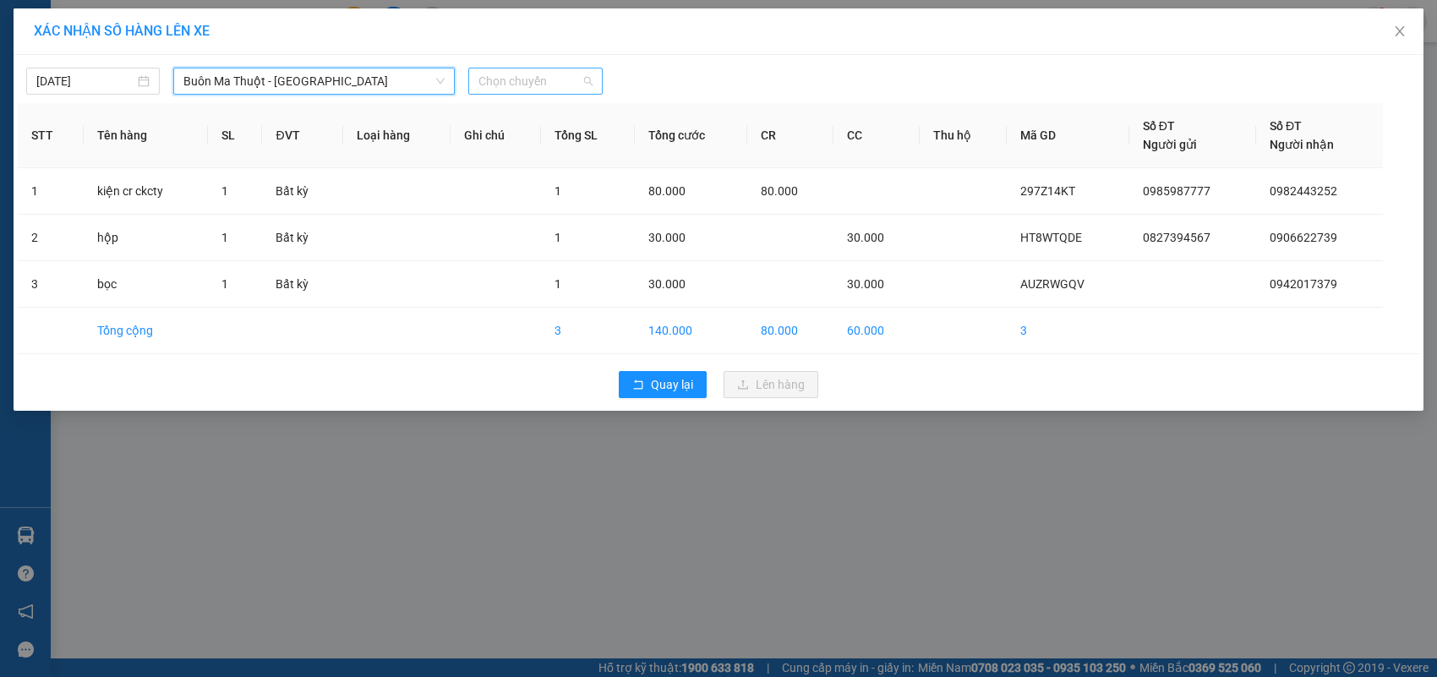
click at [560, 81] on span "Chọn chuyến" at bounding box center [534, 80] width 113 height 25
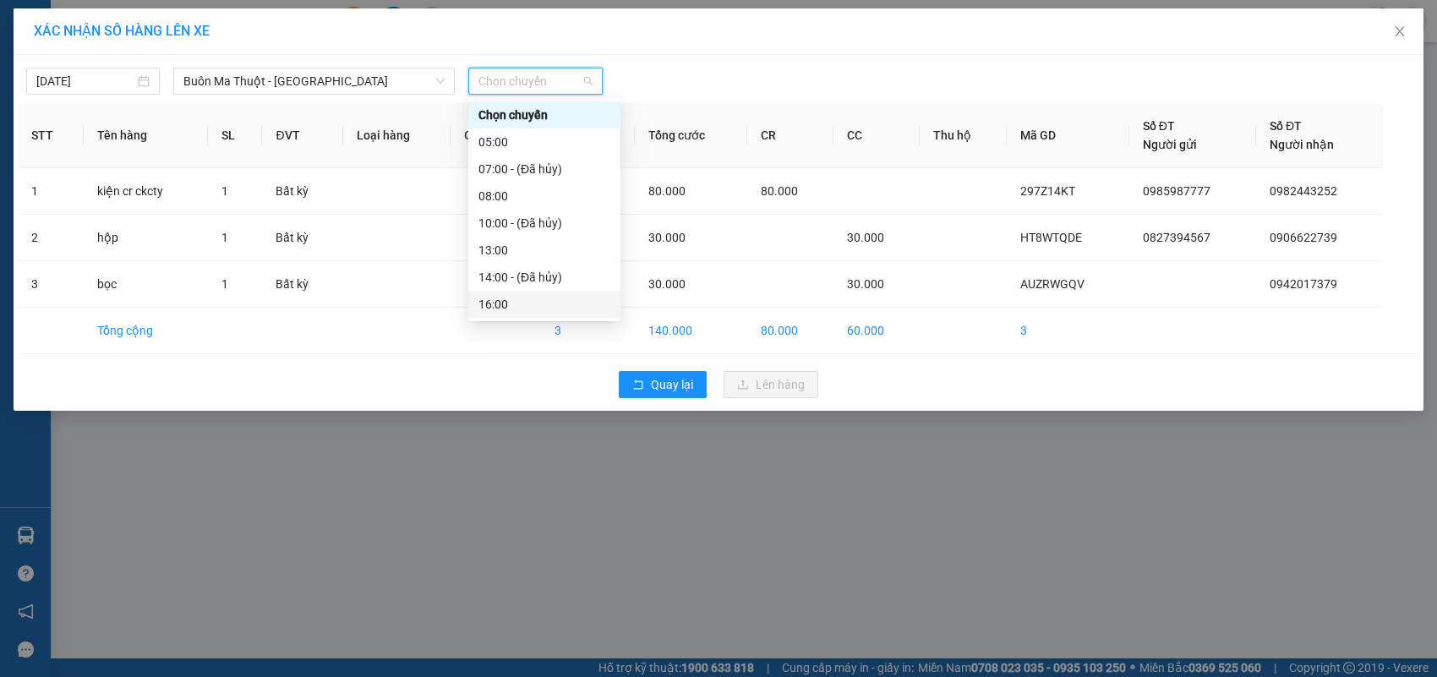
scroll to position [26, 0]
click at [534, 301] on div "17:00" at bounding box center [544, 305] width 132 height 19
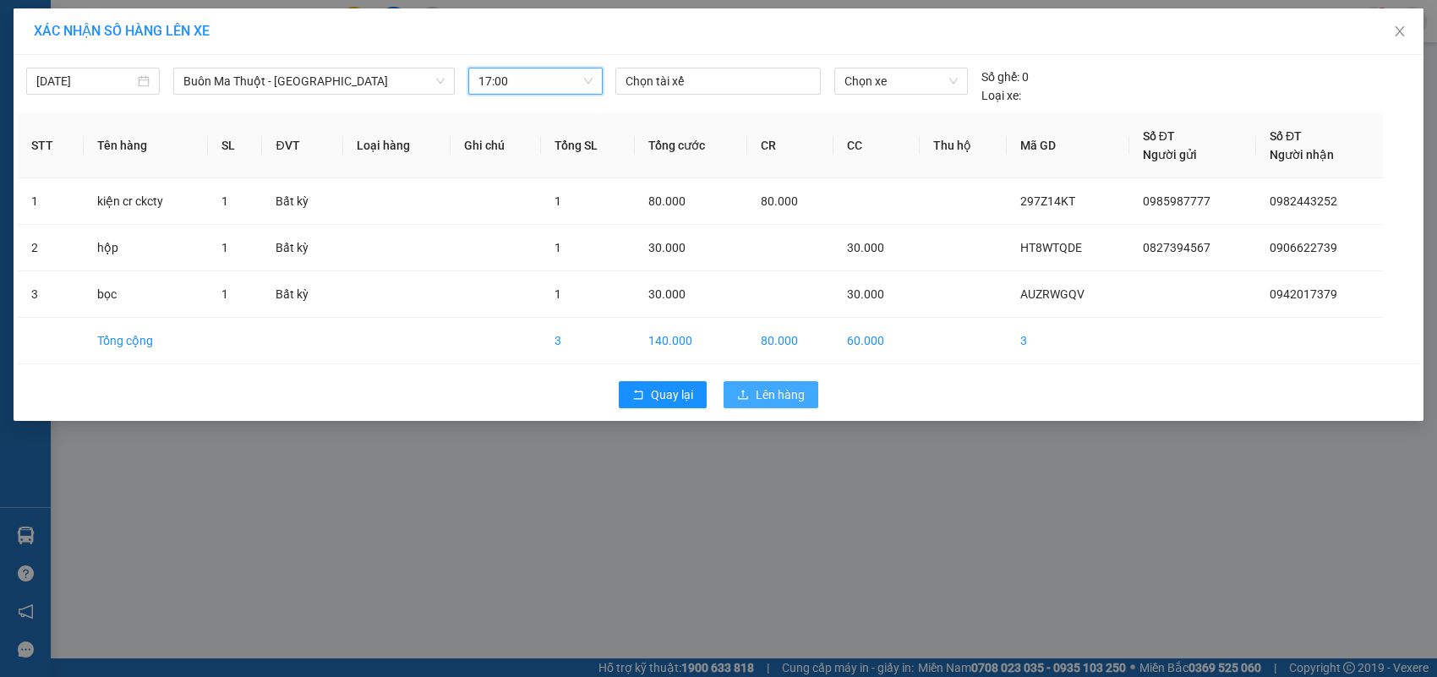
click at [787, 398] on span "Lên hàng" at bounding box center [780, 394] width 49 height 19
